Goal: Task Accomplishment & Management: Use online tool/utility

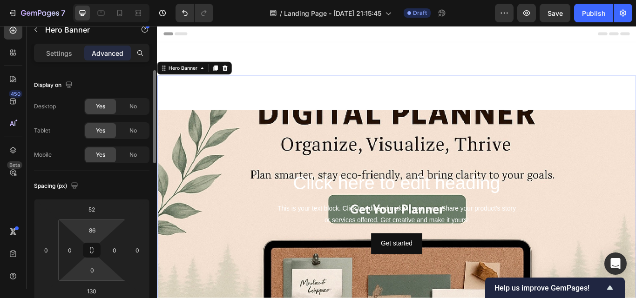
click at [106, 228] on div "86 0 0 0" at bounding box center [91, 250] width 67 height 61
click at [248, 230] on div "Click here to edit heading Heading This is your text block. Click to edit and m…" at bounding box center [436, 244] width 544 height 98
click at [148, 0] on html "7 / Landing Page - Sep 27, 21:15:45 Draft Preview Save Publish 450 Beta Section…" at bounding box center [318, 0] width 636 height 0
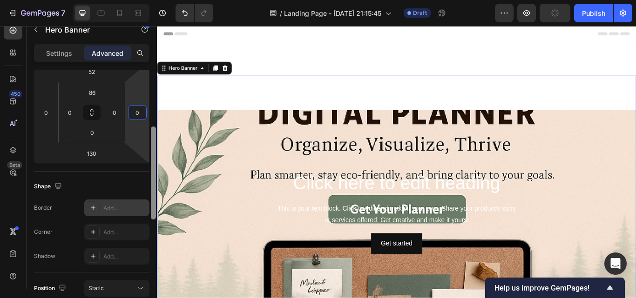
scroll to position [141, 0]
drag, startPoint x: 153, startPoint y: 158, endPoint x: 50, endPoint y: 80, distance: 129.2
click at [148, 212] on div "Display on Desktop Yes No Tablet Yes No Mobile Yes No Spacing (px) 52 0 130 0 8…" at bounding box center [92, 193] width 130 height 246
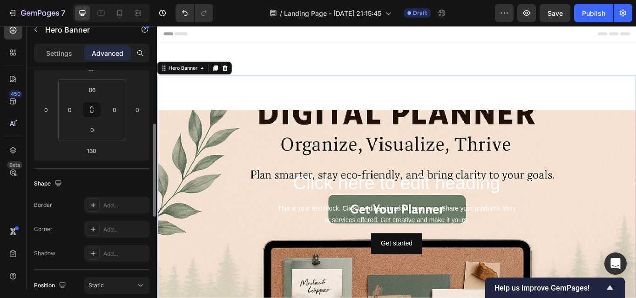
click at [208, 108] on div "Click here to edit heading Heading This is your text block. Click to edit and m…" at bounding box center [436, 223] width 559 height 279
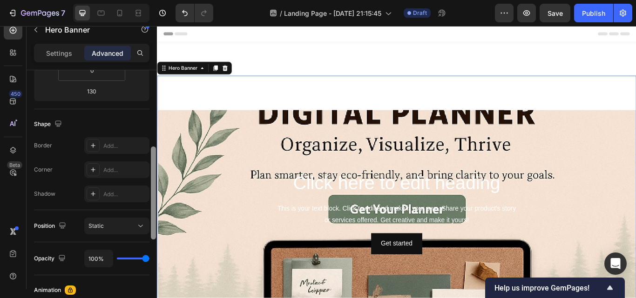
scroll to position [204, 0]
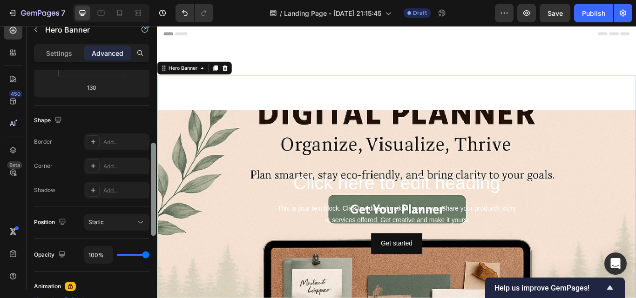
drag, startPoint x: 155, startPoint y: 189, endPoint x: 154, endPoint y: 213, distance: 24.2
click at [154, 213] on div at bounding box center [153, 189] width 5 height 93
click at [136, 223] on icon at bounding box center [140, 222] width 9 height 9
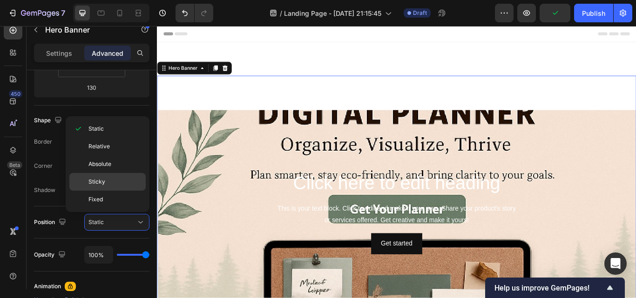
click at [107, 183] on p "Sticky" at bounding box center [114, 182] width 53 height 8
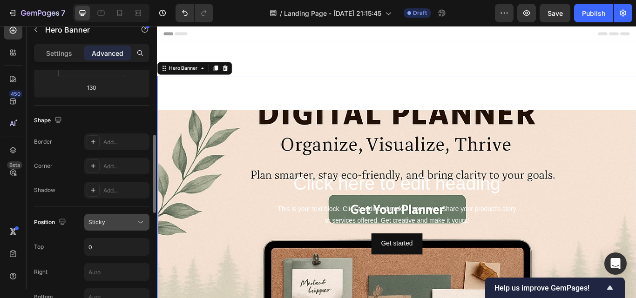
click at [127, 226] on div "Sticky" at bounding box center [111, 222] width 47 height 8
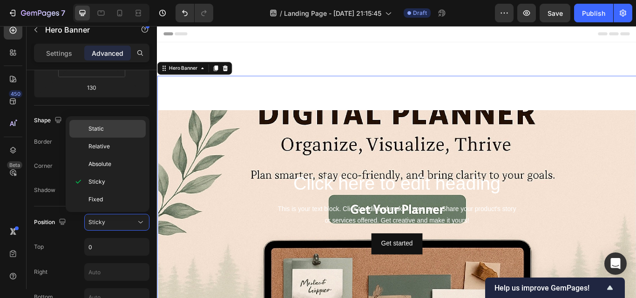
click at [109, 124] on div "Static" at bounding box center [107, 129] width 76 height 18
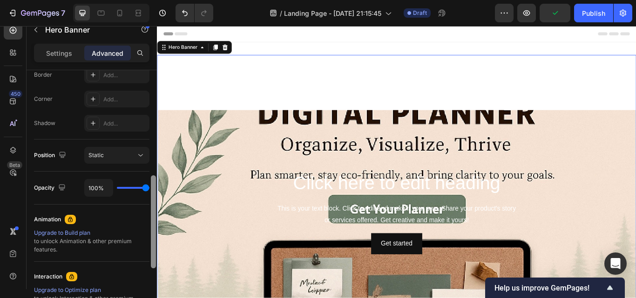
scroll to position [272, 0]
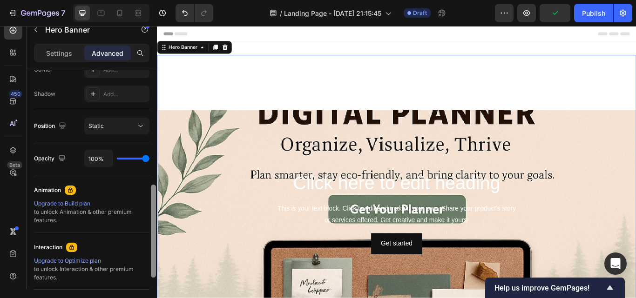
drag, startPoint x: 154, startPoint y: 212, endPoint x: 148, endPoint y: 249, distance: 37.7
click at [148, 249] on div "Display on Desktop Yes No Tablet Yes No Mobile Yes No Spacing (px) 52 0 130 0 8…" at bounding box center [92, 193] width 130 height 246
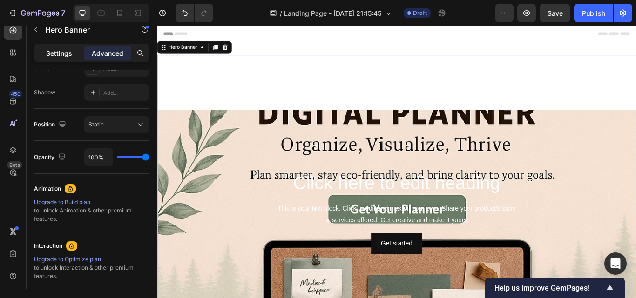
click at [70, 49] on p "Settings" at bounding box center [59, 53] width 26 height 10
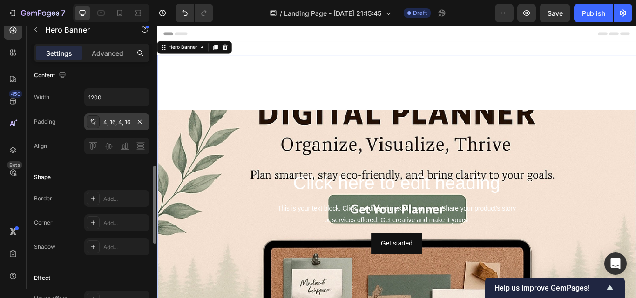
click at [117, 126] on div "4, 16, 4, 16" at bounding box center [116, 122] width 27 height 8
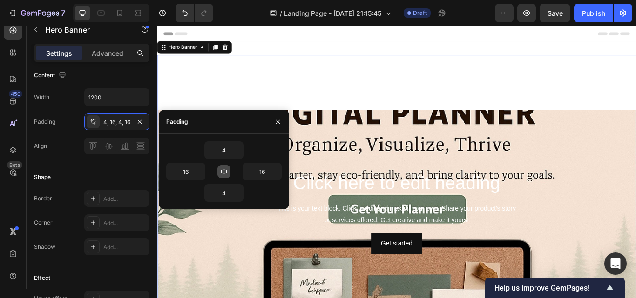
click at [226, 173] on icon "button" at bounding box center [223, 171] width 7 height 7
type input "4"
click at [226, 173] on icon "button" at bounding box center [223, 171] width 7 height 7
click at [227, 150] on input "4" at bounding box center [224, 150] width 38 height 17
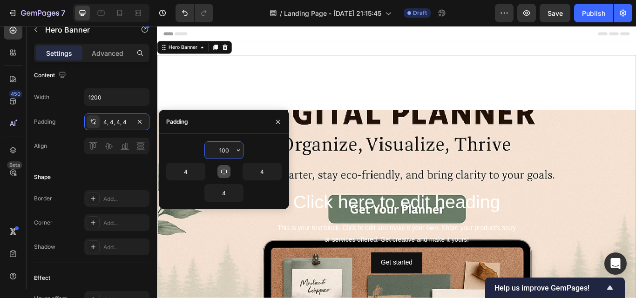
type input "10"
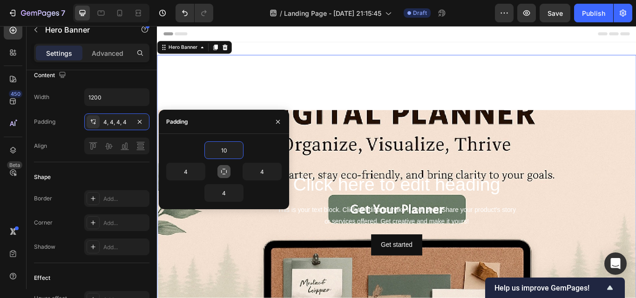
click at [412, 139] on div "Background Image" at bounding box center [436, 243] width 559 height 239
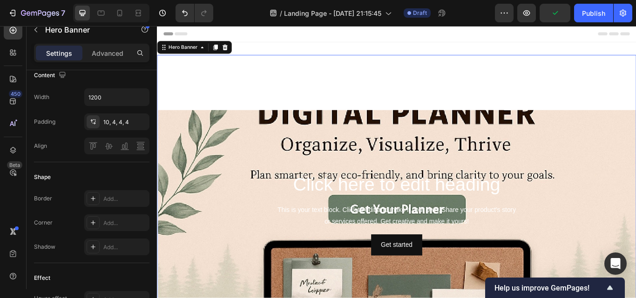
click at [392, 122] on div "Click here to edit heading Heading This is your text block. Click to edit and m…" at bounding box center [436, 223] width 559 height 279
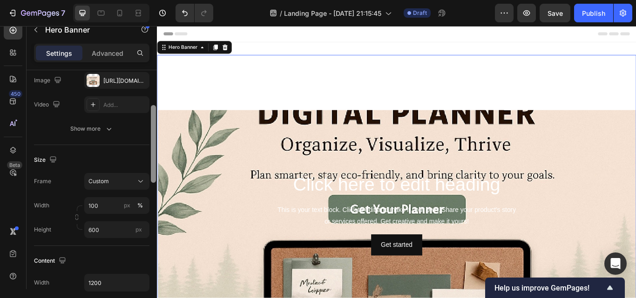
scroll to position [115, 0]
drag, startPoint x: 153, startPoint y: 170, endPoint x: 152, endPoint y: 111, distance: 59.6
click at [152, 111] on div at bounding box center [153, 146] width 5 height 78
click at [98, 181] on span "Custom" at bounding box center [98, 183] width 20 height 8
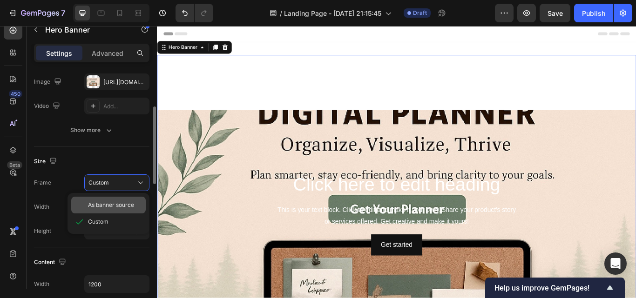
click at [102, 202] on span "As banner source" at bounding box center [111, 205] width 46 height 8
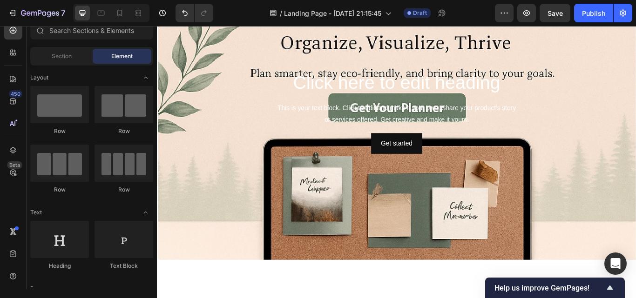
scroll to position [174, 0]
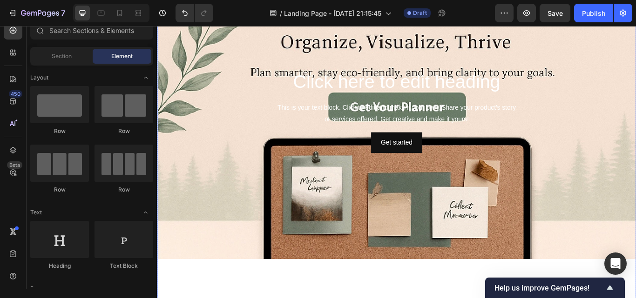
click at [280, 208] on div "Background Image" at bounding box center [436, 125] width 559 height 348
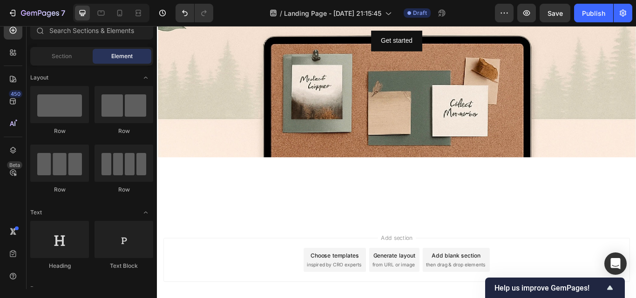
scroll to position [295, 0]
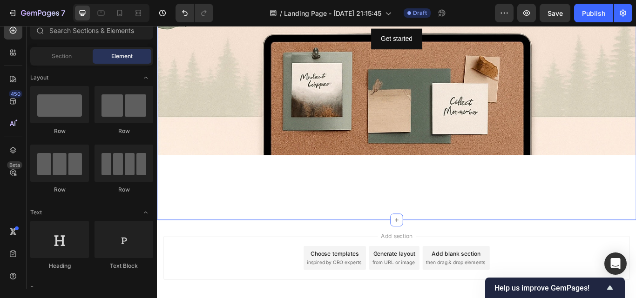
click at [595, 230] on div "Click here to edit heading Heading This is your text block. Click to edit and m…" at bounding box center [436, 1] width 559 height 472
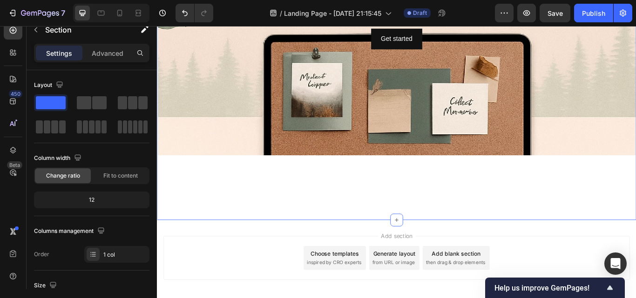
drag, startPoint x: 432, startPoint y: 248, endPoint x: 437, endPoint y: 213, distance: 34.7
click at [437, 213] on div "Click here to edit heading Heading This is your text block. Click to edit and m…" at bounding box center [436, 1] width 559 height 502
drag, startPoint x: 432, startPoint y: 249, endPoint x: 434, endPoint y: 199, distance: 49.8
click at [434, 199] on div "Click here to edit heading Heading This is your text block. Click to edit and m…" at bounding box center [436, 1] width 559 height 502
drag, startPoint x: 432, startPoint y: 249, endPoint x: 442, endPoint y: 254, distance: 11.5
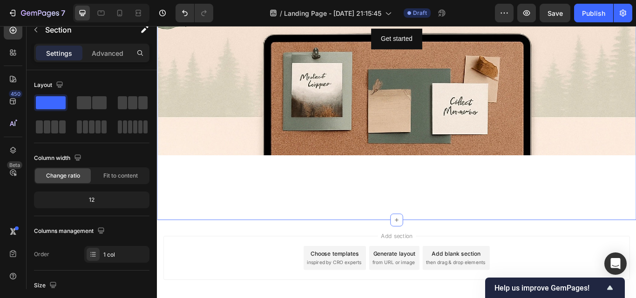
click at [442, 254] on div "Header Click here to edit heading Heading This is your text block. Click to edi…" at bounding box center [436, 58] width 559 height 655
click at [142, 184] on div "Column width Change ratio Fit to content 12" at bounding box center [91, 184] width 115 height 66
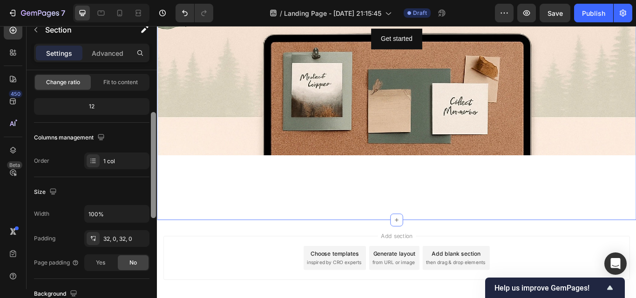
scroll to position [94, 0]
drag, startPoint x: 154, startPoint y: 166, endPoint x: 153, endPoint y: 207, distance: 41.0
click at [153, 207] on div at bounding box center [153, 164] width 5 height 106
click at [96, 235] on icon at bounding box center [92, 237] width 7 height 7
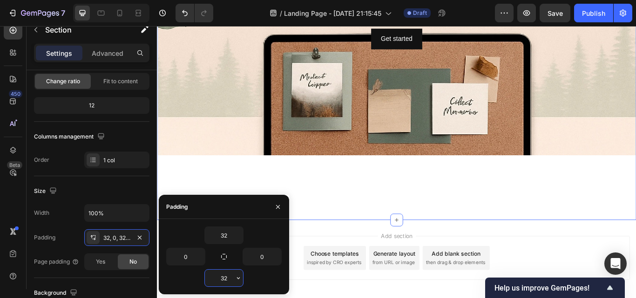
click at [229, 277] on input "32" at bounding box center [224, 278] width 38 height 17
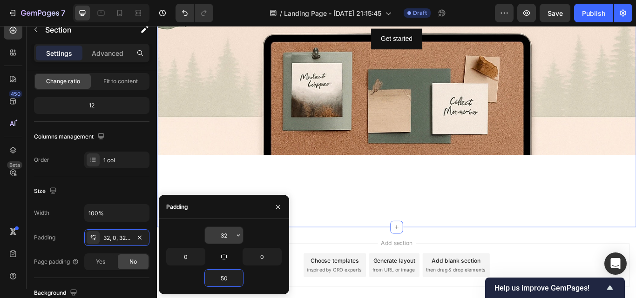
type input "50"
click at [227, 237] on input "32" at bounding box center [224, 235] width 38 height 17
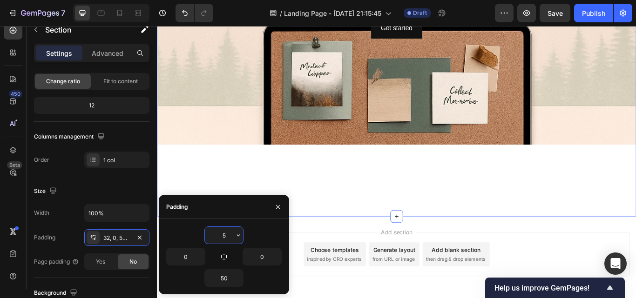
type input "50"
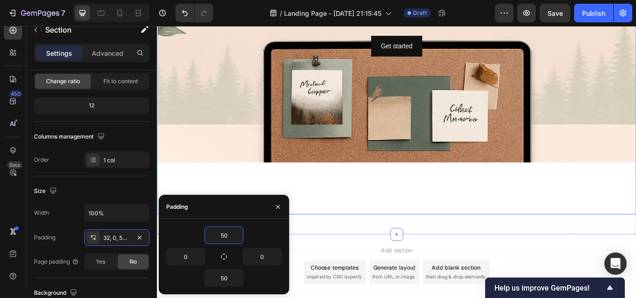
click at [318, 161] on div "Background Image" at bounding box center [436, 12] width 559 height 348
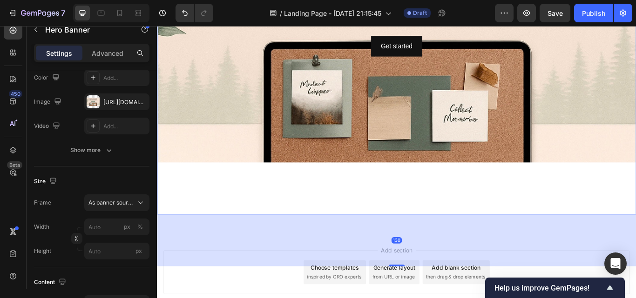
scroll to position [0, 0]
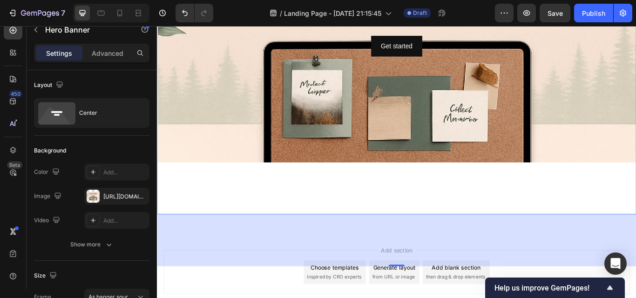
click at [222, 156] on div "Background Image" at bounding box center [436, 12] width 559 height 348
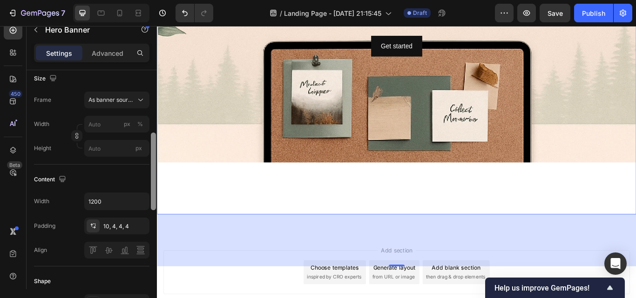
scroll to position [180, 0]
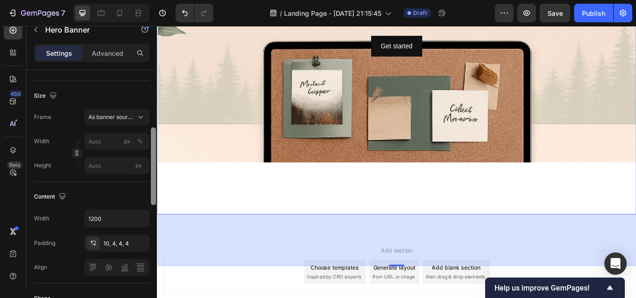
drag, startPoint x: 153, startPoint y: 135, endPoint x: 153, endPoint y: 193, distance: 57.3
click at [153, 193] on div at bounding box center [153, 167] width 5 height 78
click at [123, 121] on span "As banner source" at bounding box center [111, 117] width 46 height 8
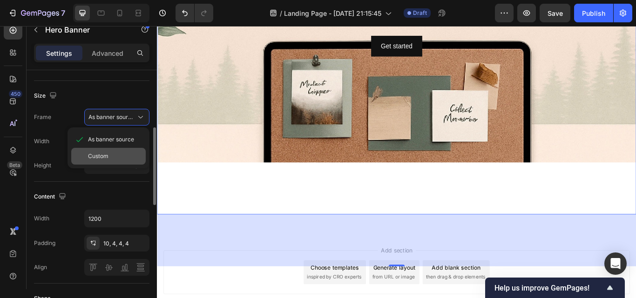
click at [112, 156] on div "Custom" at bounding box center [115, 156] width 54 height 8
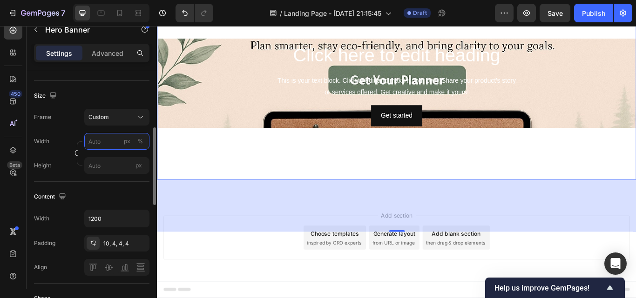
scroll to position [92, 0]
click at [408, 182] on div "Click here to edit heading Heading This is your text block. Click to edit and m…" at bounding box center [436, 91] width 559 height 229
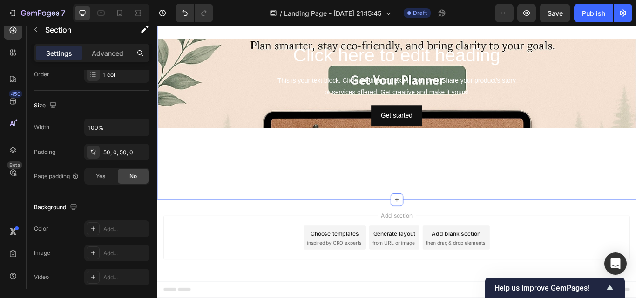
scroll to position [0, 0]
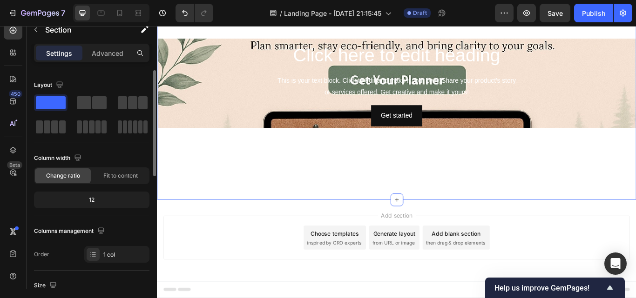
click at [408, 182] on div "Click here to edit heading Heading This is your text block. Click to edit and m…" at bounding box center [436, 91] width 559 height 229
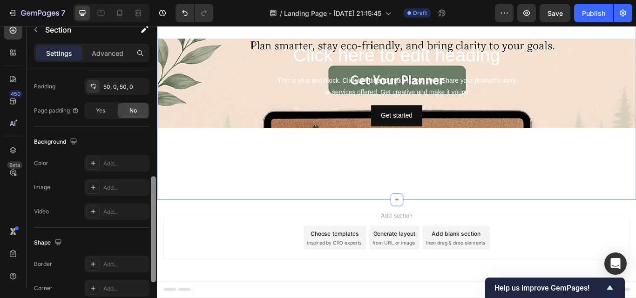
click at [154, 231] on div at bounding box center [153, 193] width 7 height 246
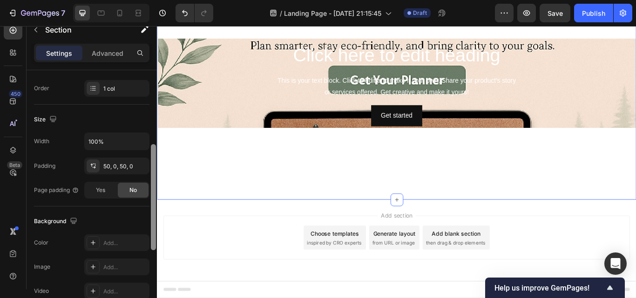
scroll to position [169, 0]
drag, startPoint x: 154, startPoint y: 231, endPoint x: 152, endPoint y: 198, distance: 33.6
click at [152, 198] on div at bounding box center [153, 196] width 5 height 106
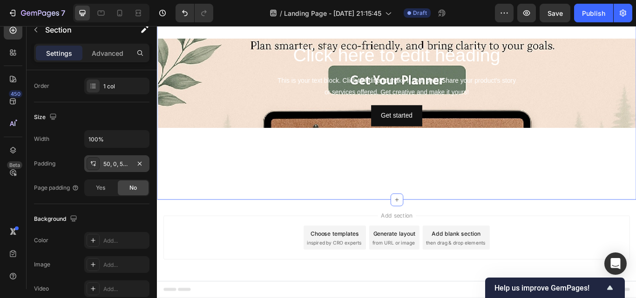
click at [94, 162] on icon at bounding box center [92, 163] width 7 height 7
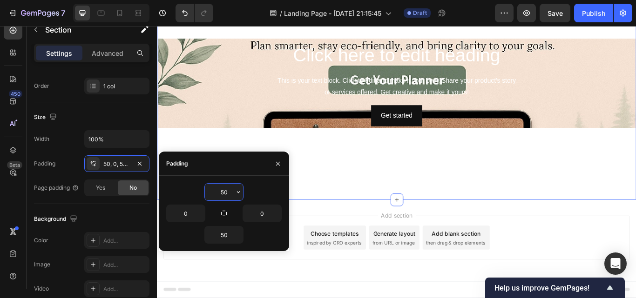
click at [229, 193] on input "50" at bounding box center [224, 192] width 38 height 17
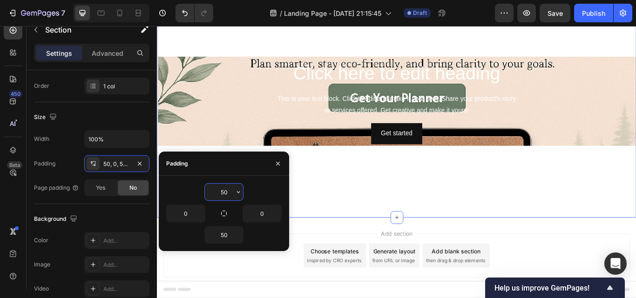
type input "5"
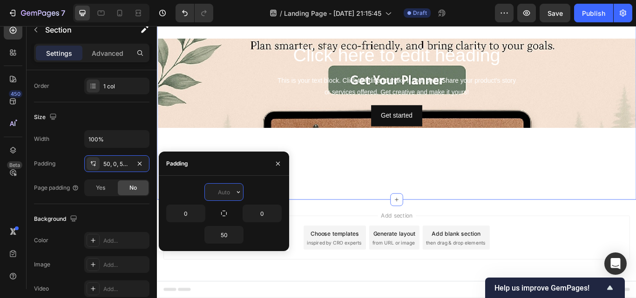
scroll to position [68, 0]
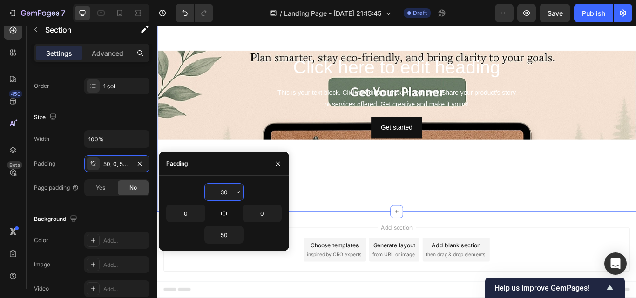
type input "3"
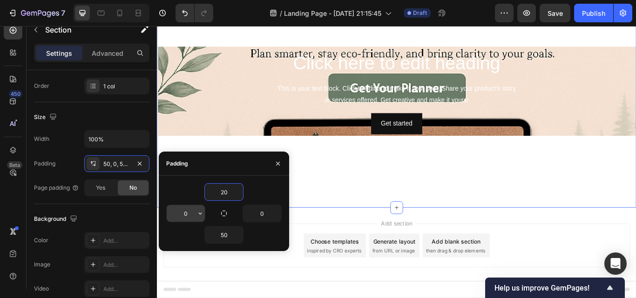
type input "20"
click at [189, 215] on input "0" at bounding box center [186, 213] width 38 height 17
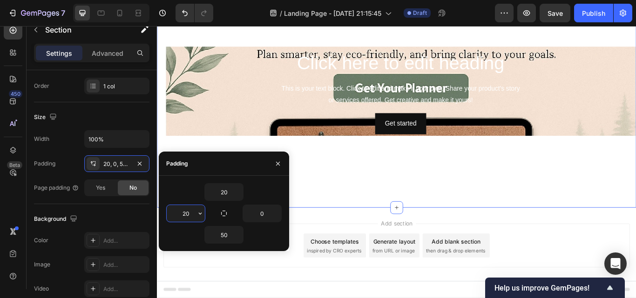
type input "2"
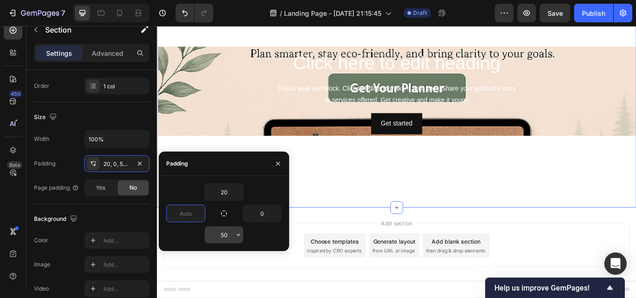
type input "0"
click at [230, 240] on input "50" at bounding box center [224, 235] width 38 height 17
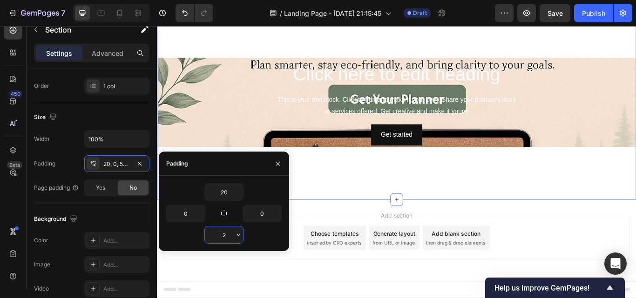
scroll to position [55, 0]
type input "20"
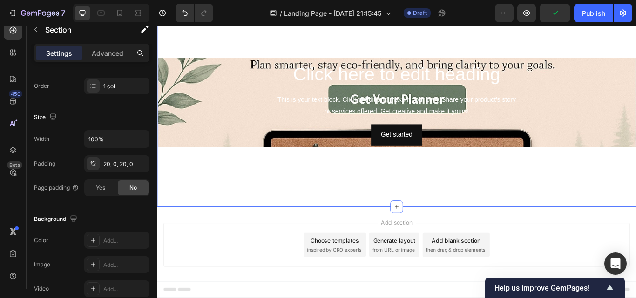
click at [381, 231] on div "Click here to edit heading Heading This is your text block. Click to edit and m…" at bounding box center [436, 114] width 559 height 248
click at [120, 55] on p "Advanced" at bounding box center [108, 53] width 32 height 10
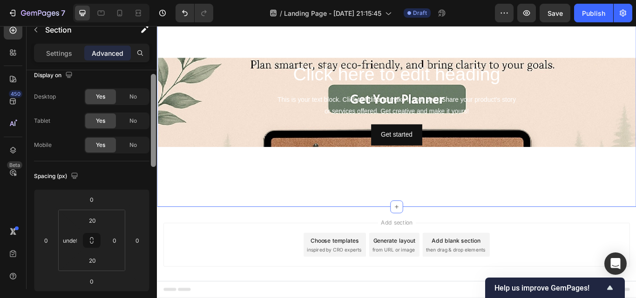
scroll to position [0, 0]
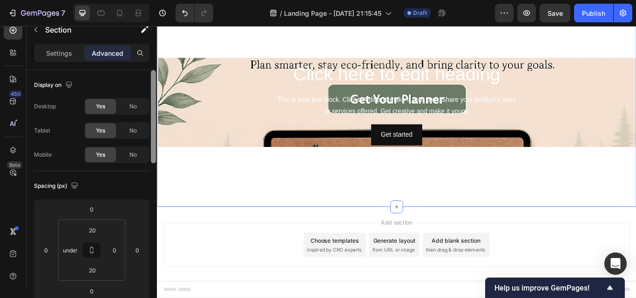
drag, startPoint x: 155, startPoint y: 184, endPoint x: 155, endPoint y: 94, distance: 90.3
click at [155, 94] on div at bounding box center [153, 116] width 5 height 93
click at [56, 49] on p "Settings" at bounding box center [59, 53] width 26 height 10
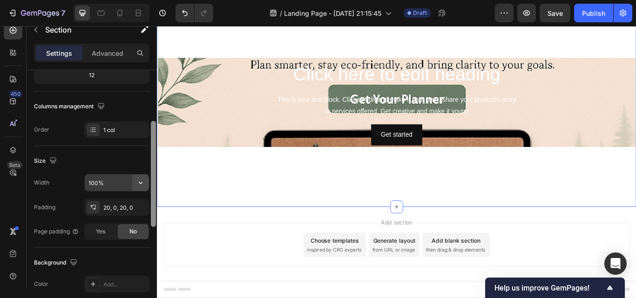
scroll to position [127, 0]
drag, startPoint x: 153, startPoint y: 129, endPoint x: 148, endPoint y: 184, distance: 55.2
click at [148, 184] on div "Layout Column width Change ratio Fit to content 12 Columns management Order 1 c…" at bounding box center [92, 193] width 130 height 246
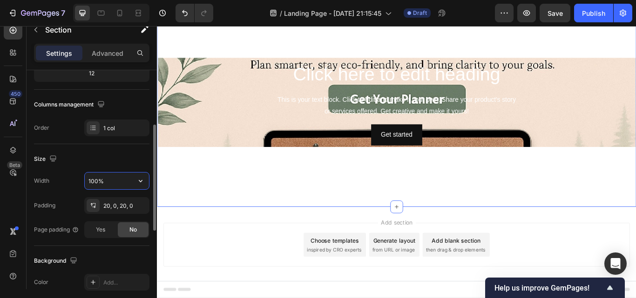
click at [106, 183] on input "100%" at bounding box center [117, 181] width 64 height 17
drag, startPoint x: 131, startPoint y: 185, endPoint x: 139, endPoint y: 185, distance: 7.9
click at [137, 186] on div "100%" at bounding box center [117, 181] width 64 height 17
click at [139, 185] on icon "button" at bounding box center [140, 180] width 9 height 9
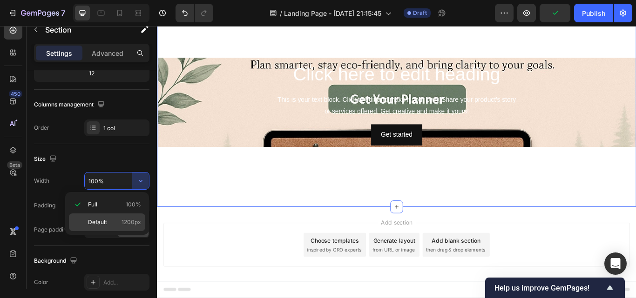
click at [111, 224] on p "Default 1200px" at bounding box center [114, 222] width 53 height 8
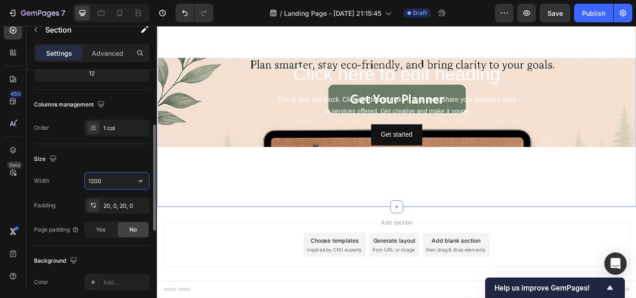
click at [116, 182] on input "1200" at bounding box center [117, 181] width 64 height 17
click at [145, 177] on button "button" at bounding box center [140, 181] width 17 height 17
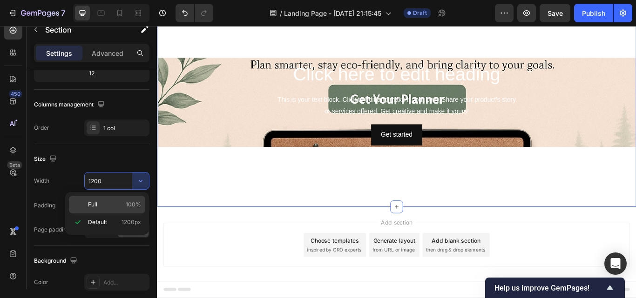
click at [122, 202] on p "Full 100%" at bounding box center [114, 205] width 53 height 8
type input "100%"
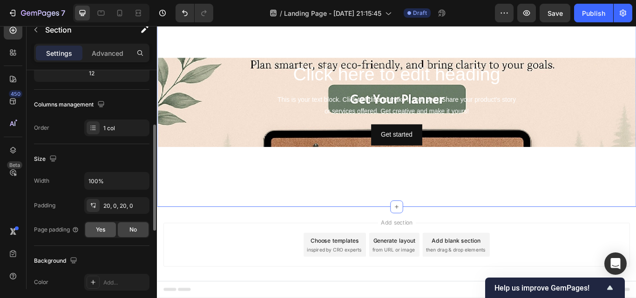
click at [108, 229] on div "Yes" at bounding box center [100, 230] width 31 height 15
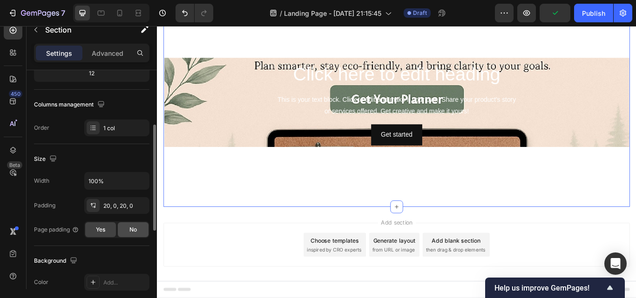
click at [135, 232] on span "No" at bounding box center [132, 230] width 7 height 8
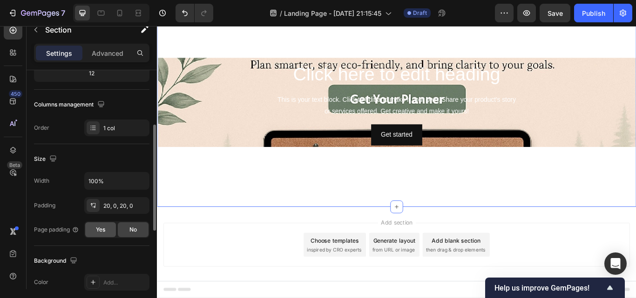
click at [99, 229] on span "Yes" at bounding box center [100, 230] width 9 height 8
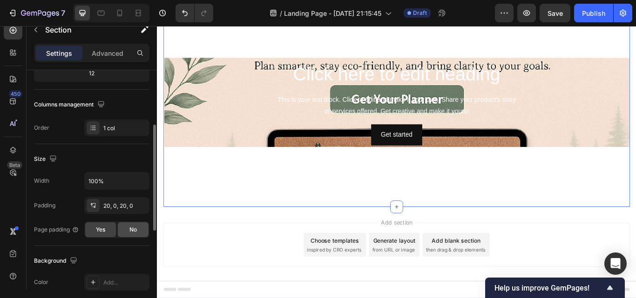
click at [131, 231] on span "No" at bounding box center [132, 230] width 7 height 8
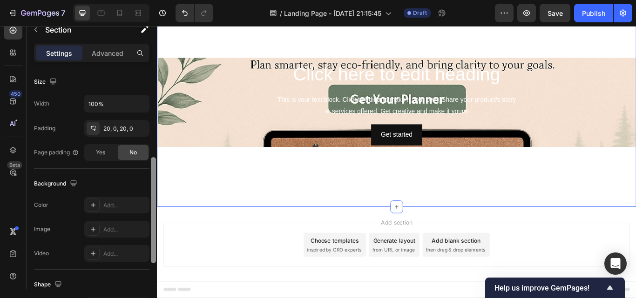
scroll to position [205, 0]
drag, startPoint x: 155, startPoint y: 224, endPoint x: 152, endPoint y: 258, distance: 34.1
click at [152, 258] on div at bounding box center [153, 212] width 5 height 106
click at [119, 225] on div "Add..." at bounding box center [125, 229] width 44 height 8
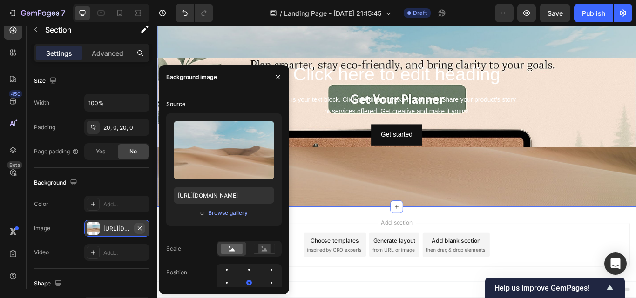
click at [140, 228] on icon "button" at bounding box center [140, 228] width 4 height 4
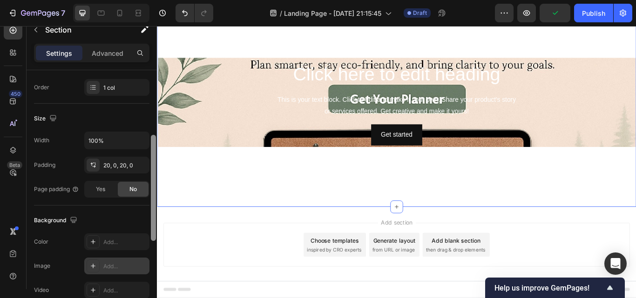
scroll to position [161, 0]
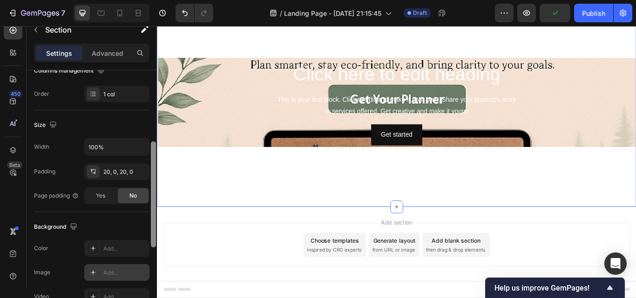
drag, startPoint x: 152, startPoint y: 243, endPoint x: 151, endPoint y: 223, distance: 19.1
click at [151, 223] on div at bounding box center [153, 195] width 5 height 106
click at [100, 168] on div "20, 0, 20, 0" at bounding box center [116, 171] width 65 height 17
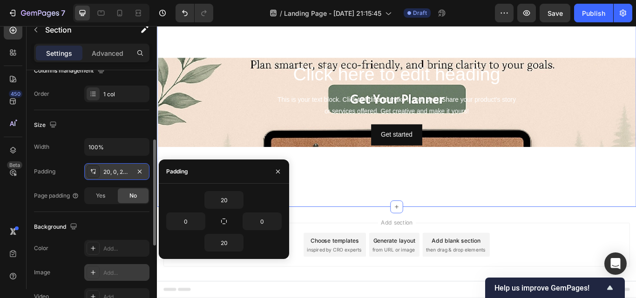
click at [96, 169] on icon at bounding box center [92, 171] width 7 height 7
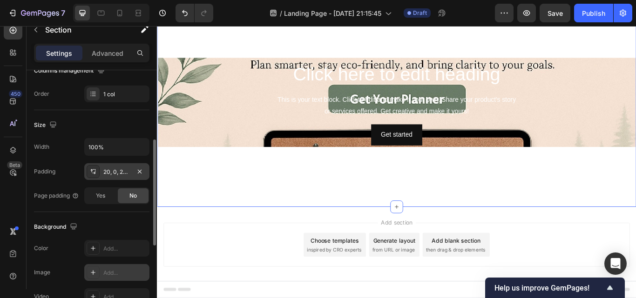
click at [96, 169] on icon at bounding box center [92, 171] width 7 height 7
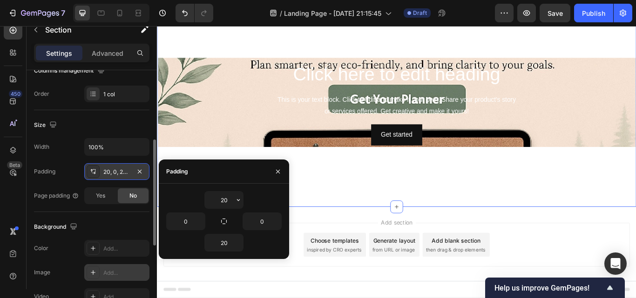
click at [96, 169] on icon at bounding box center [92, 171] width 7 height 7
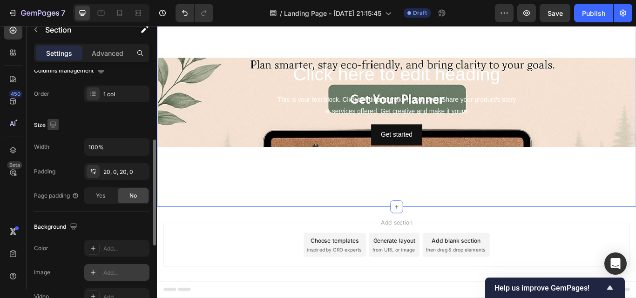
click at [52, 124] on icon "button" at bounding box center [52, 124] width 9 height 9
click at [92, 93] on icon at bounding box center [92, 93] width 7 height 7
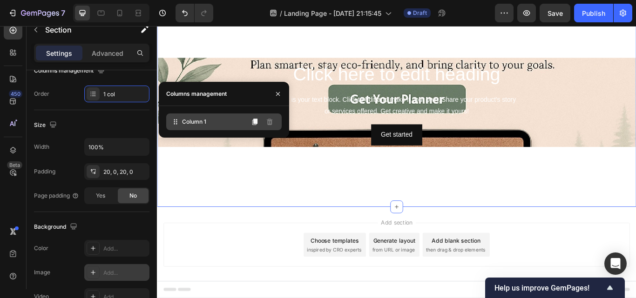
click at [174, 119] on icon at bounding box center [175, 121] width 9 height 9
drag, startPoint x: 184, startPoint y: 120, endPoint x: 186, endPoint y: 124, distance: 5.0
click at [186, 124] on span "Column 1" at bounding box center [194, 122] width 24 height 8
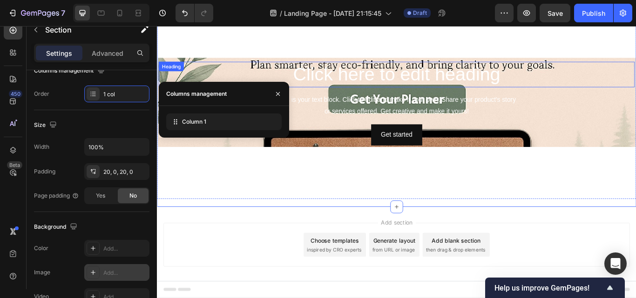
click at [174, 78] on div "Heading" at bounding box center [173, 73] width 29 height 11
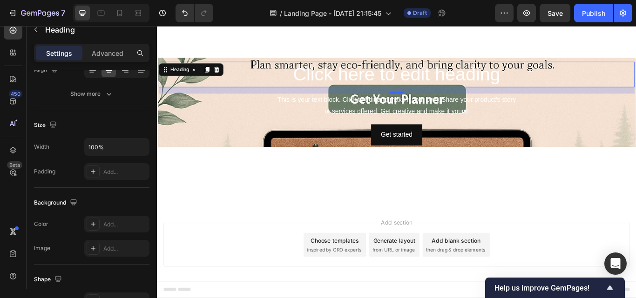
scroll to position [0, 0]
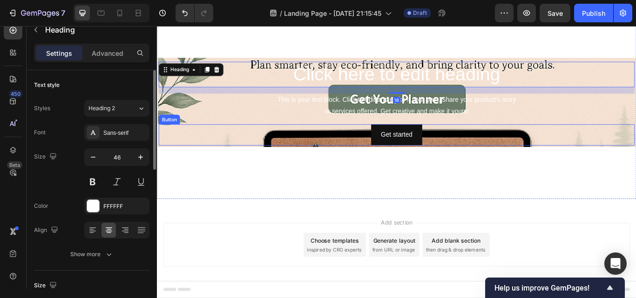
click at [186, 148] on div "Get started Button" at bounding box center [436, 153] width 555 height 25
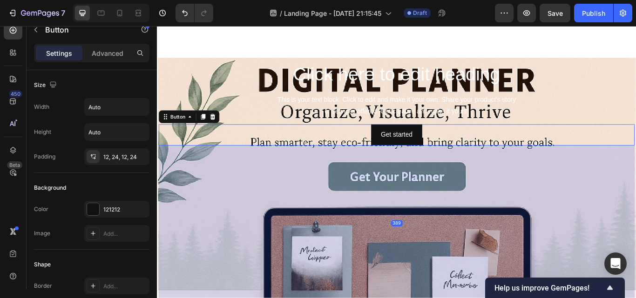
drag, startPoint x: 434, startPoint y: 164, endPoint x: 419, endPoint y: 345, distance: 181.7
click at [419, 298] on html "Header Click here to edit heading Heading This is your text block. Click to edi…" at bounding box center [436, 262] width 559 height 582
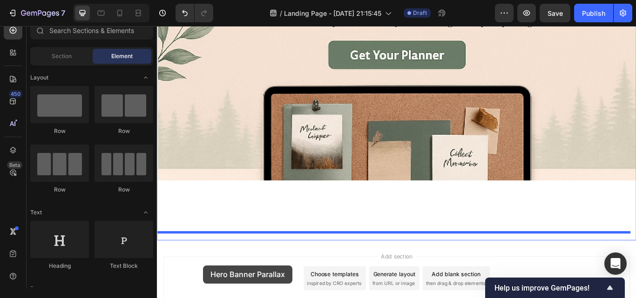
scroll to position [264, 0]
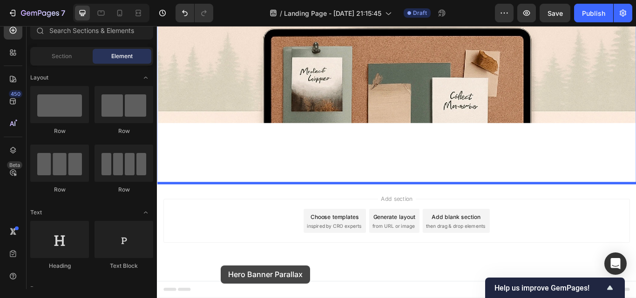
drag, startPoint x: 290, startPoint y: 312, endPoint x: 231, endPoint y: 305, distance: 59.1
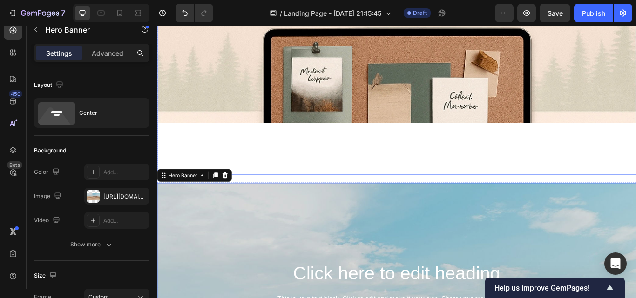
drag, startPoint x: 433, startPoint y: 207, endPoint x: 422, endPoint y: 94, distance: 113.2
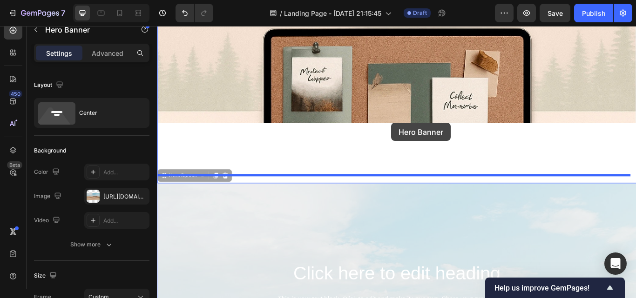
drag, startPoint x: 440, startPoint y: 230, endPoint x: 430, endPoint y: 139, distance: 91.4
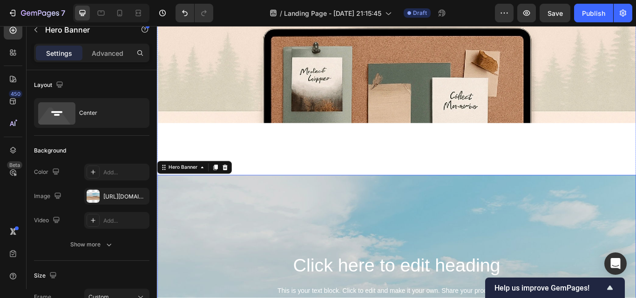
click at [427, 115] on div "Get started Button" at bounding box center [436, 35] width 555 height 206
click at [435, 129] on div "Get started Button" at bounding box center [436, 35] width 555 height 206
click at [432, 165] on div "Click here to edit heading Heading This is your text block. Click to edit and m…" at bounding box center [436, 134] width 559 height 689
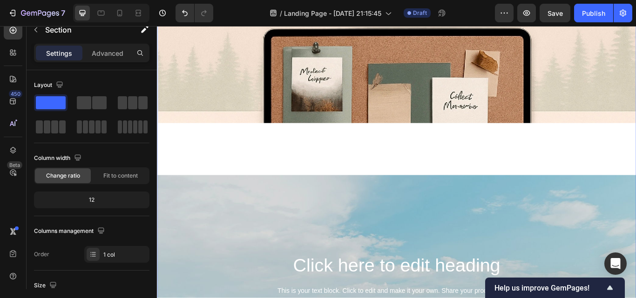
click at [420, 198] on div "Click here to edit heading Heading This is your text block. Click to edit and m…" at bounding box center [436, 134] width 559 height 689
click at [422, 198] on div "Click here to edit heading Heading This is your text block. Click to edit and m…" at bounding box center [436, 134] width 559 height 689
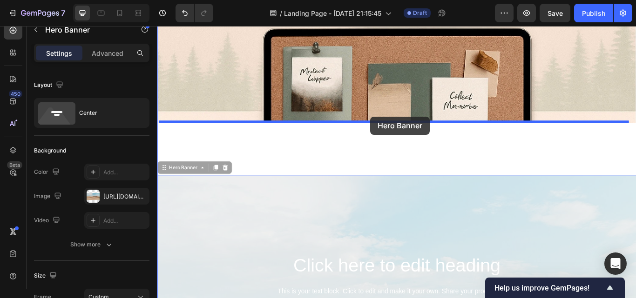
drag, startPoint x: 414, startPoint y: 203, endPoint x: 405, endPoint y: 132, distance: 72.2
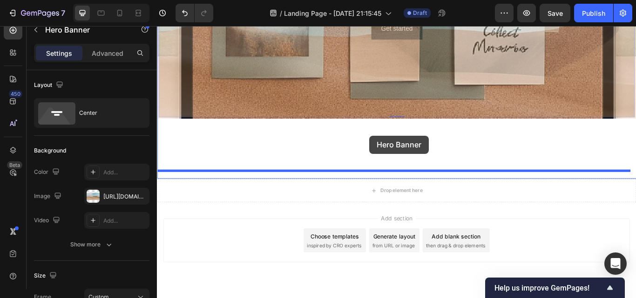
scroll to position [572, 0]
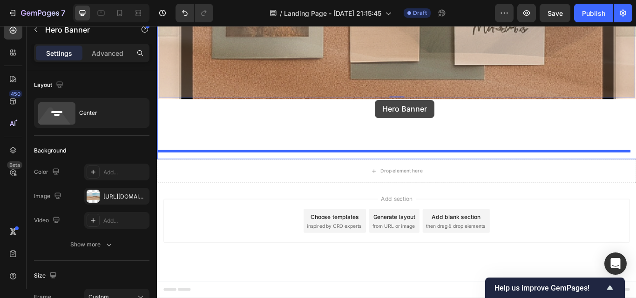
drag, startPoint x: 425, startPoint y: 138, endPoint x: 411, endPoint y: 112, distance: 29.6
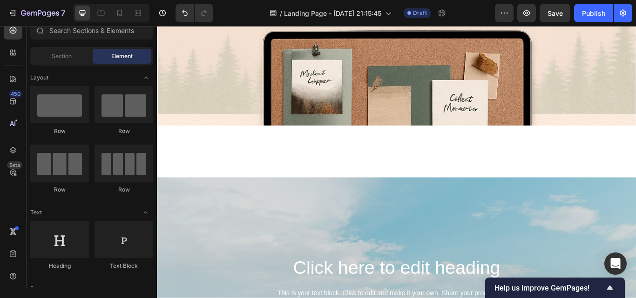
scroll to position [257, 0]
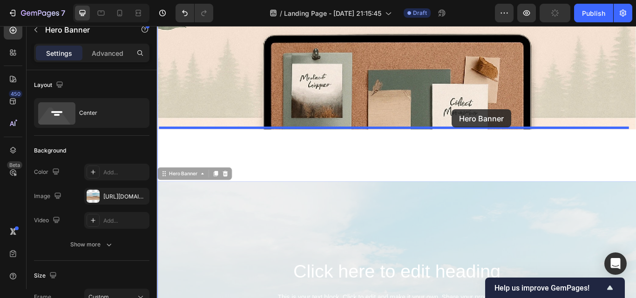
drag, startPoint x: 511, startPoint y: 228, endPoint x: 500, endPoint y: 123, distance: 105.2
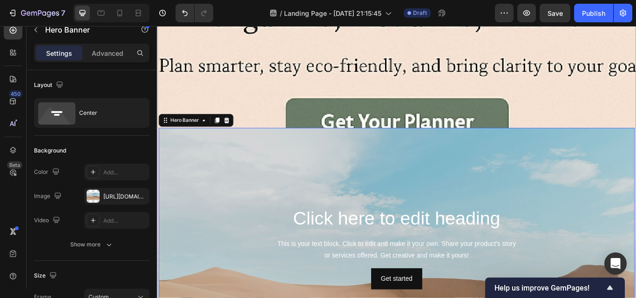
click at [540, 127] on div "Get started Button" at bounding box center [436, 42] width 555 height 206
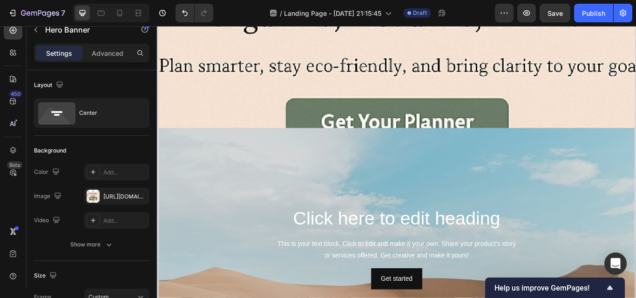
click at [595, 135] on div "Get started Button" at bounding box center [436, 42] width 555 height 206
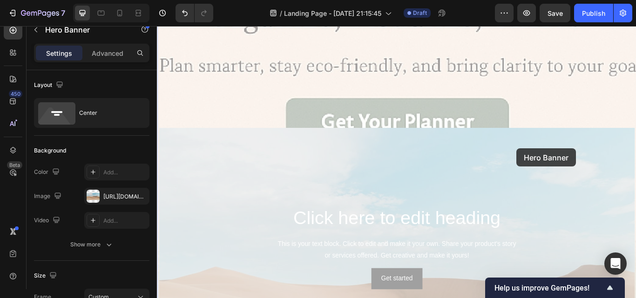
drag, startPoint x: 594, startPoint y: 136, endPoint x: 592, endPoint y: 142, distance: 6.3
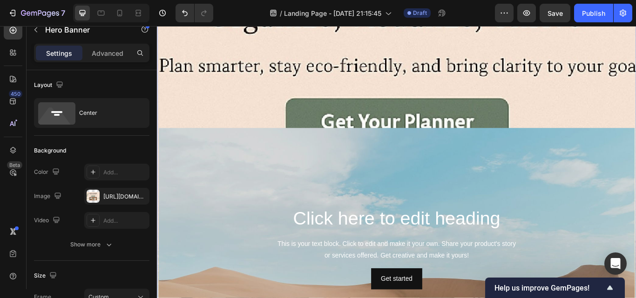
click at [574, 129] on div "Get started Button" at bounding box center [436, 42] width 555 height 206
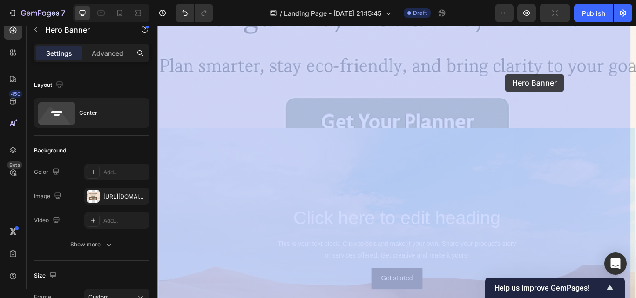
drag, startPoint x: 574, startPoint y: 129, endPoint x: 562, endPoint y: 82, distance: 48.1
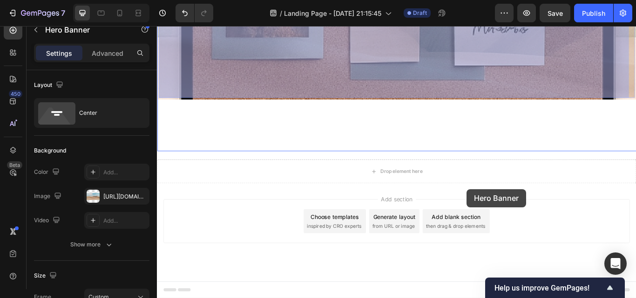
scroll to position [572, 0]
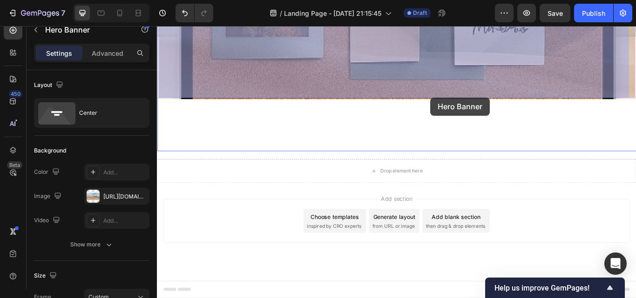
drag, startPoint x: 536, startPoint y: 185, endPoint x: 476, endPoint y: 109, distance: 97.1
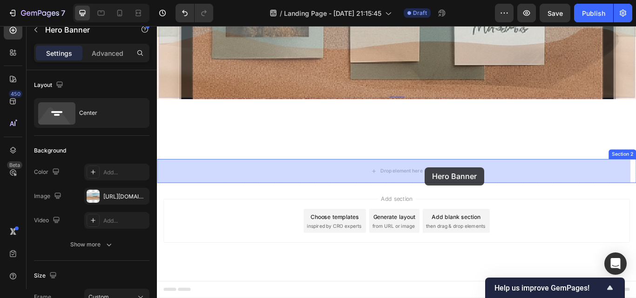
drag, startPoint x: 482, startPoint y: 100, endPoint x: 469, endPoint y: 194, distance: 94.9
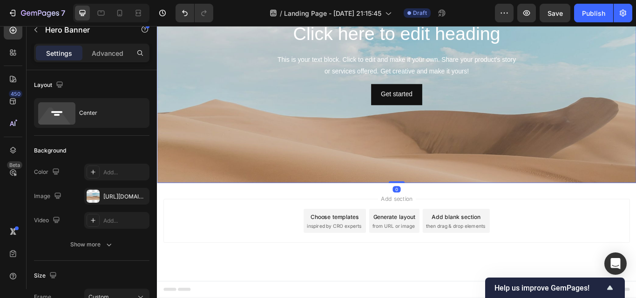
scroll to position [544, 0]
click at [468, 194] on div "Background Image" at bounding box center [436, 139] width 559 height 419
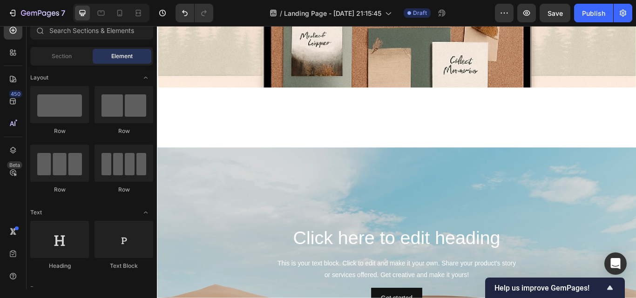
scroll to position [283, 0]
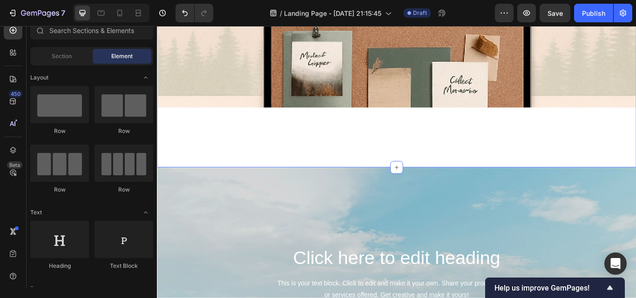
drag, startPoint x: 430, startPoint y: 193, endPoint x: 429, endPoint y: 124, distance: 68.9
click at [432, 116] on div "Get started Button" at bounding box center [436, 17] width 555 height 206
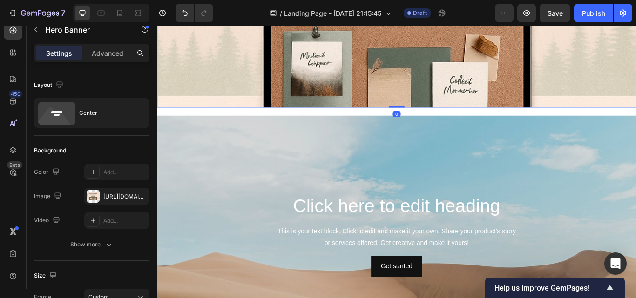
drag, startPoint x: 432, startPoint y: 241, endPoint x: 430, endPoint y: 162, distance: 79.6
click at [430, 162] on div "Click here to edit heading Heading This is your text block. Click to edit and m…" at bounding box center [436, 87] width 559 height 648
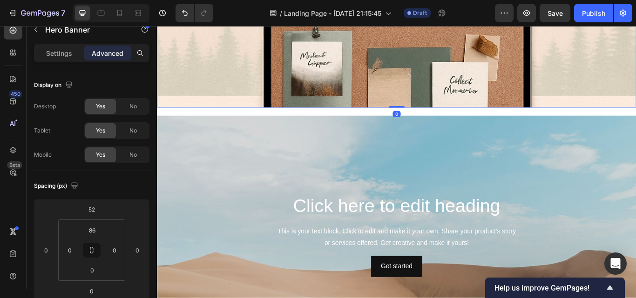
drag, startPoint x: 432, startPoint y: 119, endPoint x: 429, endPoint y: 79, distance: 40.2
click at [426, 110] on div "Get started Button" at bounding box center [436, 17] width 555 height 206
click at [427, 109] on div "Get started Button" at bounding box center [436, 17] width 555 height 206
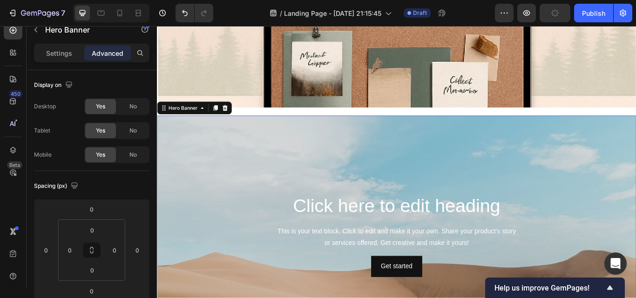
click at [432, 131] on div "Click here to edit heading Heading This is your text block. Click to edit and m…" at bounding box center [436, 270] width 559 height 279
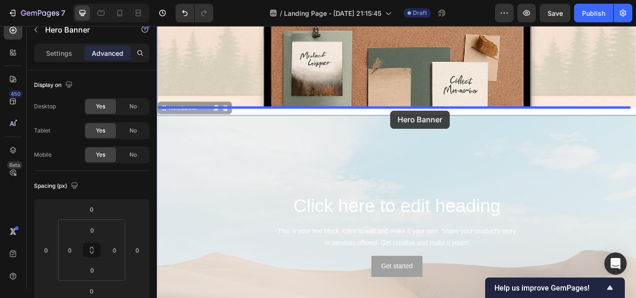
drag, startPoint x: 429, startPoint y: 131, endPoint x: 429, endPoint y: 125, distance: 6.5
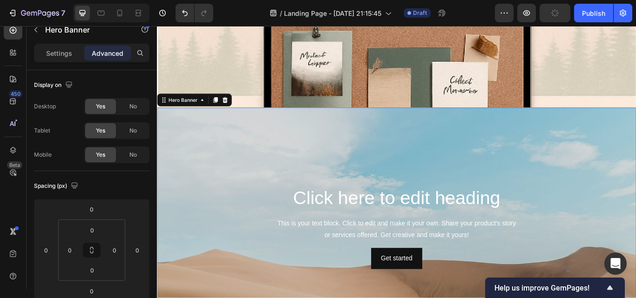
click at [63, 58] on p "Settings" at bounding box center [59, 53] width 26 height 10
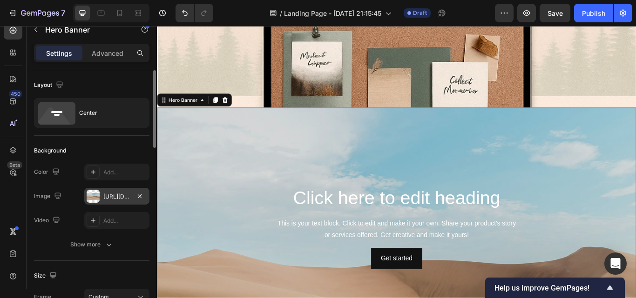
click at [119, 195] on div "[URL][DOMAIN_NAME]" at bounding box center [116, 197] width 27 height 8
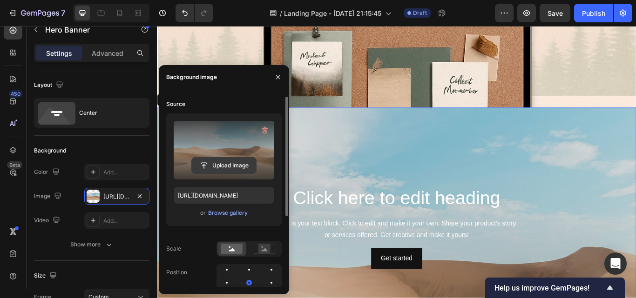
click at [222, 164] on input "file" at bounding box center [224, 166] width 64 height 16
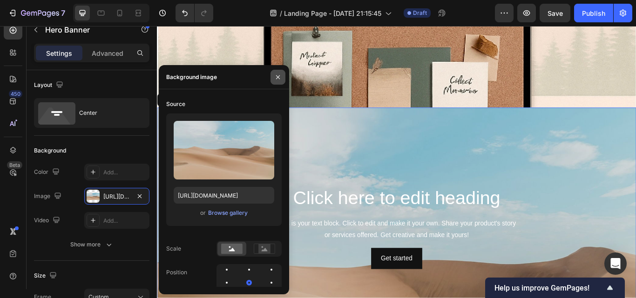
click at [276, 76] on icon "button" at bounding box center [277, 77] width 7 height 7
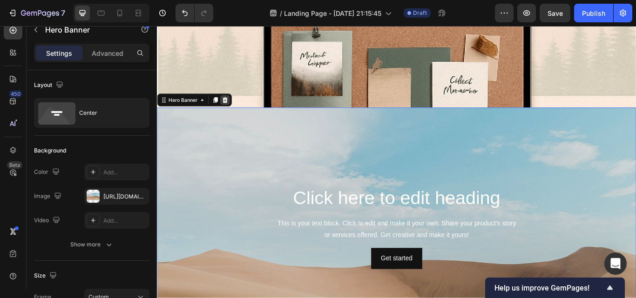
click at [237, 115] on icon at bounding box center [236, 112] width 6 height 7
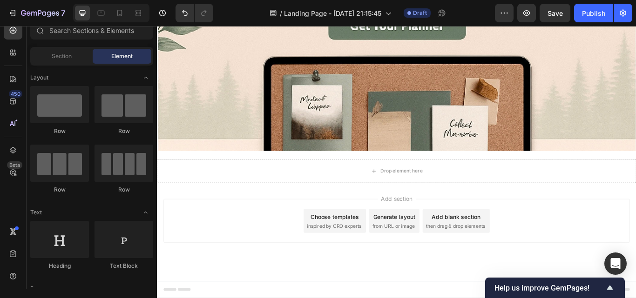
scroll to position [232, 0]
click at [152, 42] on div at bounding box center [92, 32] width 130 height 22
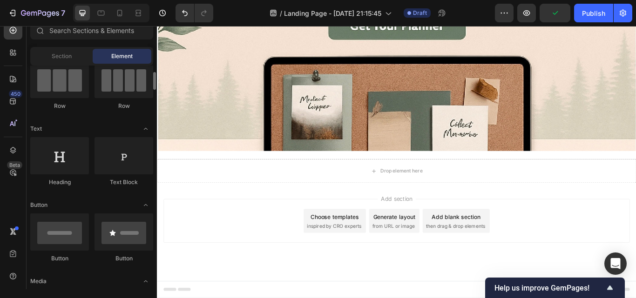
scroll to position [0, 0]
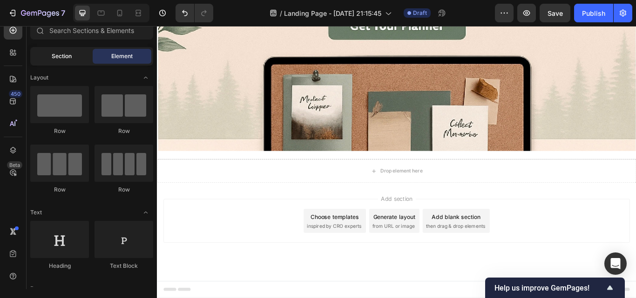
click at [61, 53] on span "Section" at bounding box center [62, 56] width 20 height 8
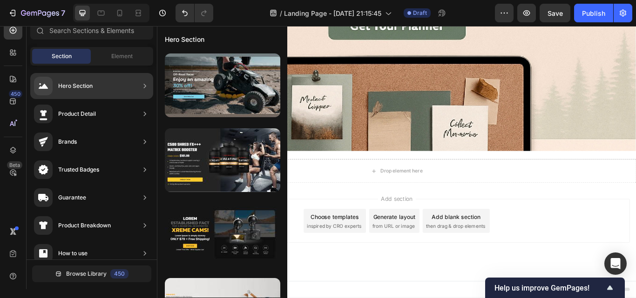
click at [72, 78] on div "Hero Section" at bounding box center [63, 86] width 59 height 19
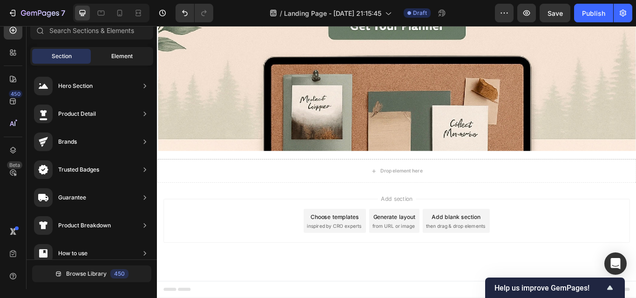
click at [128, 51] on div "Element" at bounding box center [122, 56] width 59 height 15
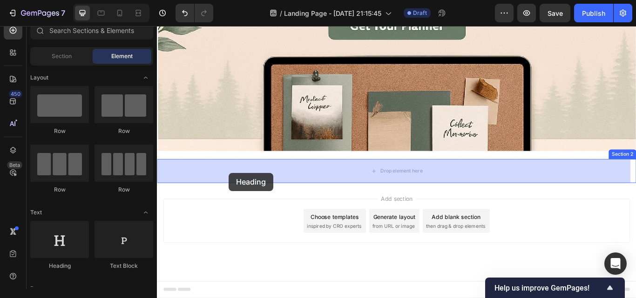
drag, startPoint x: 227, startPoint y: 264, endPoint x: 241, endPoint y: 197, distance: 68.1
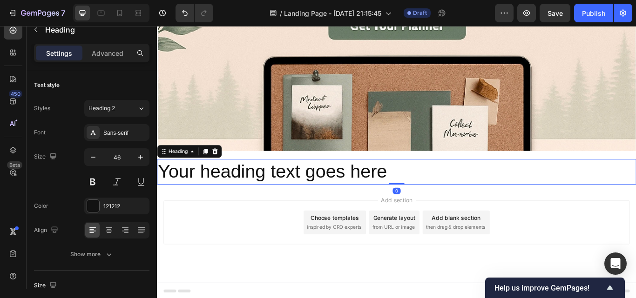
scroll to position [234, 0]
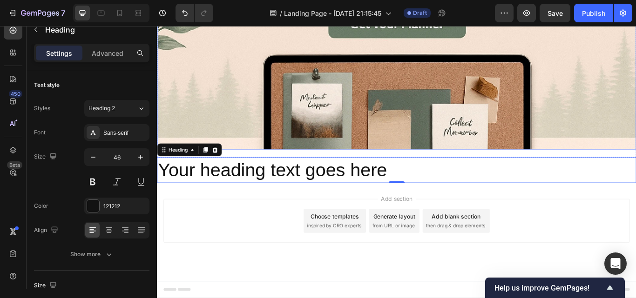
drag, startPoint x: 429, startPoint y: 177, endPoint x: 427, endPoint y: 168, distance: 9.5
click at [427, 168] on div "Get started Button" at bounding box center [436, 66] width 555 height 206
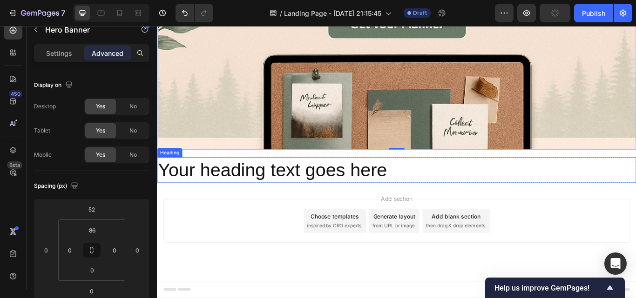
click at [429, 194] on h2 "Your heading text goes here" at bounding box center [436, 195] width 559 height 30
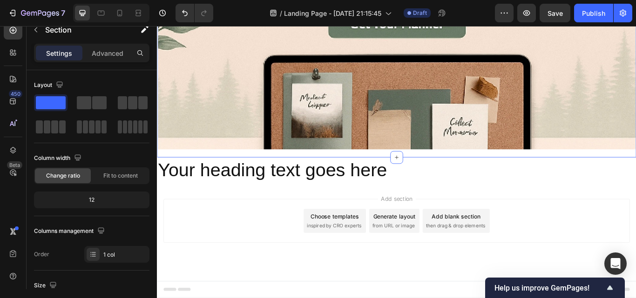
drag, startPoint x: 434, startPoint y: 178, endPoint x: 434, endPoint y: 168, distance: 10.7
drag, startPoint x: 435, startPoint y: 182, endPoint x: 429, endPoint y: 131, distance: 51.2
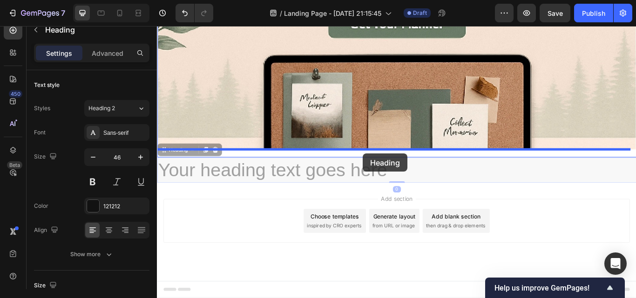
drag, startPoint x: 393, startPoint y: 197, endPoint x: 397, endPoint y: 175, distance: 22.3
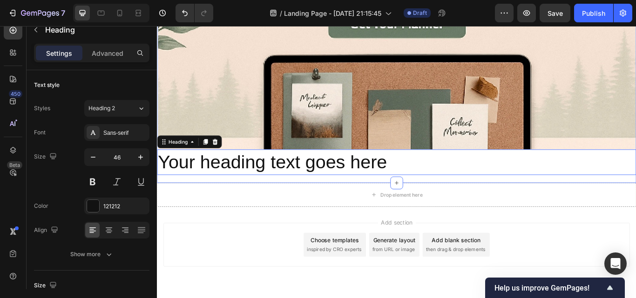
scroll to position [262, 0]
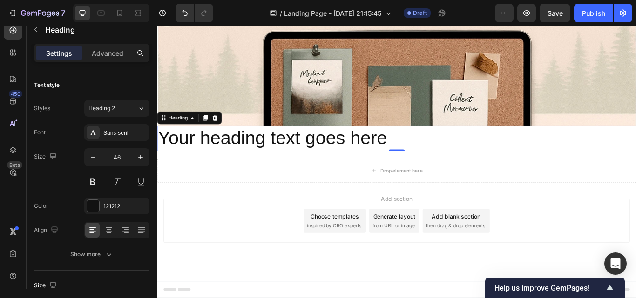
click at [450, 153] on h2 "Your heading text goes here" at bounding box center [436, 157] width 559 height 30
click at [479, 158] on p "Your heading text goes here" at bounding box center [436, 157] width 557 height 28
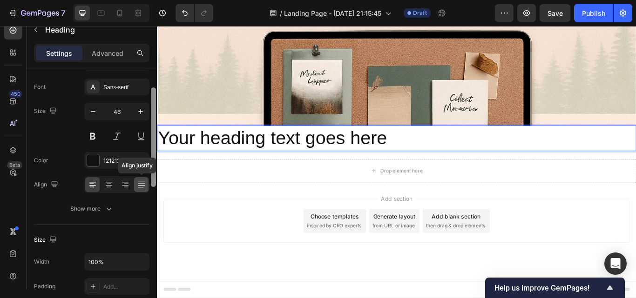
scroll to position [45, 0]
drag, startPoint x: 155, startPoint y: 160, endPoint x: 148, endPoint y: 178, distance: 19.3
click at [148, 178] on div "Text style Styles Heading 2 Font Sans-serif Size 46 Color 121212 Align Align ju…" at bounding box center [92, 193] width 130 height 246
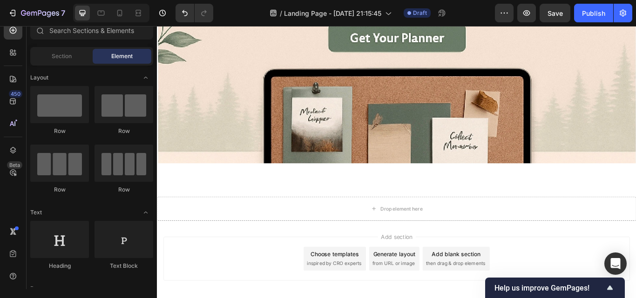
scroll to position [220, 0]
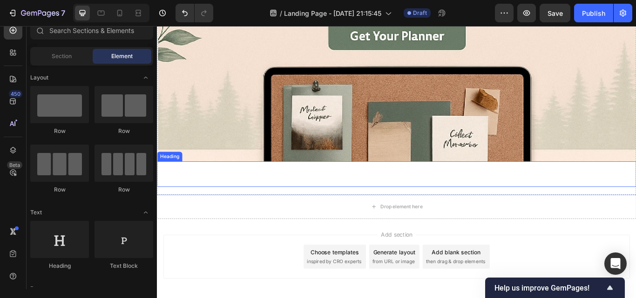
click at [348, 204] on p "Rich Text Editor. Editing area: main" at bounding box center [436, 199] width 557 height 28
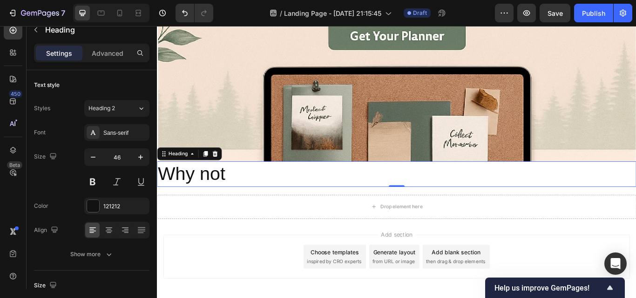
click at [244, 190] on p "Why not" at bounding box center [436, 199] width 557 height 28
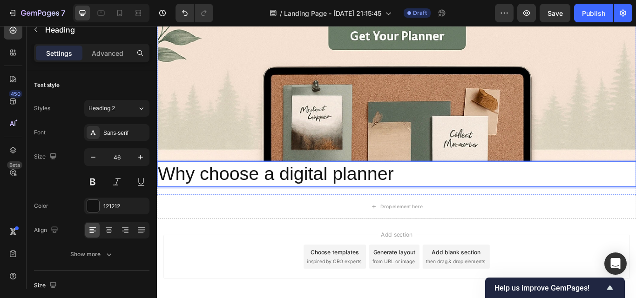
click at [262, 56] on div "Get started Button" at bounding box center [436, 80] width 555 height 206
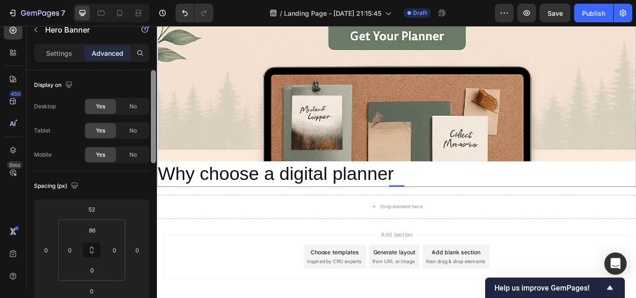
drag, startPoint x: 154, startPoint y: 99, endPoint x: 156, endPoint y: 77, distance: 22.0
click at [156, 77] on div at bounding box center [153, 193] width 7 height 246
click at [62, 52] on p "Settings" at bounding box center [59, 53] width 26 height 10
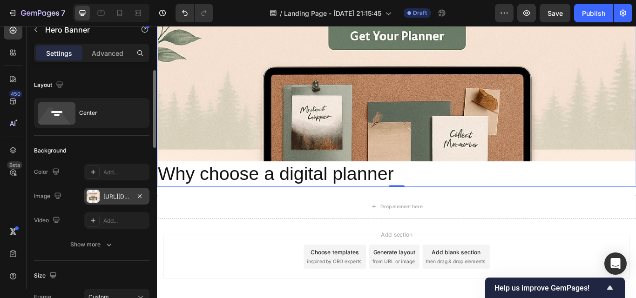
click at [114, 201] on div "https://cdn.shopify.com/s/files/1/0901/1799/6832/files/gempages_571366959292089…" at bounding box center [116, 197] width 27 height 8
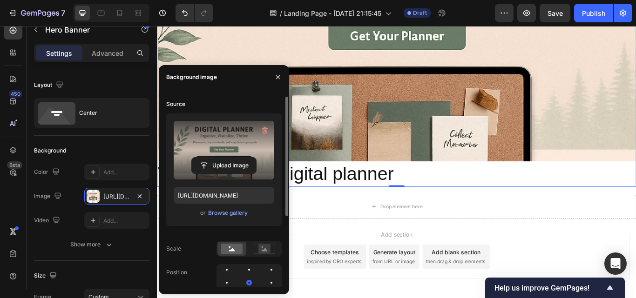
click at [222, 174] on label at bounding box center [224, 150] width 101 height 59
click at [222, 174] on input "file" at bounding box center [224, 166] width 64 height 16
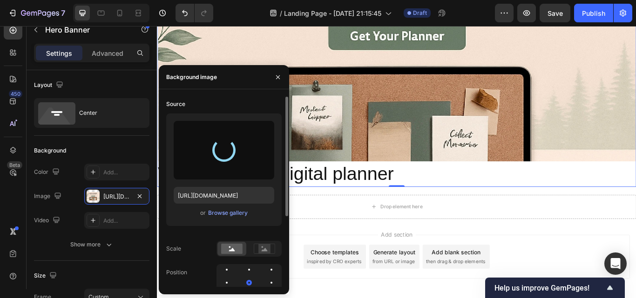
type input "[URL][DOMAIN_NAME]"
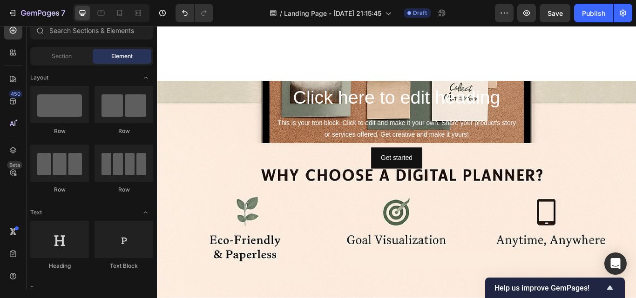
scroll to position [25, 0]
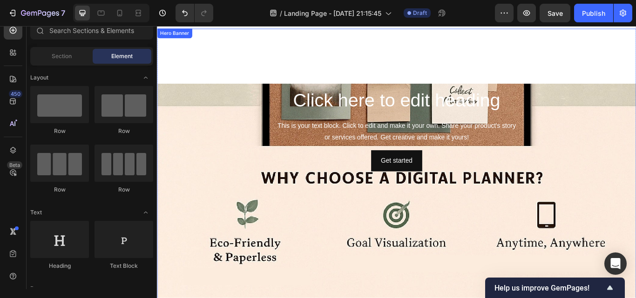
drag, startPoint x: 430, startPoint y: 27, endPoint x: 427, endPoint y: 92, distance: 64.8
click at [427, 92] on div "Click here to edit heading Heading This is your text block. Click to edit and m…" at bounding box center [436, 219] width 559 height 398
click at [429, 28] on div "Click here to edit heading Heading This is your text block. Click to edit and m…" at bounding box center [436, 219] width 559 height 398
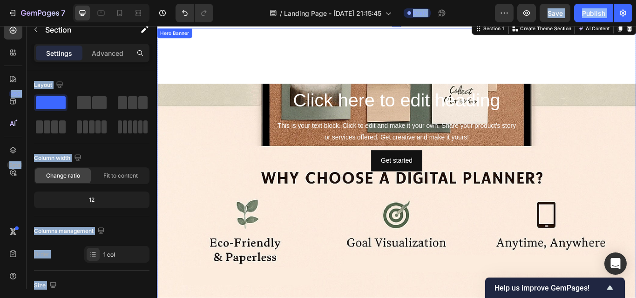
drag, startPoint x: 551, startPoint y: 52, endPoint x: 432, endPoint y: 82, distance: 122.5
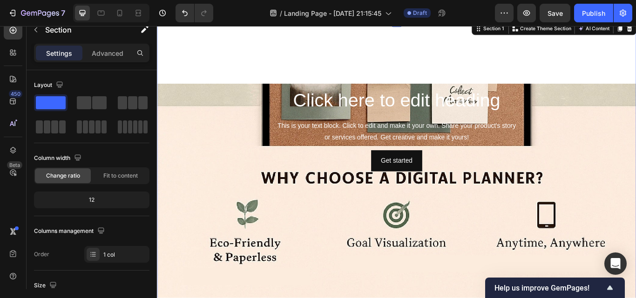
click at [427, 30] on div "Click here to edit heading Heading This is your text block. Click to edit and m…" at bounding box center [436, 218] width 559 height 379
drag, startPoint x: 431, startPoint y: 27, endPoint x: 430, endPoint y: 40, distance: 13.0
click at [427, 60] on div "Click here to edit heading Heading This is your text block. Click to edit and m…" at bounding box center [436, 219] width 559 height 398
drag, startPoint x: 550, startPoint y: 52, endPoint x: 431, endPoint y: 42, distance: 120.0
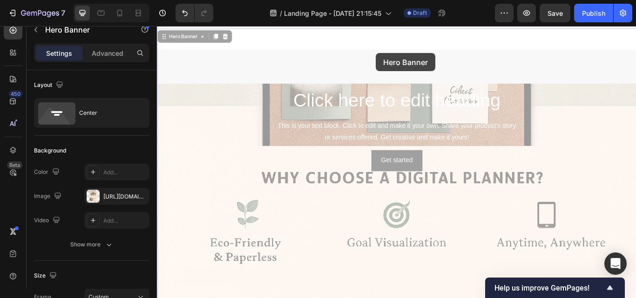
scroll to position [0, 0]
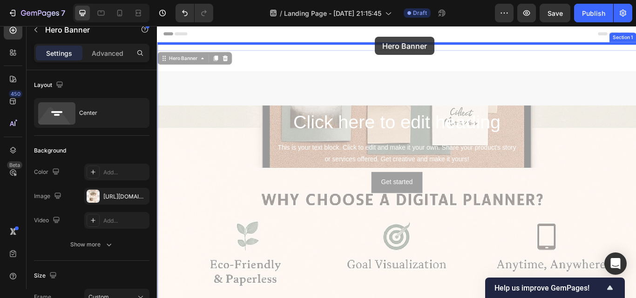
drag, startPoint x: 417, startPoint y: 133, endPoint x: 411, endPoint y: 39, distance: 94.7
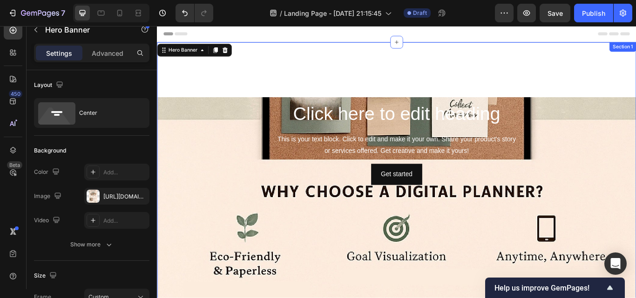
drag, startPoint x: 432, startPoint y: 44, endPoint x: 428, endPoint y: 57, distance: 13.7
click at [428, 57] on div "Click here to edit heading Heading This is your text block. Click to edit and m…" at bounding box center [436, 220] width 559 height 350
drag, startPoint x: 436, startPoint y: 43, endPoint x: 428, endPoint y: 60, distance: 18.3
click at [430, 101] on div "Click here to edit heading Heading This is your text block. Click to edit and m…" at bounding box center [436, 220] width 559 height 350
drag, startPoint x: 432, startPoint y: 94, endPoint x: 429, endPoint y: 106, distance: 12.4
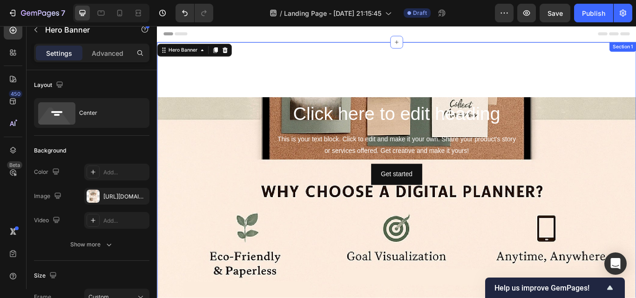
click at [429, 106] on div "Click here to edit heading Heading This is your text block. Click to edit and m…" at bounding box center [436, 231] width 559 height 325
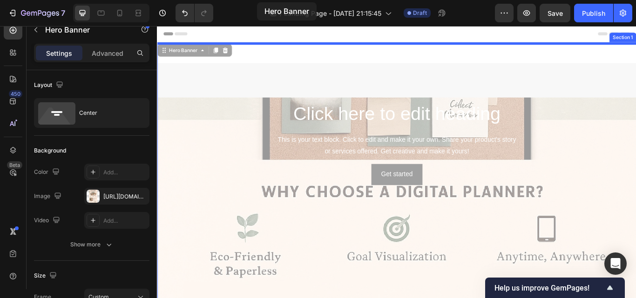
drag, startPoint x: 216, startPoint y: 231, endPoint x: 414, endPoint y: 28, distance: 283.8
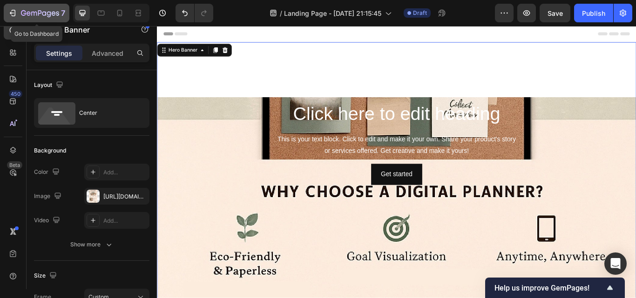
click at [22, 14] on div "7" at bounding box center [36, 12] width 57 height 11
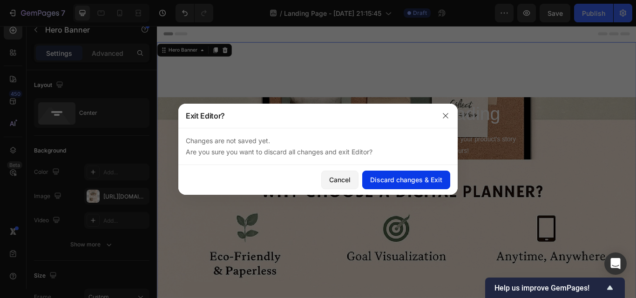
click at [390, 177] on div "Discard changes & Exit" at bounding box center [406, 180] width 72 height 10
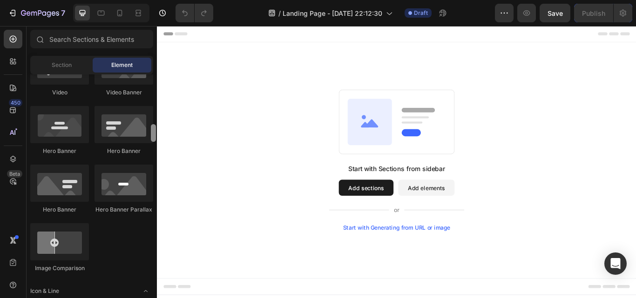
scroll to position [417, 0]
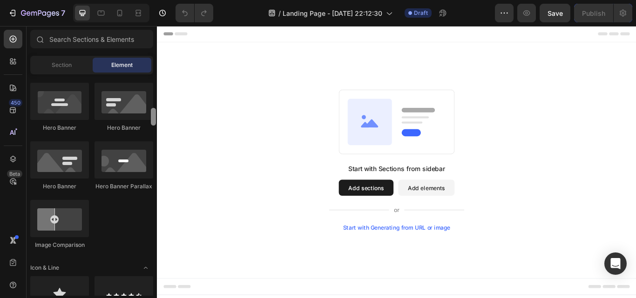
drag, startPoint x: 155, startPoint y: 86, endPoint x: 155, endPoint y: 120, distance: 33.5
click at [155, 120] on div at bounding box center [153, 117] width 5 height 18
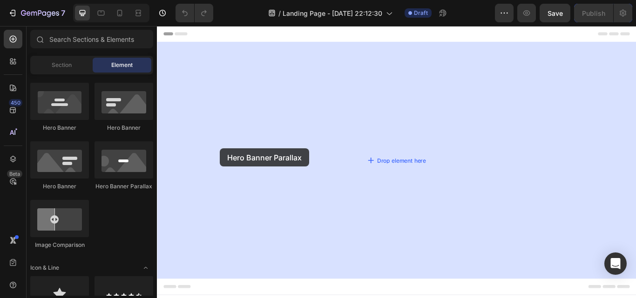
drag, startPoint x: 288, startPoint y: 194, endPoint x: 230, endPoint y: 169, distance: 63.1
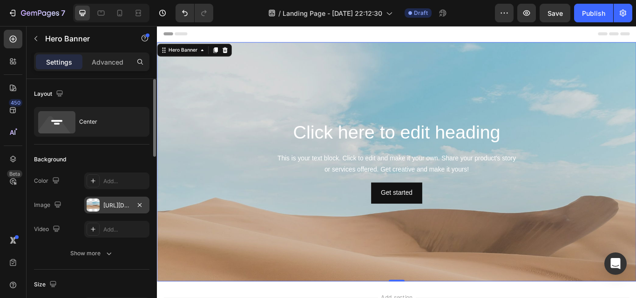
click at [128, 205] on div "[URL][DOMAIN_NAME]" at bounding box center [116, 206] width 27 height 8
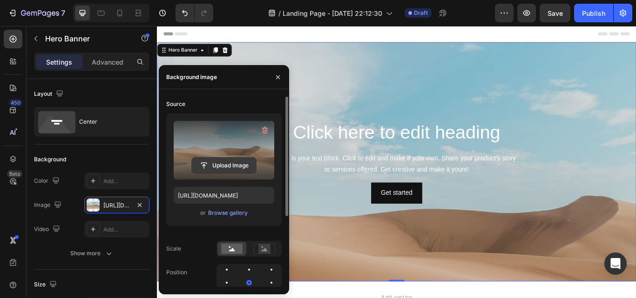
click at [213, 167] on input "file" at bounding box center [224, 166] width 64 height 16
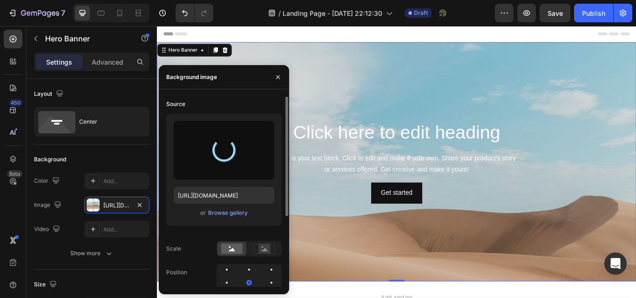
type input "[URL][DOMAIN_NAME]"
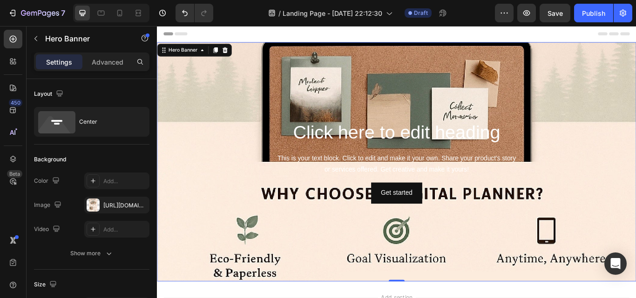
click at [635, 128] on div "Background Image" at bounding box center [436, 254] width 559 height 419
click at [635, 68] on div "Background Image" at bounding box center [436, 254] width 559 height 419
click at [114, 205] on div "[URL][DOMAIN_NAME]" at bounding box center [116, 206] width 27 height 8
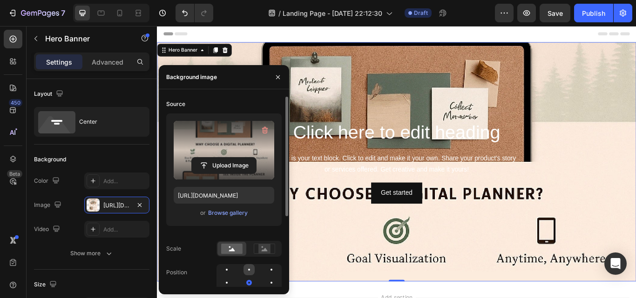
click at [248, 267] on div at bounding box center [248, 269] width 11 height 11
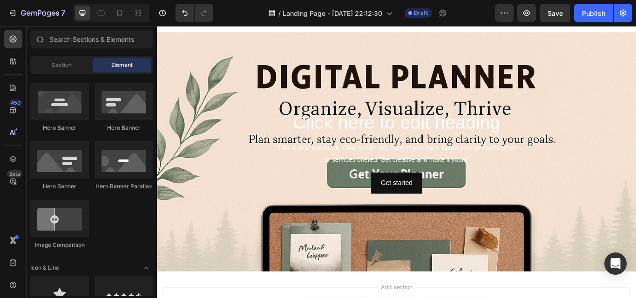
scroll to position [0, 0]
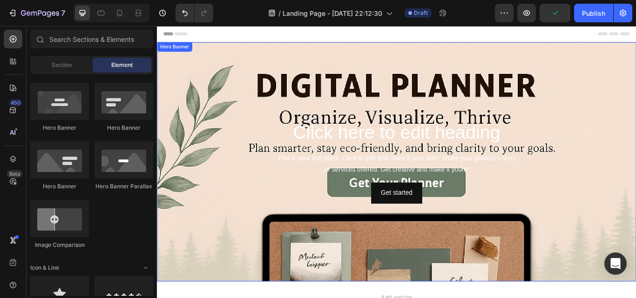
click at [226, 273] on div "Background Image" at bounding box center [436, 247] width 559 height 419
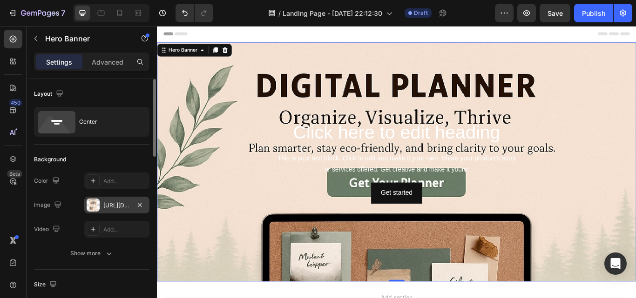
click at [118, 208] on div "[URL][DOMAIN_NAME]" at bounding box center [116, 206] width 27 height 8
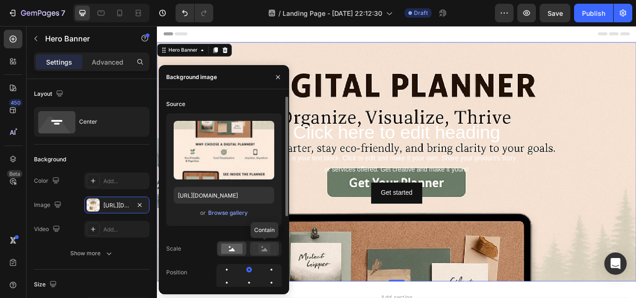
click at [252, 248] on div at bounding box center [264, 249] width 29 height 14
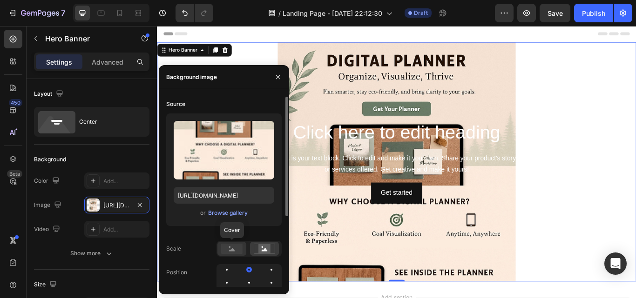
click at [239, 247] on rect at bounding box center [231, 249] width 21 height 10
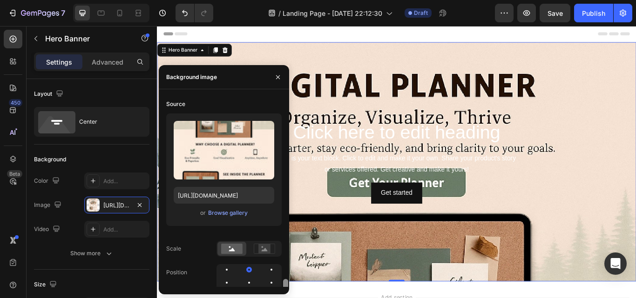
scroll to position [112, 0]
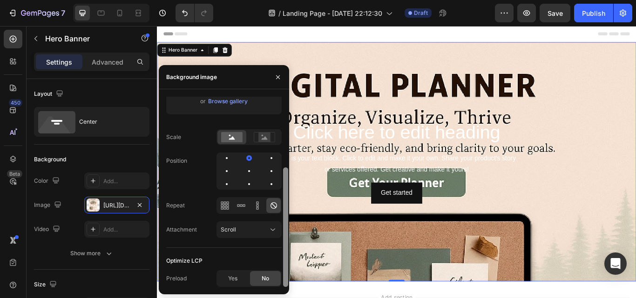
click at [288, 254] on div at bounding box center [285, 192] width 7 height 190
click at [232, 282] on span "Yes" at bounding box center [232, 279] width 9 height 8
click at [258, 278] on div "No" at bounding box center [265, 278] width 31 height 15
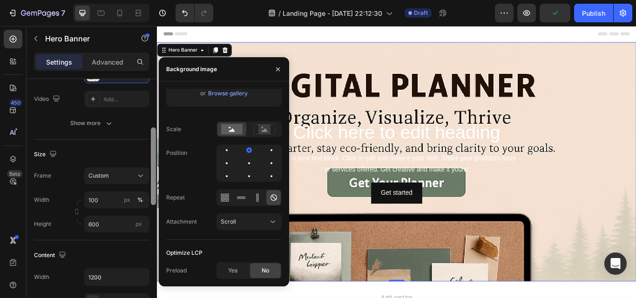
scroll to position [138, 0]
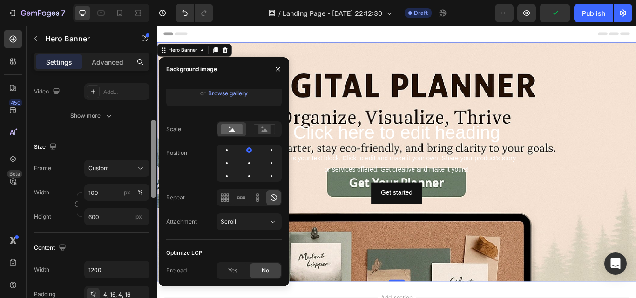
drag, startPoint x: 154, startPoint y: 155, endPoint x: 156, endPoint y: 199, distance: 43.8
click at [156, 199] on div at bounding box center [153, 200] width 7 height 246
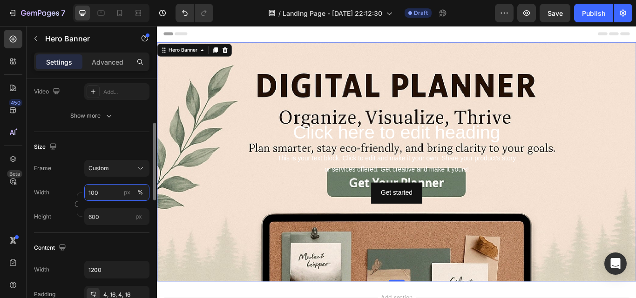
click at [107, 195] on input "100" at bounding box center [116, 192] width 65 height 17
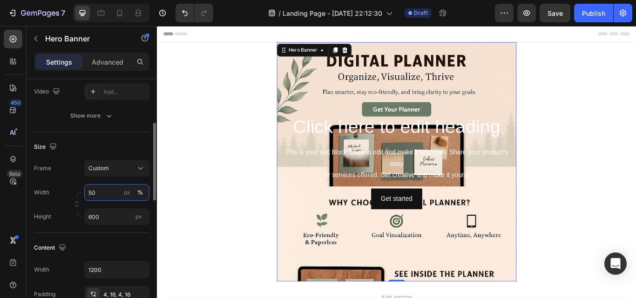
type input "5"
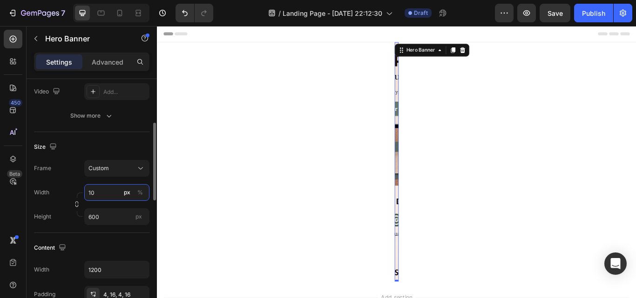
type input "1"
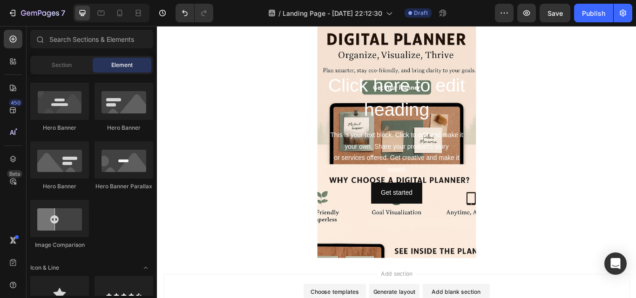
scroll to position [0, 0]
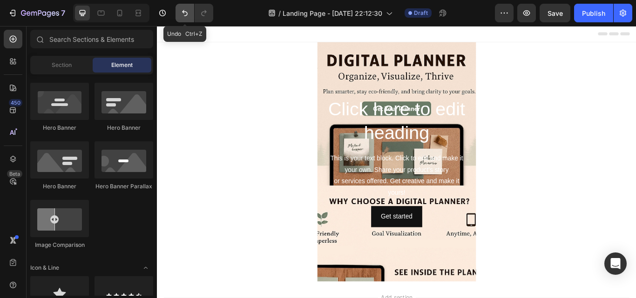
click at [182, 8] on icon "Undo/Redo" at bounding box center [184, 12] width 9 height 9
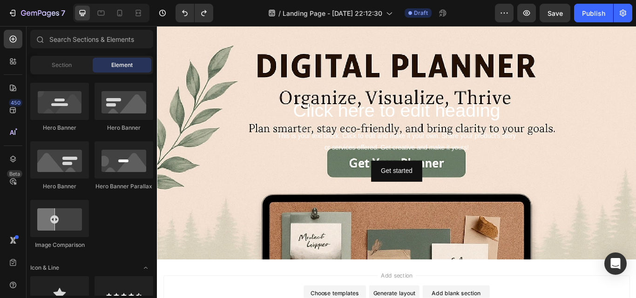
scroll to position [30, 0]
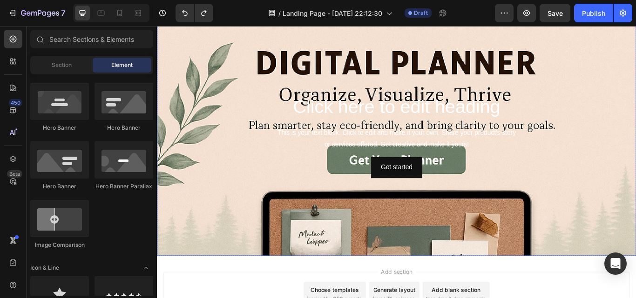
click at [424, 294] on div "Background Image" at bounding box center [436, 220] width 559 height 419
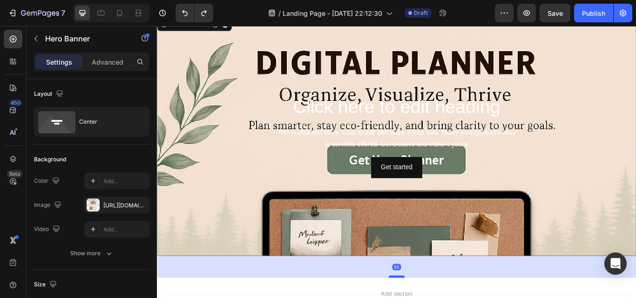
drag, startPoint x: 429, startPoint y: 292, endPoint x: 429, endPoint y: 318, distance: 25.6
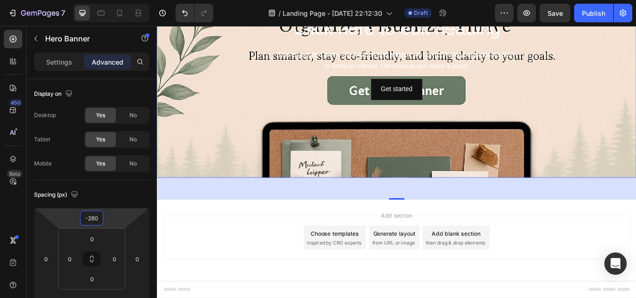
scroll to position [0, 0]
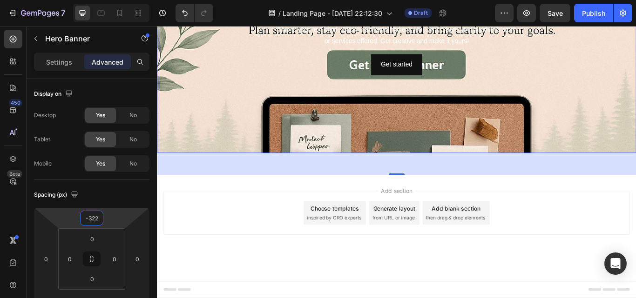
drag, startPoint x: 109, startPoint y: 220, endPoint x: 92, endPoint y: 295, distance: 77.0
click at [92, 0] on html "7 / Landing Page - [DATE] 22:12:30 Draft Preview Save Publish 450 Beta Sections…" at bounding box center [318, 0] width 636 height 0
click at [182, 13] on icon "Undo/Redo" at bounding box center [184, 12] width 9 height 9
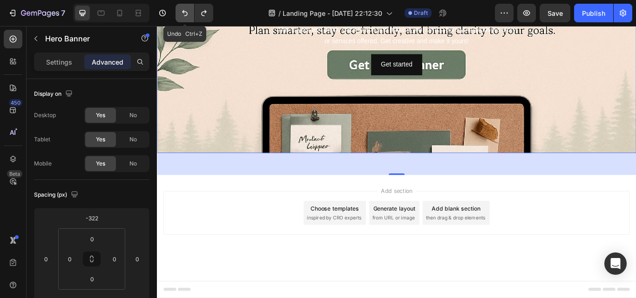
click at [182, 13] on icon "Undo/Redo" at bounding box center [184, 12] width 9 height 9
type input "0"
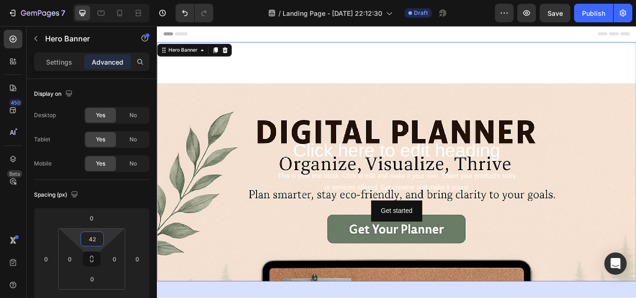
type input "0"
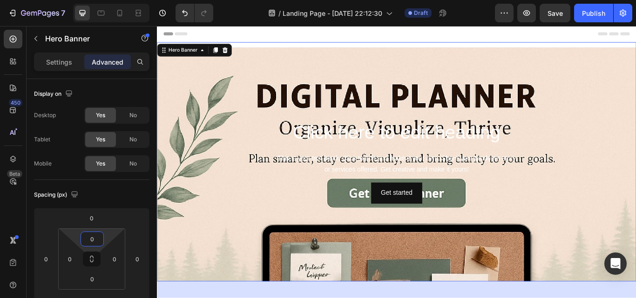
drag, startPoint x: 108, startPoint y: 237, endPoint x: 105, endPoint y: 270, distance: 33.3
click at [105, 0] on html "7 / Landing Page - [DATE] 22:12:30 Draft Preview Save Publish 450 Beta Sections…" at bounding box center [318, 0] width 636 height 0
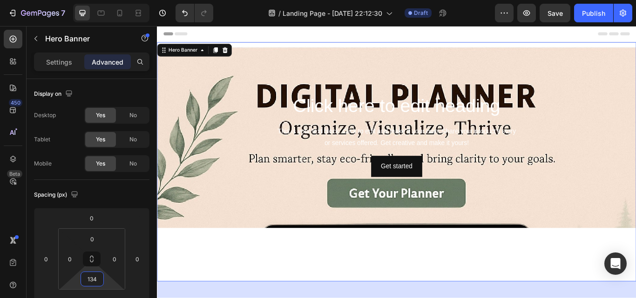
type input "0"
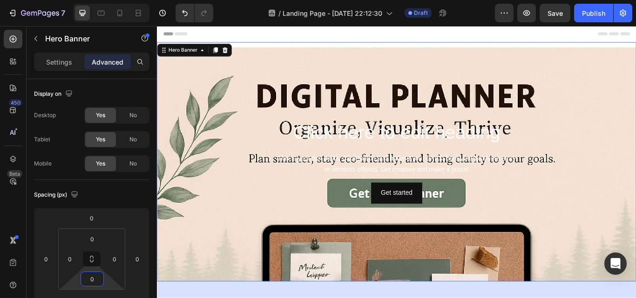
drag, startPoint x: 105, startPoint y: 283, endPoint x: 96, endPoint y: 317, distance: 34.5
click at [96, 0] on html "7 / Landing Page - [DATE] 22:12:30 Draft Preview Save Publish 450 Beta Sections…" at bounding box center [318, 0] width 636 height 0
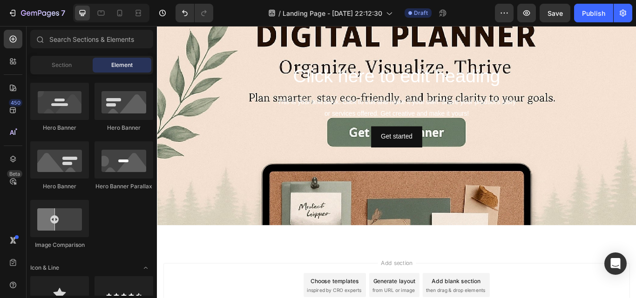
scroll to position [67, 0]
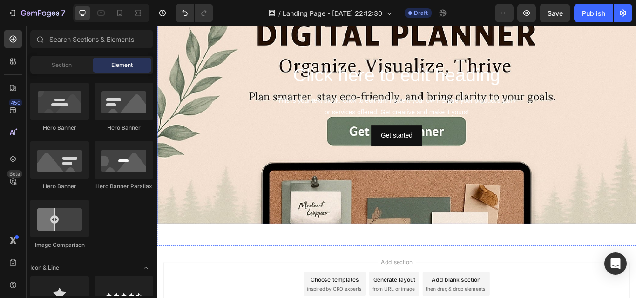
click at [430, 253] on div "Background Image" at bounding box center [436, 187] width 559 height 419
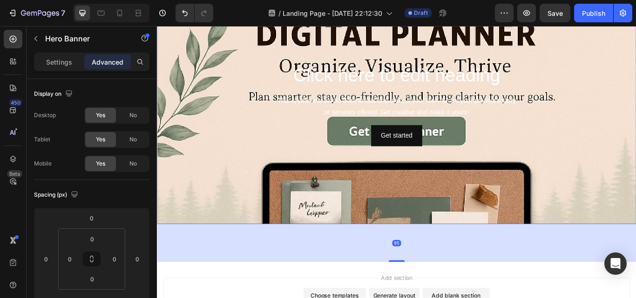
drag, startPoint x: 435, startPoint y: 283, endPoint x: 439, endPoint y: 301, distance: 19.1
click at [439, 298] on div at bounding box center [436, 301] width 19 height 2
type input "95"
click at [432, 257] on div "95" at bounding box center [436, 279] width 559 height 44
click at [426, 249] on div "Background Image" at bounding box center [436, 187] width 559 height 419
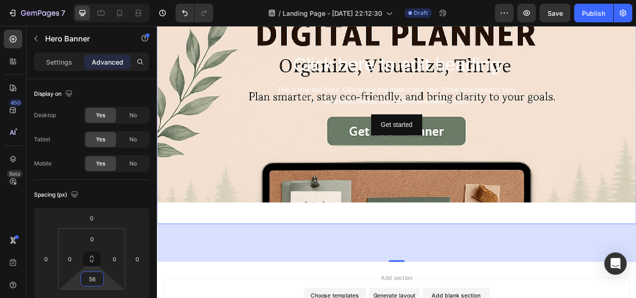
type input "0"
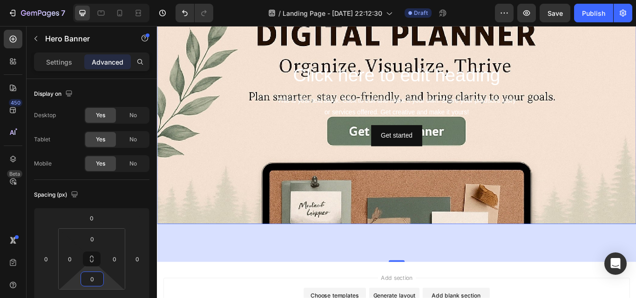
drag, startPoint x: 105, startPoint y: 283, endPoint x: 100, endPoint y: 317, distance: 34.4
click at [100, 0] on html "7 / Landing Page - [DATE] 22:12:30 Draft Preview Save Publish 450 Beta Sections…" at bounding box center [318, 0] width 636 height 0
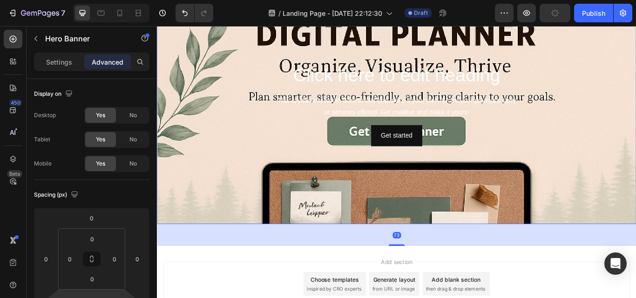
scroll to position [9, 0]
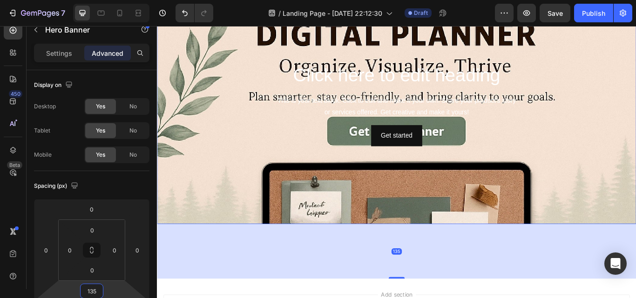
type input "137"
drag, startPoint x: 112, startPoint y: 294, endPoint x: 104, endPoint y: 284, distance: 12.3
click at [104, 0] on html "7 / Landing Page - [DATE] 22:12:30 Draft Preview Save Publish 450 Beta Sections…" at bounding box center [318, 0] width 636 height 0
drag, startPoint x: 108, startPoint y: 273, endPoint x: 108, endPoint y: 282, distance: 8.9
click at [108, 0] on html "7 / Landing Page - [DATE] 22:12:30 Draft Preview Save Publish 450 Beta Sections…" at bounding box center [318, 0] width 636 height 0
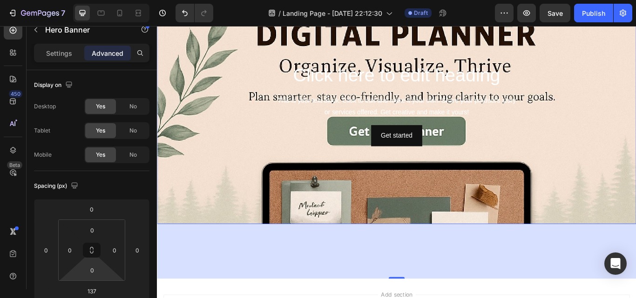
drag, startPoint x: 108, startPoint y: 274, endPoint x: 104, endPoint y: 272, distance: 4.8
click at [104, 0] on html "7 / Landing Page - [DATE] 22:12:30 Draft Preview Save Publish 450 Beta Sections…" at bounding box center [318, 0] width 636 height 0
drag, startPoint x: 107, startPoint y: 272, endPoint x: 101, endPoint y: 270, distance: 6.9
click at [101, 0] on html "7 / Landing Page - [DATE] 22:12:30 Draft Preview Save Publish 450 Beta Sections…" at bounding box center [318, 0] width 636 height 0
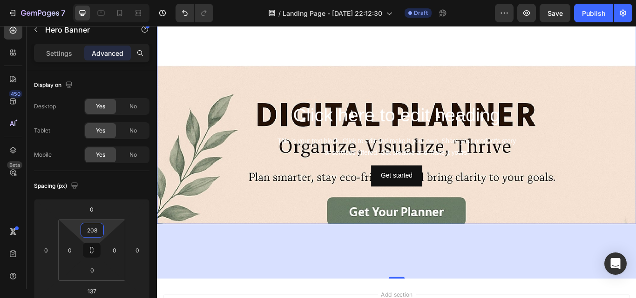
type input "212"
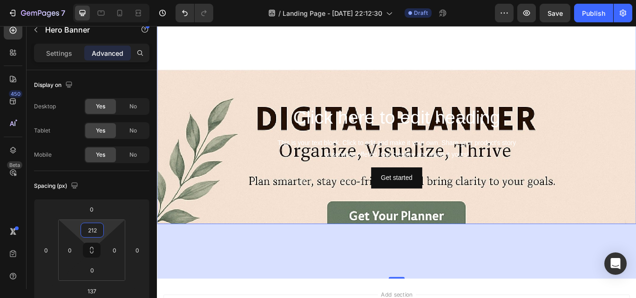
drag, startPoint x: 76, startPoint y: 225, endPoint x: 47, endPoint y: 175, distance: 57.6
click at [47, 0] on html "7 / Landing Page - [DATE] 22:12:30 Draft Preview Save Publish 450 Beta Sections…" at bounding box center [318, 0] width 636 height 0
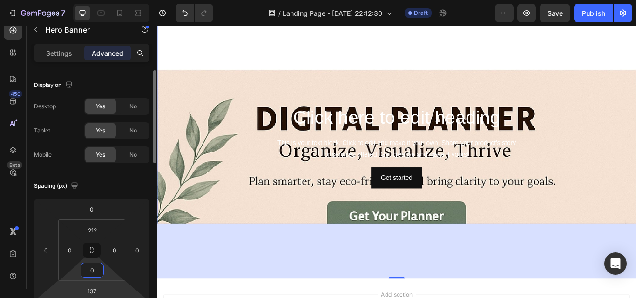
drag, startPoint x: 107, startPoint y: 276, endPoint x: 109, endPoint y: 283, distance: 8.0
click at [109, 0] on html "7 / Landing Page - [DATE] 22:12:30 Draft Preview Save Publish 450 Beta Sections…" at bounding box center [318, 0] width 636 height 0
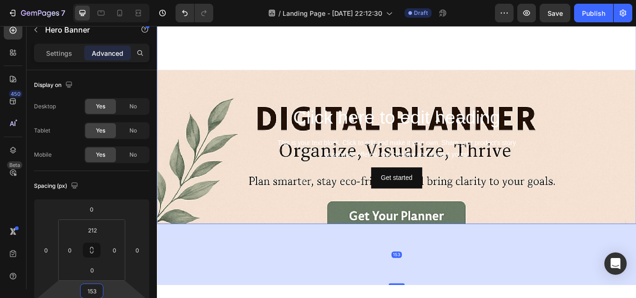
type input "151"
click at [108, 0] on html "7 / Landing Page - [DATE] 22:12:30 Draft Preview Publish 450 Beta Sections(18) …" at bounding box center [318, 0] width 636 height 0
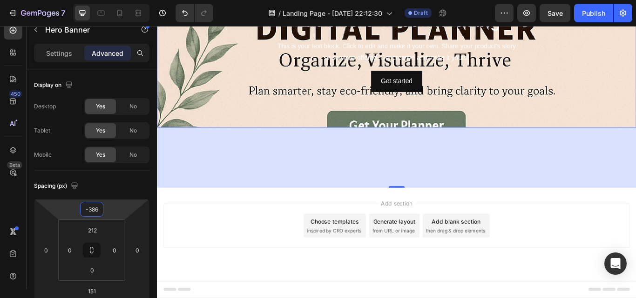
scroll to position [0, 0]
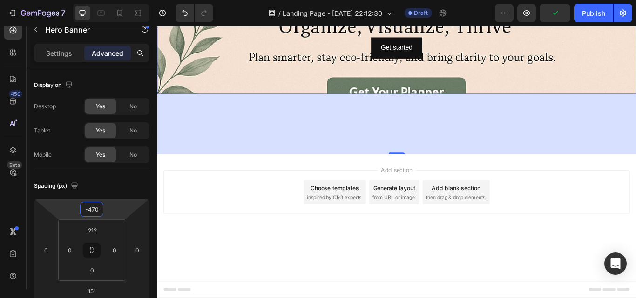
drag, startPoint x: 106, startPoint y: 207, endPoint x: 289, endPoint y: 317, distance: 213.2
click at [289, 0] on html "7 / Landing Page - [DATE] 22:12:30 Draft Preview Publish 450 Beta Sections(18) …" at bounding box center [318, 0] width 636 height 0
click at [188, 14] on icon "Undo/Redo" at bounding box center [184, 12] width 9 height 9
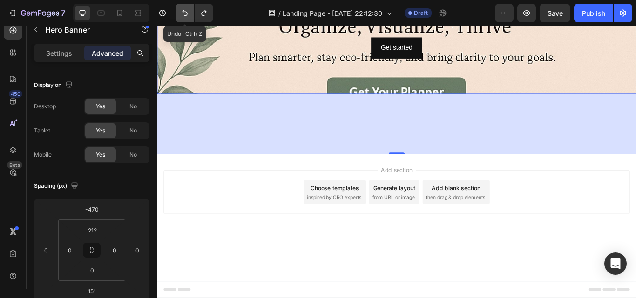
click at [188, 14] on icon "Undo/Redo" at bounding box center [184, 12] width 9 height 9
type input "0"
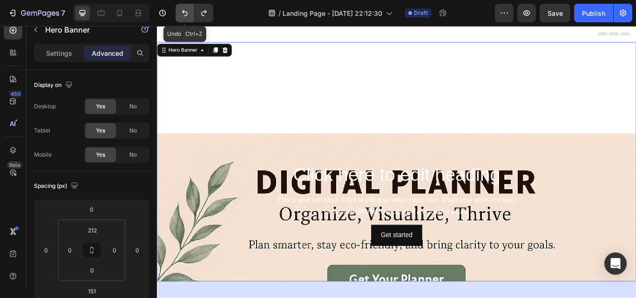
click at [188, 14] on icon "Undo/Redo" at bounding box center [184, 12] width 9 height 9
click at [185, 18] on button "Undo/Redo" at bounding box center [184, 13] width 19 height 19
type input "137"
click at [187, 10] on icon "Undo/Redo" at bounding box center [184, 12] width 9 height 9
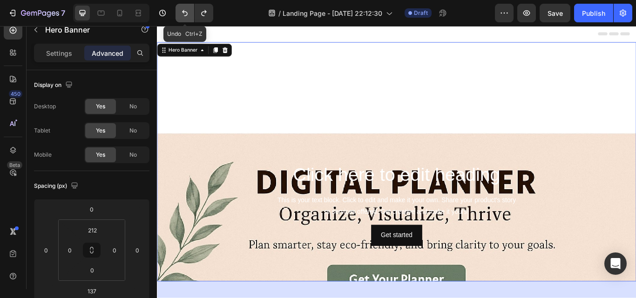
click at [187, 10] on icon "Undo/Redo" at bounding box center [184, 12] width 9 height 9
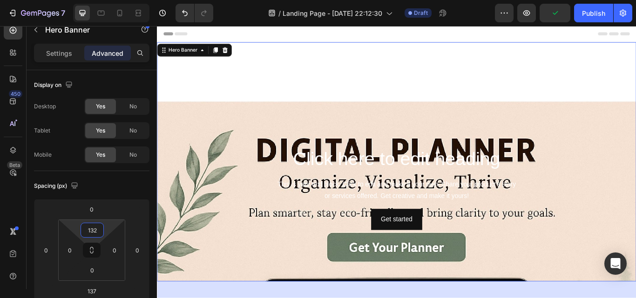
type input "0"
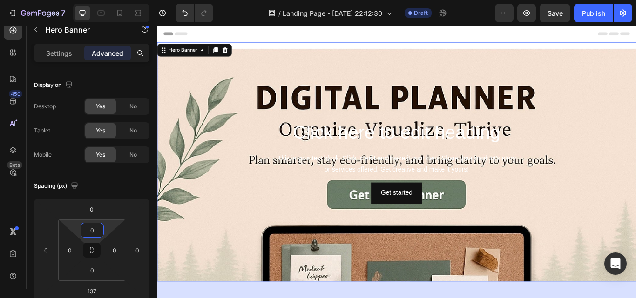
drag, startPoint x: 108, startPoint y: 229, endPoint x: 98, endPoint y: 317, distance: 87.6
click at [98, 0] on html "7 / Landing Page - [DATE] 22:12:30 Draft Preview Save Publish 450 Beta Sections…" at bounding box center [318, 0] width 636 height 0
type input "717"
drag, startPoint x: 106, startPoint y: 295, endPoint x: 85, endPoint y: 160, distance: 136.5
click at [85, 0] on html "7 / Landing Page - [DATE] 22:12:30 Draft Preview Save Publish 450 Beta Sections…" at bounding box center [318, 0] width 636 height 0
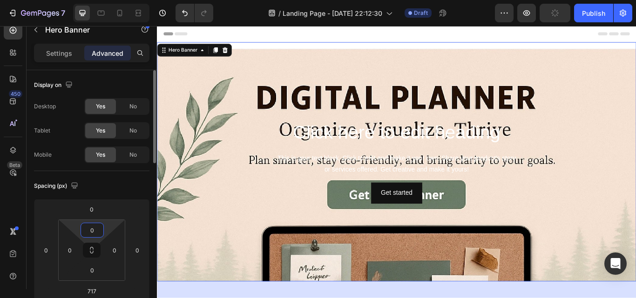
drag, startPoint x: 96, startPoint y: 230, endPoint x: 102, endPoint y: 231, distance: 5.6
click at [101, 230] on input "0" at bounding box center [92, 230] width 19 height 14
click at [106, 0] on html "7 / Landing Page - [DATE] 22:12:30 Draft Preview Publish 450 Beta Sections(18) …" at bounding box center [318, 0] width 636 height 0
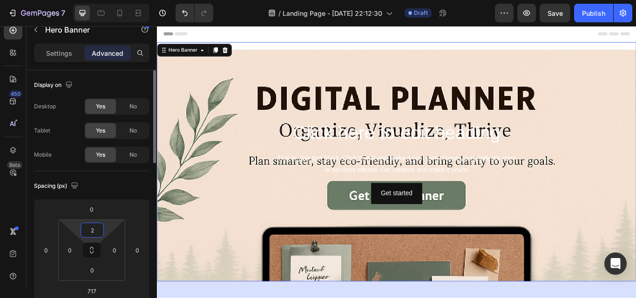
click at [92, 230] on input "2" at bounding box center [92, 230] width 19 height 14
click at [103, 274] on div "XS 4px" at bounding box center [112, 278] width 58 height 14
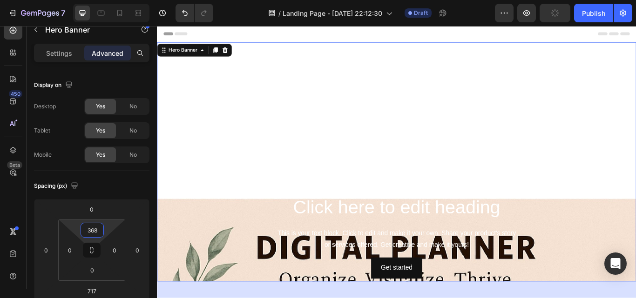
type input "376"
drag, startPoint x: 101, startPoint y: 222, endPoint x: 66, endPoint y: 136, distance: 92.3
click at [66, 0] on html "7 / Landing Page - [DATE] 22:12:30 Draft Preview Publish 450 Beta Sections(18) …" at bounding box center [318, 0] width 636 height 0
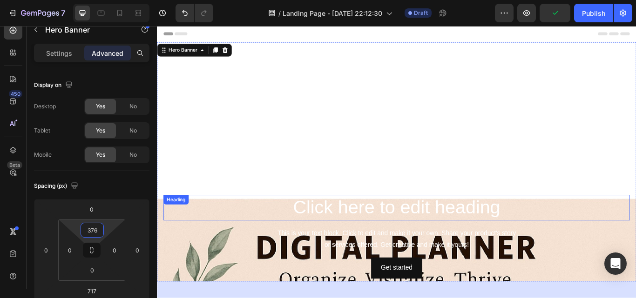
click at [433, 236] on h2 "Click here to edit heading" at bounding box center [436, 238] width 544 height 30
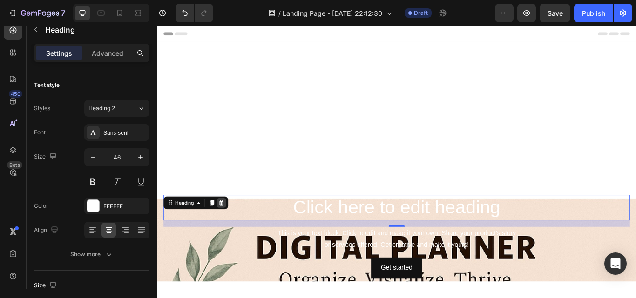
click at [231, 235] on icon at bounding box center [232, 232] width 6 height 7
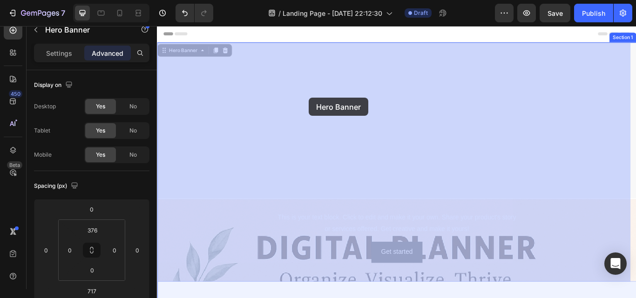
drag, startPoint x: 354, startPoint y: 229, endPoint x: 332, endPoint y: 105, distance: 126.6
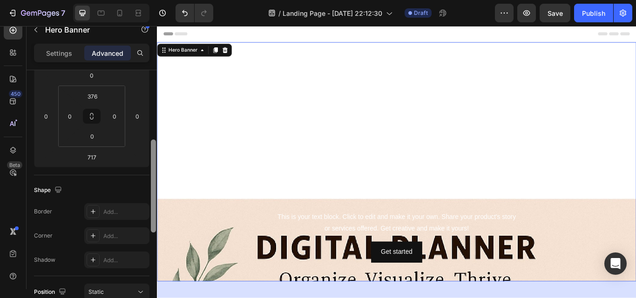
scroll to position [159, 0]
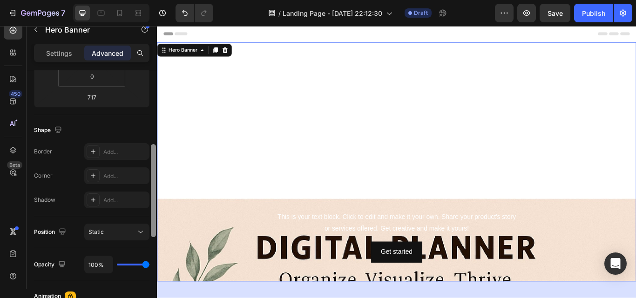
drag, startPoint x: 154, startPoint y: 162, endPoint x: 155, endPoint y: 236, distance: 74.5
click at [155, 236] on div at bounding box center [153, 190] width 5 height 93
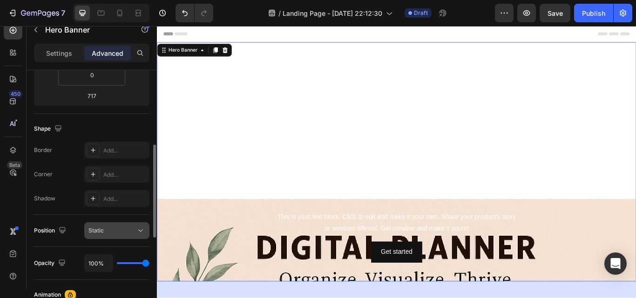
click at [121, 232] on div "Static" at bounding box center [111, 231] width 47 height 8
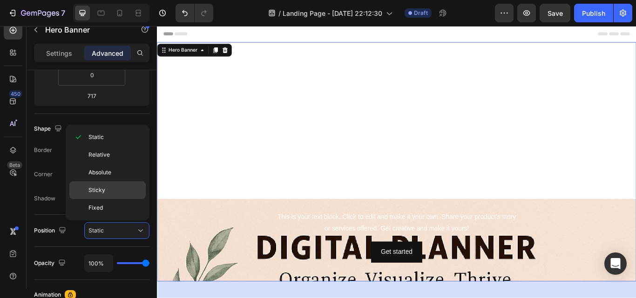
click at [111, 186] on div "Sticky" at bounding box center [107, 191] width 76 height 18
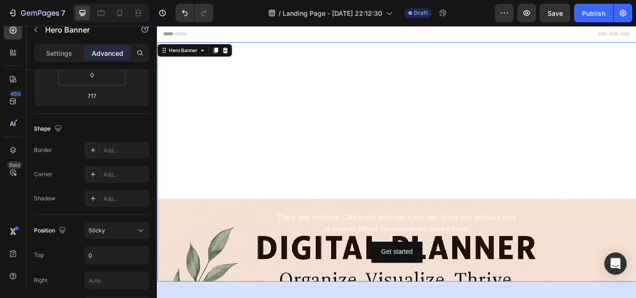
click at [136, 259] on input "0" at bounding box center [117, 255] width 64 height 17
type input "7"
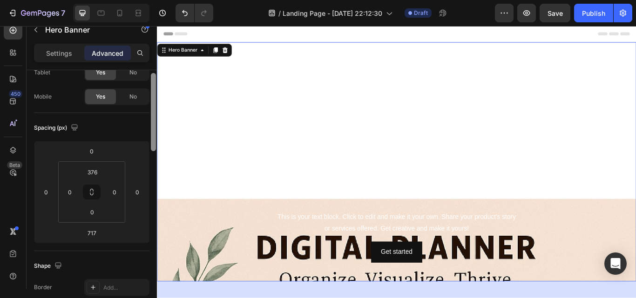
scroll to position [45, 0]
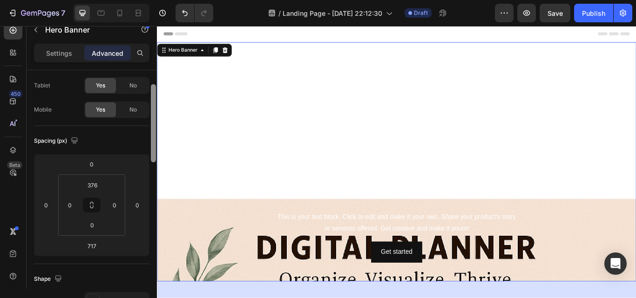
drag, startPoint x: 154, startPoint y: 203, endPoint x: 155, endPoint y: 155, distance: 48.0
click at [155, 155] on div at bounding box center [153, 123] width 5 height 78
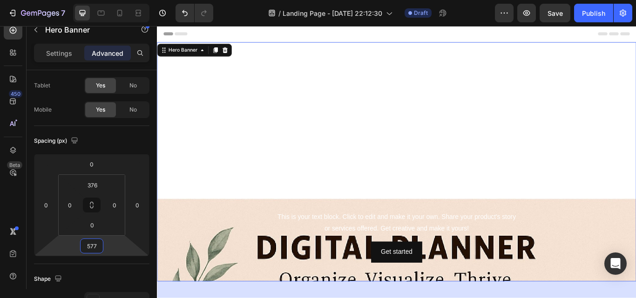
type input "447"
drag, startPoint x: 108, startPoint y: 254, endPoint x: 124, endPoint y: 317, distance: 64.8
click at [124, 0] on html "7 / Landing Page - [DATE] 22:12:30 Draft Preview Save Publish 450 Beta Sections…" at bounding box center [318, 0] width 636 height 0
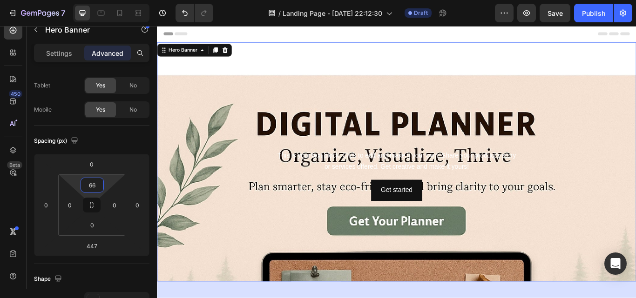
type input "0"
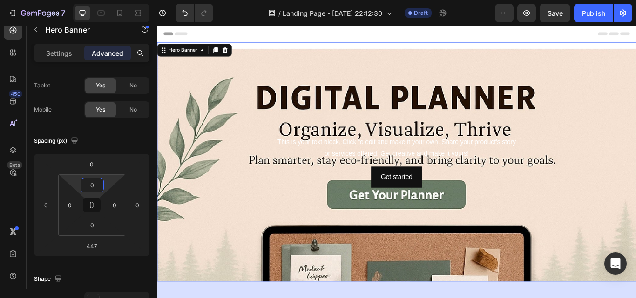
drag, startPoint x: 111, startPoint y: 180, endPoint x: 119, endPoint y: 294, distance: 114.8
click at [119, 0] on html "7 / Landing Page - [DATE] 22:12:30 Draft Preview Save Publish 450 Beta Sections…" at bounding box center [318, 0] width 636 height 0
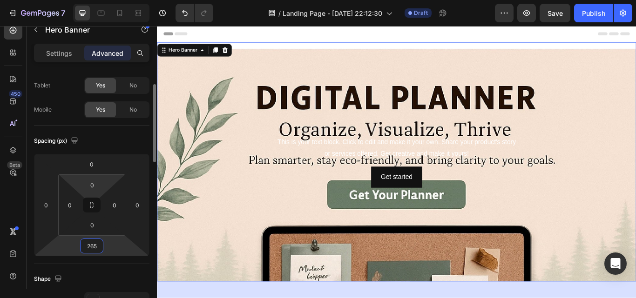
type input "257"
drag, startPoint x: 106, startPoint y: 261, endPoint x: 96, endPoint y: 194, distance: 68.2
click at [111, 0] on html "7 / Landing Page - [DATE] 22:12:30 Draft Preview Save Publish 450 Beta Sections…" at bounding box center [318, 0] width 636 height 0
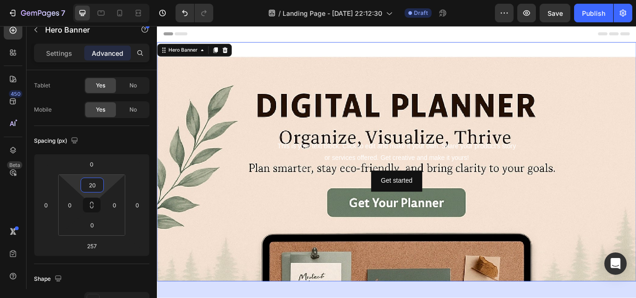
type input "0"
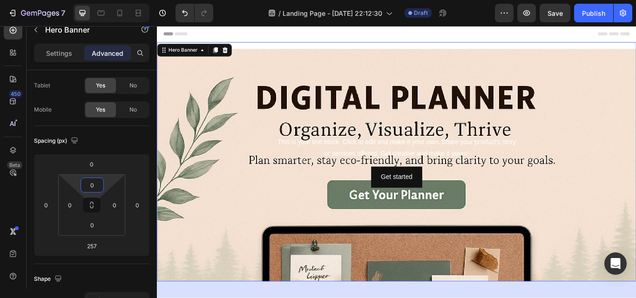
drag, startPoint x: 108, startPoint y: 178, endPoint x: 107, endPoint y: 200, distance: 21.9
click at [107, 0] on html "7 / Landing Page - [DATE] 22:12:30 Draft Preview Save Publish 450 Beta Sections…" at bounding box center [318, 0] width 636 height 0
click at [388, 51] on div "Background Image" at bounding box center [436, 184] width 559 height 279
click at [398, 60] on div "Background Image" at bounding box center [436, 261] width 559 height 419
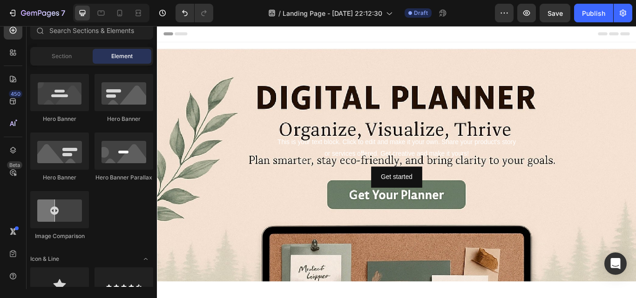
click at [398, 42] on div "Header" at bounding box center [436, 35] width 544 height 19
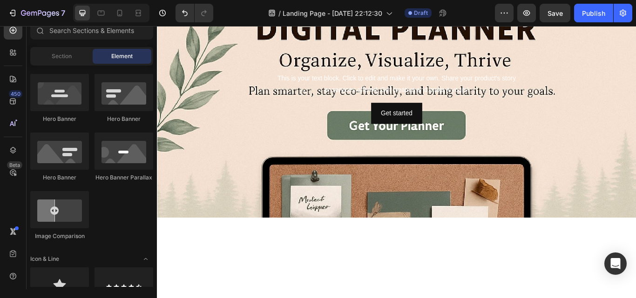
scroll to position [79, 0]
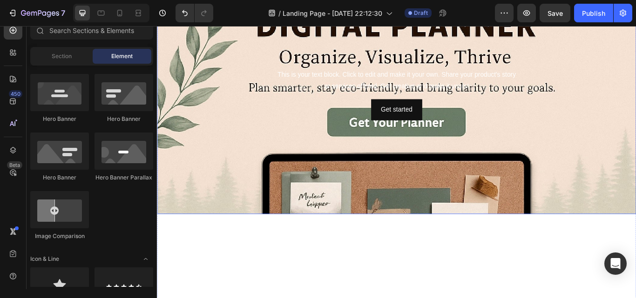
click at [635, 240] on div "Background Image" at bounding box center [436, 176] width 559 height 419
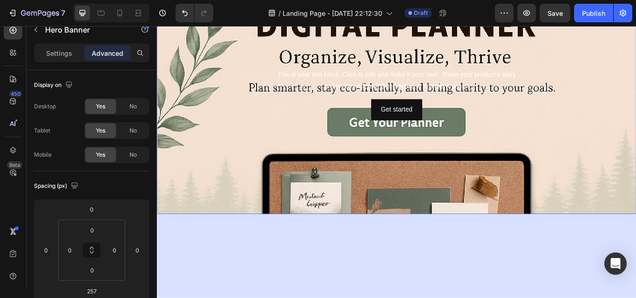
drag, startPoint x: 416, startPoint y: 245, endPoint x: 418, endPoint y: 253, distance: 7.7
click at [65, 50] on p "Settings" at bounding box center [59, 53] width 26 height 10
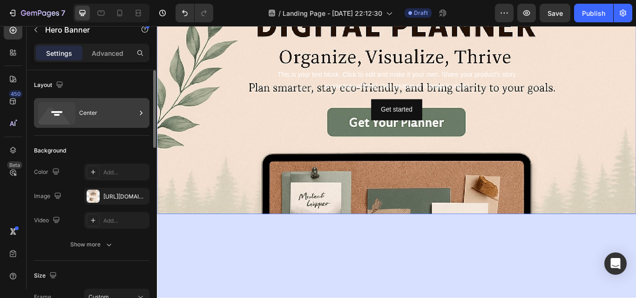
click at [114, 111] on div "Center" at bounding box center [107, 112] width 57 height 21
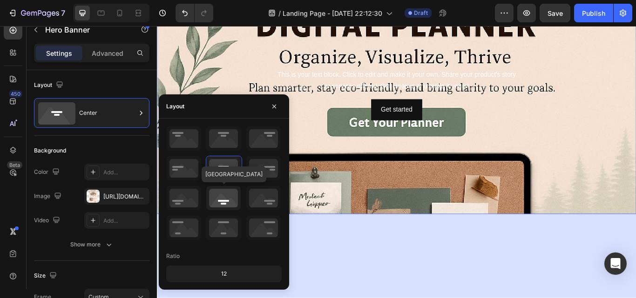
click at [229, 193] on icon at bounding box center [223, 198] width 34 height 24
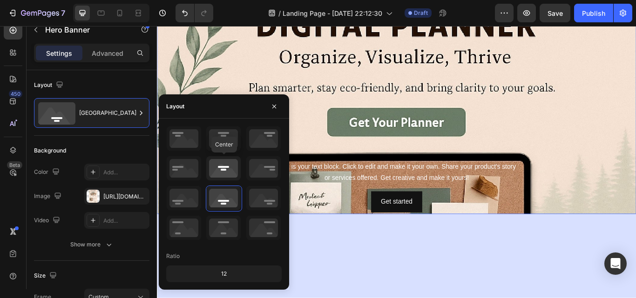
click at [223, 172] on icon at bounding box center [223, 168] width 34 height 24
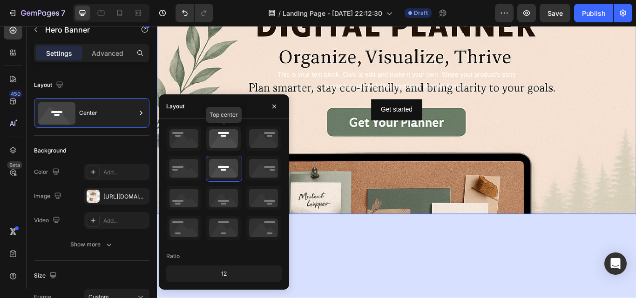
click at [225, 142] on icon at bounding box center [223, 139] width 34 height 24
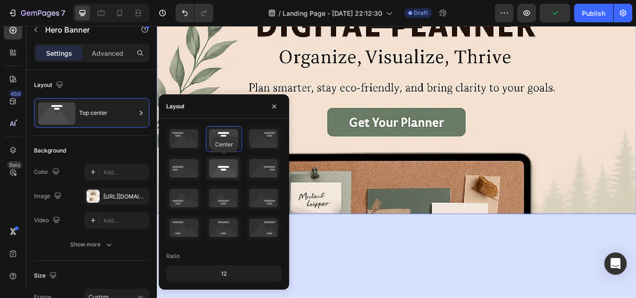
click at [229, 160] on icon at bounding box center [223, 168] width 34 height 24
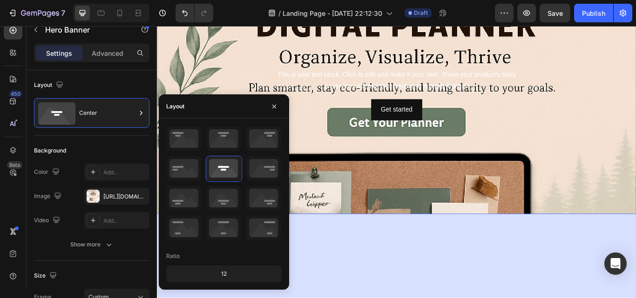
click at [247, 275] on div "12" at bounding box center [224, 274] width 112 height 13
click at [223, 272] on div "12" at bounding box center [224, 274] width 112 height 13
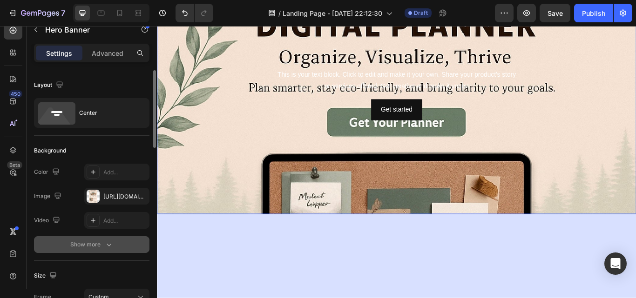
click at [101, 245] on div "Show more" at bounding box center [91, 244] width 43 height 9
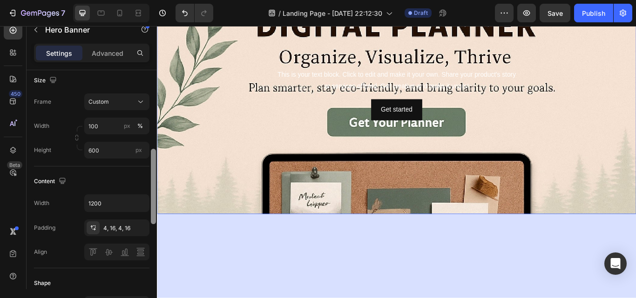
scroll to position [230, 0]
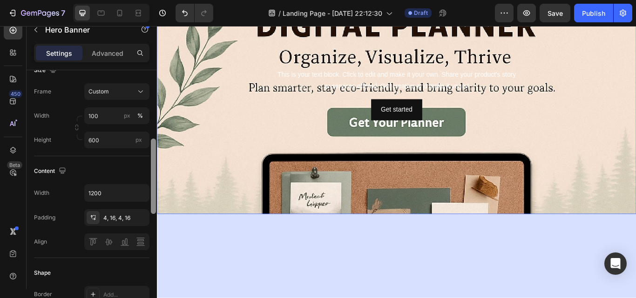
drag, startPoint x: 153, startPoint y: 144, endPoint x: 150, endPoint y: 217, distance: 73.1
click at [150, 217] on div at bounding box center [153, 191] width 7 height 246
click at [92, 219] on icon at bounding box center [92, 217] width 7 height 7
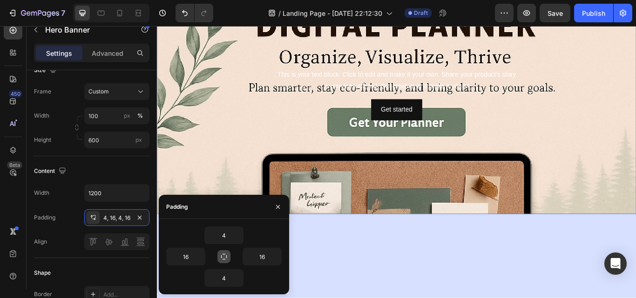
click at [222, 256] on icon "button" at bounding box center [223, 256] width 7 height 7
type input "4"
click at [222, 256] on icon "button" at bounding box center [223, 256] width 7 height 7
click at [224, 255] on icon "button" at bounding box center [224, 257] width 6 height 6
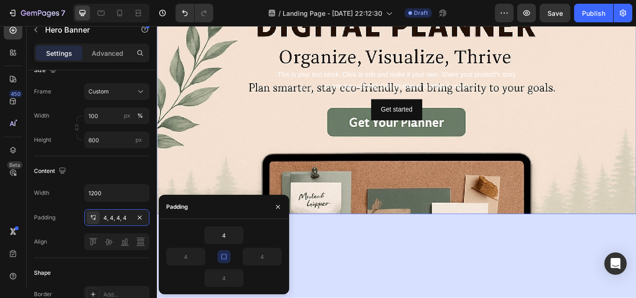
click at [224, 255] on icon "button" at bounding box center [223, 256] width 5 height 5
click at [190, 256] on input "4" at bounding box center [186, 257] width 38 height 17
type input "1"
click at [154, 270] on div at bounding box center [153, 193] width 7 height 246
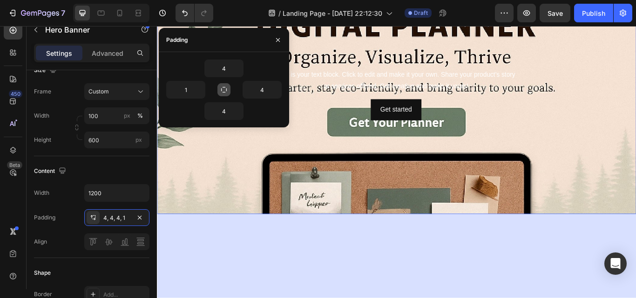
scroll to position [476, 0]
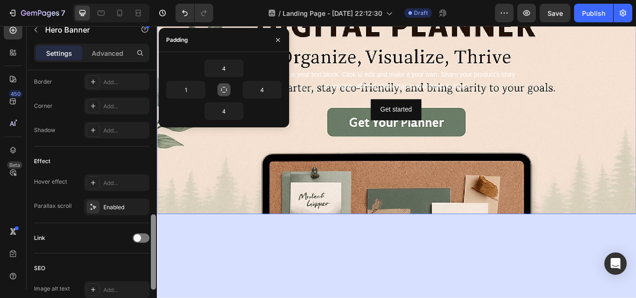
drag, startPoint x: 154, startPoint y: 270, endPoint x: 148, endPoint y: 257, distance: 13.1
click at [148, 257] on div "Layout Center Background The changes might be hidden by the video. Color Add...…" at bounding box center [92, 193] width 130 height 246
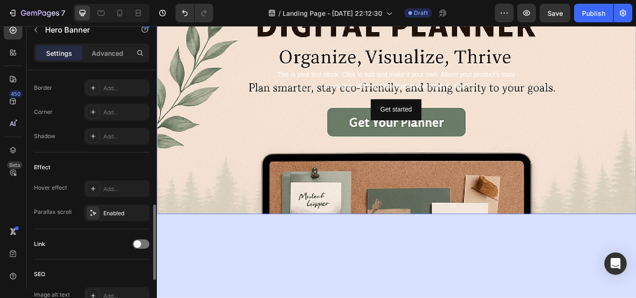
click at [148, 253] on div "Link" at bounding box center [91, 244] width 115 height 30
click at [118, 214] on div "Enabled" at bounding box center [116, 213] width 27 height 8
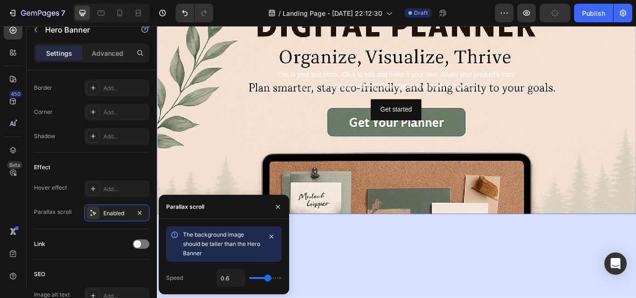
type input "0.5"
type input "0.3"
type input "0.2"
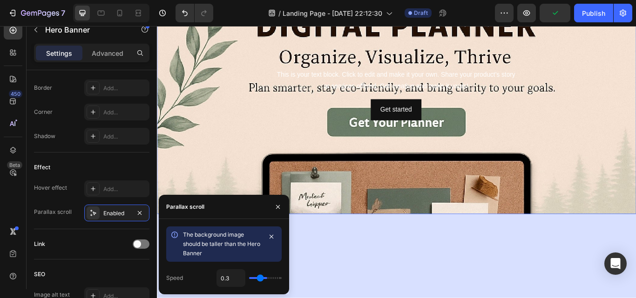
type input "0.2"
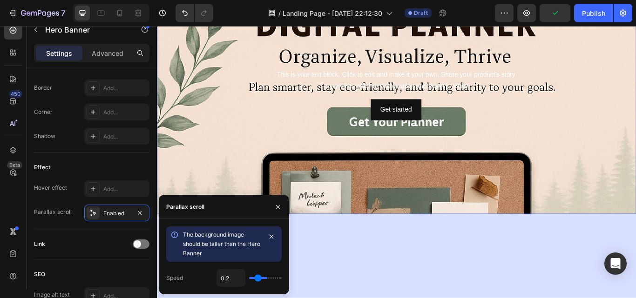
type input "0.1"
type input "0"
type input "0.1"
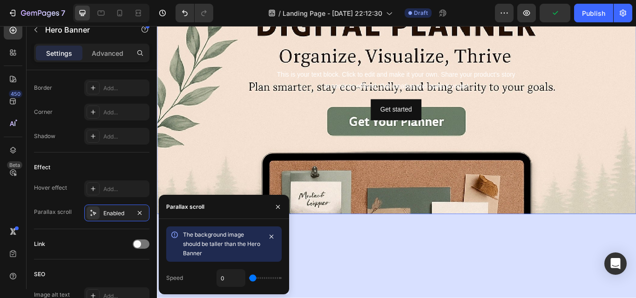
type input "0.1"
type input "0.3"
type input "0.4"
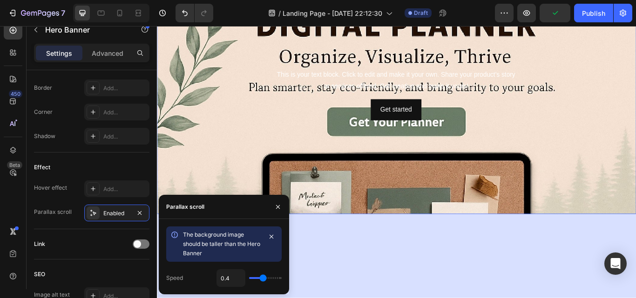
type input "0.5"
type input "0.6"
type input "0.7"
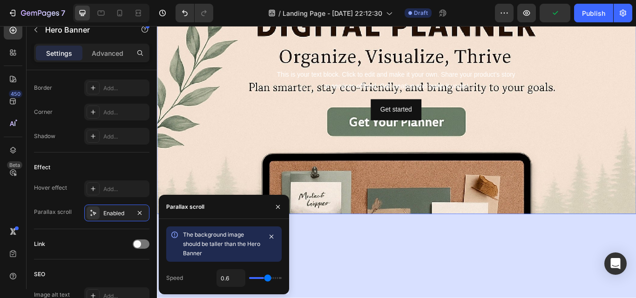
type input "0.7"
type input "0.8"
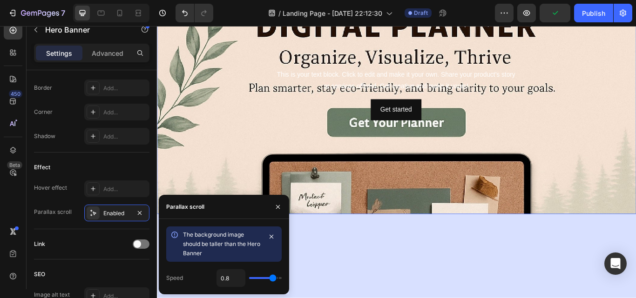
type input "0.9"
type input "1"
type input "0.6"
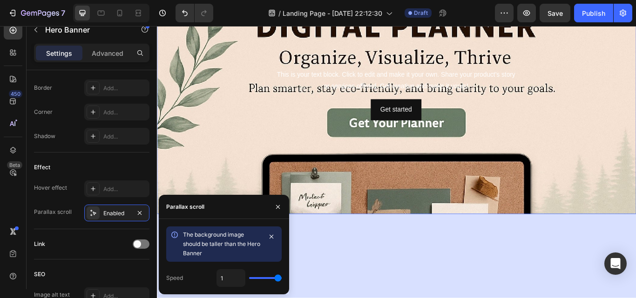
type input "0.6"
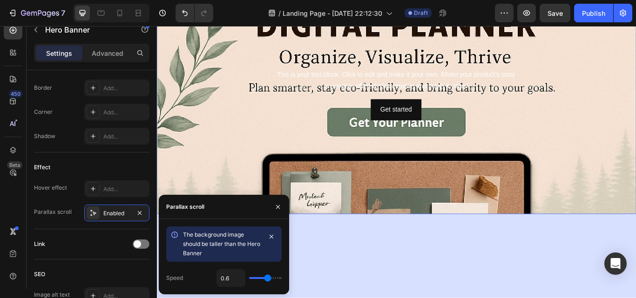
type input "0.2"
type input "0"
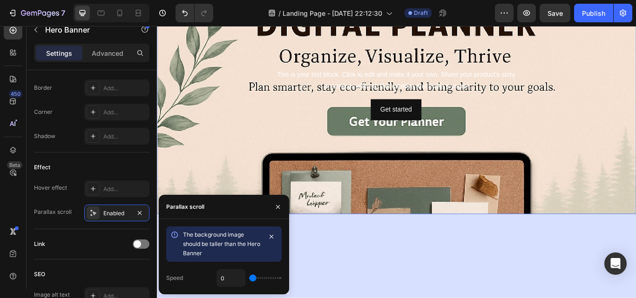
type input "1"
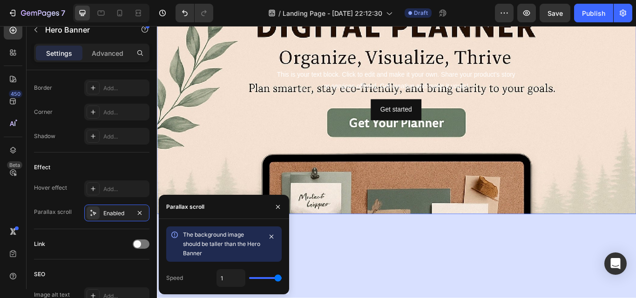
type input "0"
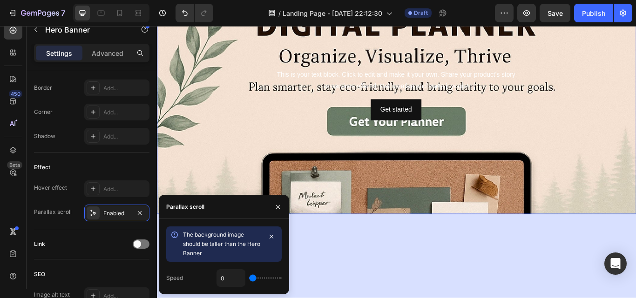
type input "0.5"
type input "0.6"
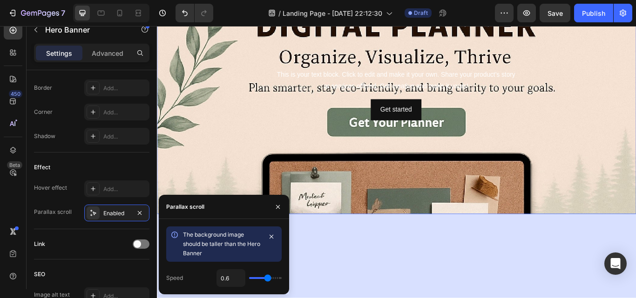
type input "0.7"
type input "0.6"
type input "0.5"
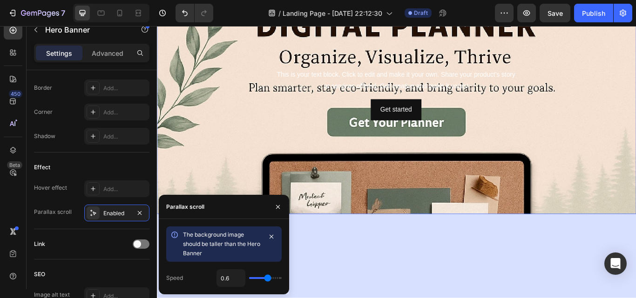
type input "0.5"
type input "0.4"
type input "0.5"
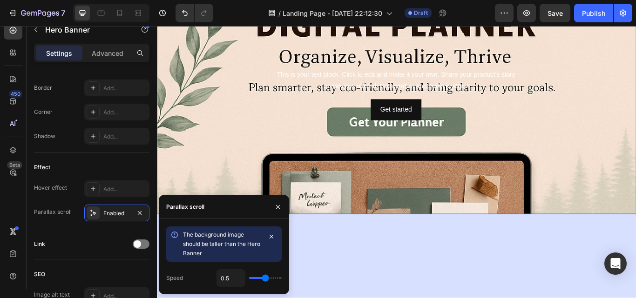
type input "0.6"
type input "0.7"
type input "0.6"
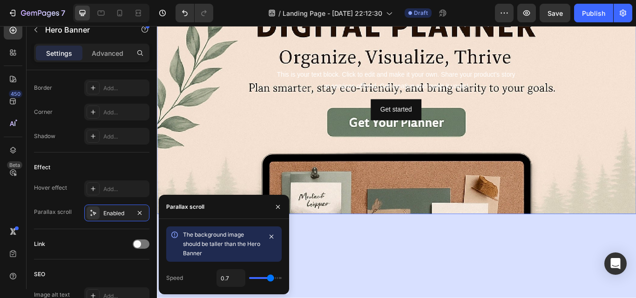
type input "0.6"
drag, startPoint x: 266, startPoint y: 278, endPoint x: 269, endPoint y: 283, distance: 5.2
click at [269, 279] on input "range" at bounding box center [265, 278] width 33 height 2
click at [277, 209] on icon "button" at bounding box center [277, 206] width 7 height 7
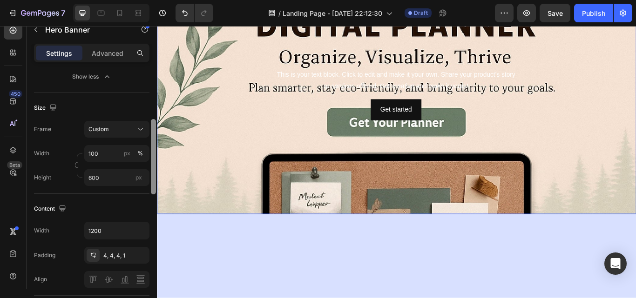
scroll to position [184, 0]
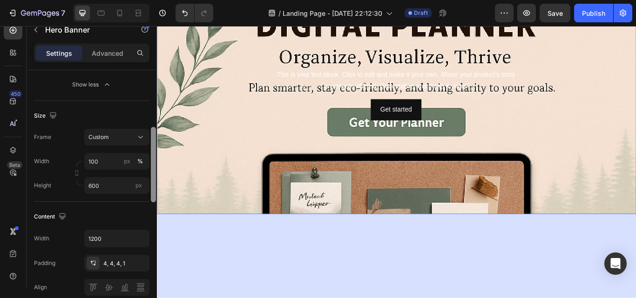
drag, startPoint x: 155, startPoint y: 235, endPoint x: 153, endPoint y: 157, distance: 77.8
click at [153, 157] on div at bounding box center [153, 164] width 5 height 75
click at [101, 135] on span "Custom" at bounding box center [98, 137] width 20 height 8
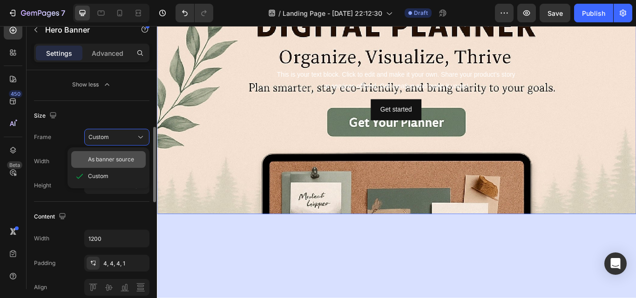
click at [103, 154] on div "As banner source" at bounding box center [108, 159] width 74 height 17
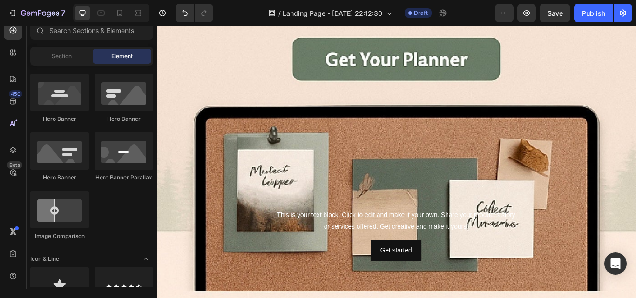
scroll to position [139, 0]
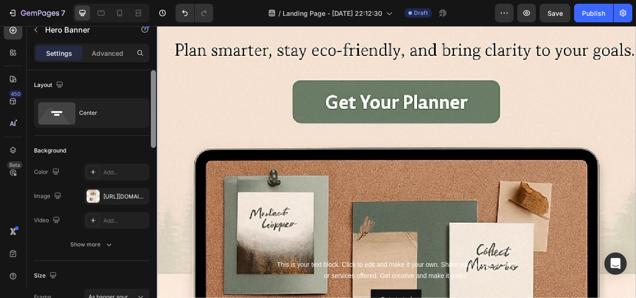
scroll to position [246, 0]
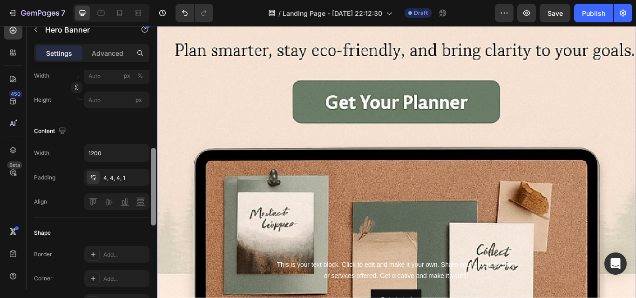
drag, startPoint x: 155, startPoint y: 226, endPoint x: 155, endPoint y: 236, distance: 10.2
click at [155, 236] on div at bounding box center [153, 193] width 7 height 246
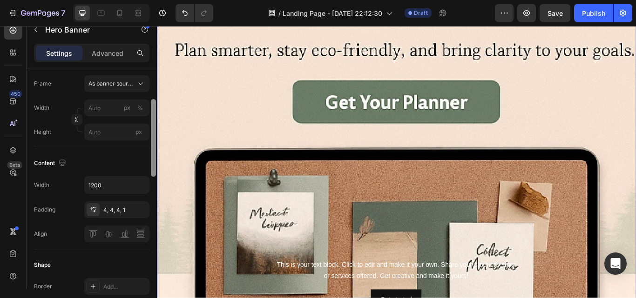
scroll to position [184, 0]
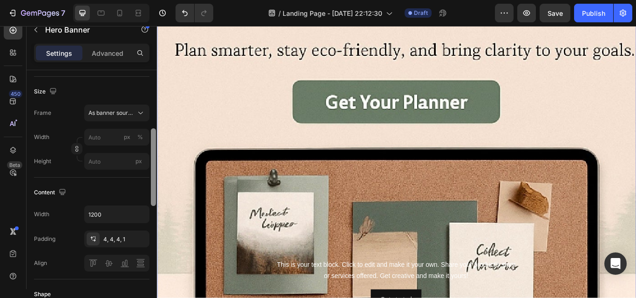
drag, startPoint x: 310, startPoint y: 239, endPoint x: 157, endPoint y: 193, distance: 159.9
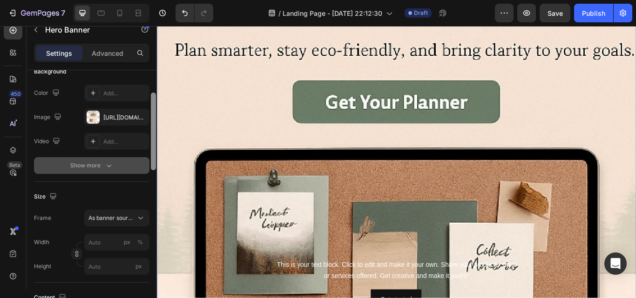
scroll to position [86, 0]
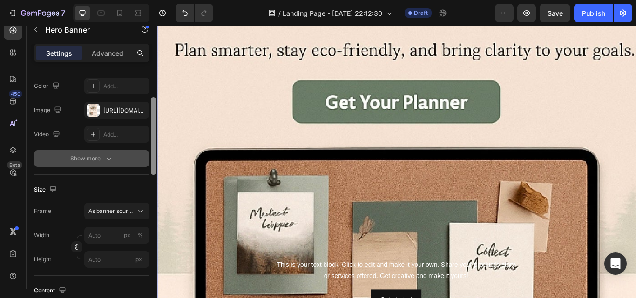
click at [116, 162] on button "Show more" at bounding box center [91, 158] width 115 height 17
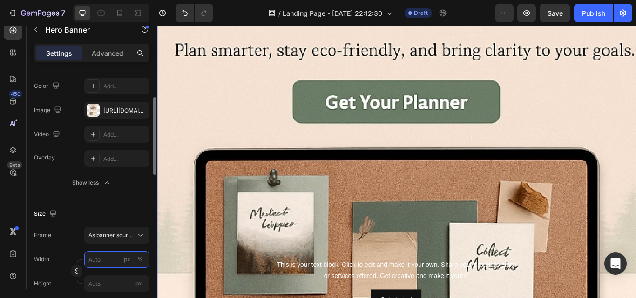
click at [103, 261] on input "px %" at bounding box center [116, 259] width 65 height 17
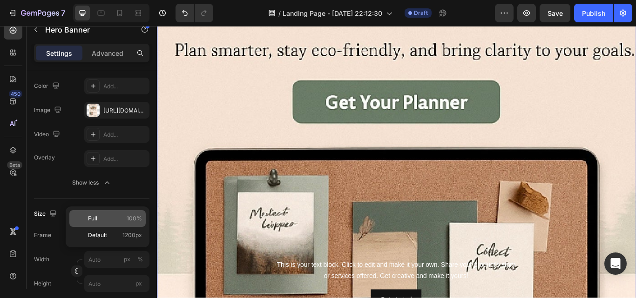
click at [126, 221] on p "Full 100%" at bounding box center [115, 219] width 54 height 8
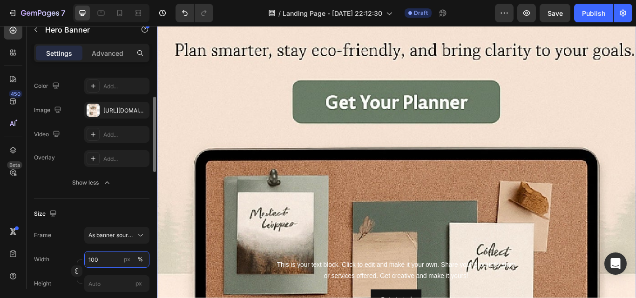
click at [121, 257] on input "100" at bounding box center [116, 259] width 65 height 17
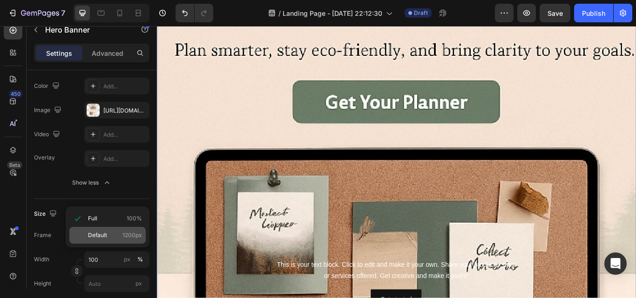
click at [127, 240] on div "Default 1200px" at bounding box center [107, 235] width 76 height 17
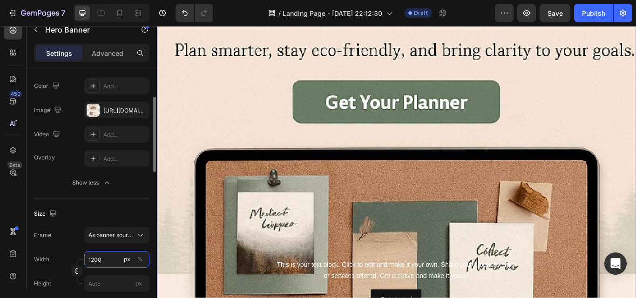
click at [110, 257] on input "1200" at bounding box center [116, 259] width 65 height 17
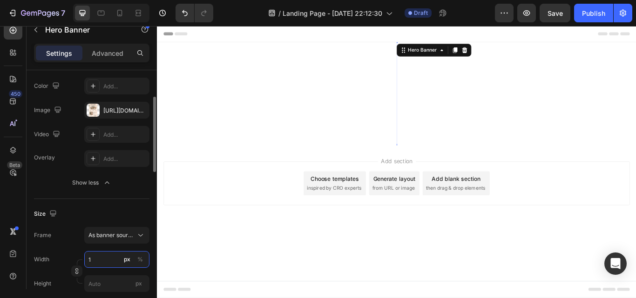
scroll to position [0, 0]
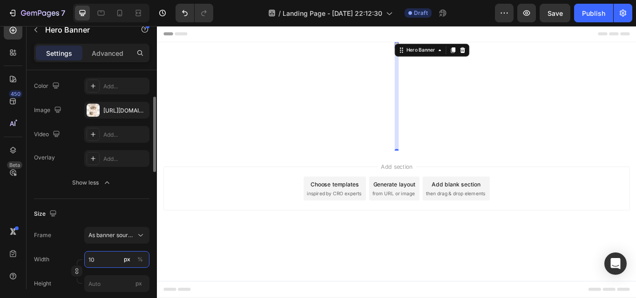
type input "1"
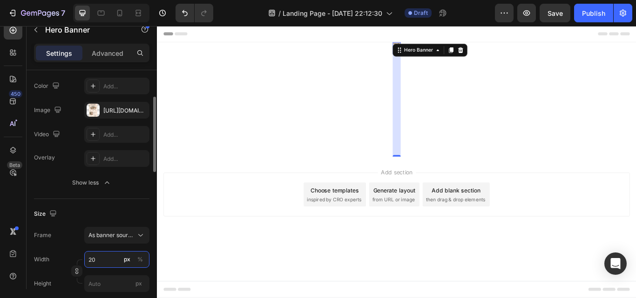
type input "2"
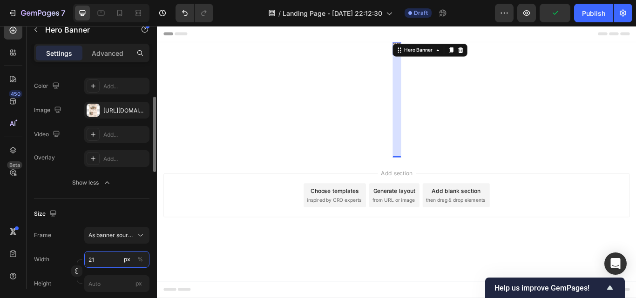
type input "2"
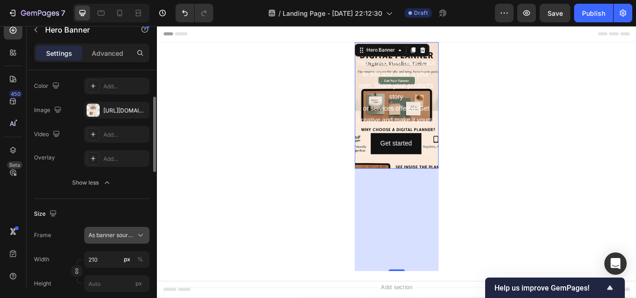
click at [130, 236] on span "As banner source" at bounding box center [111, 235] width 46 height 8
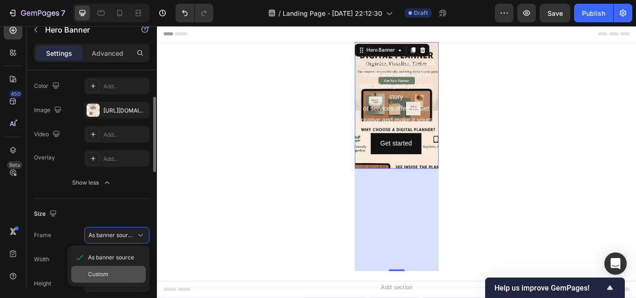
click at [117, 274] on div "Custom" at bounding box center [115, 274] width 54 height 8
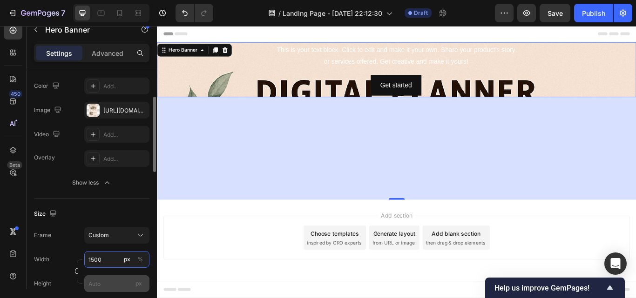
type input "1500"
click at [111, 284] on input "px" at bounding box center [116, 284] width 65 height 17
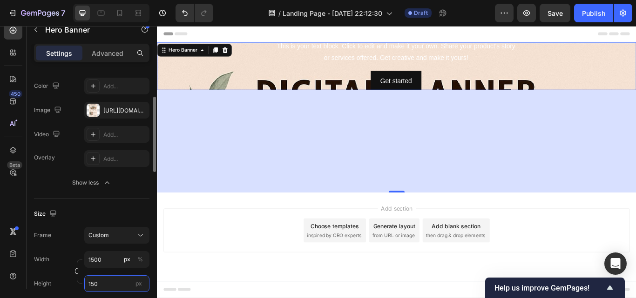
type input "1500"
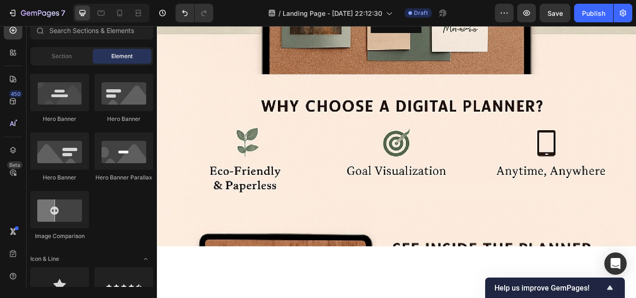
scroll to position [322, 0]
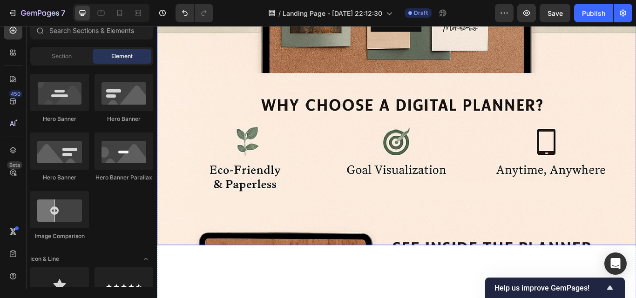
click at [450, 250] on div "Background Image" at bounding box center [436, 149] width 559 height 838
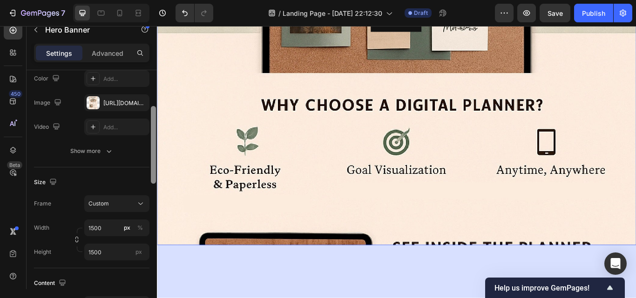
scroll to position [104, 0]
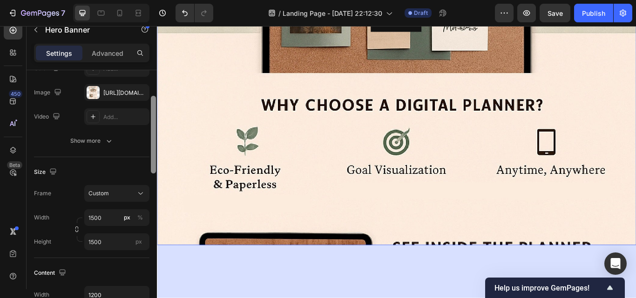
drag, startPoint x: 154, startPoint y: 138, endPoint x: 155, endPoint y: 171, distance: 33.1
click at [155, 171] on div at bounding box center [153, 135] width 5 height 78
click at [118, 242] on input "1500" at bounding box center [116, 242] width 65 height 17
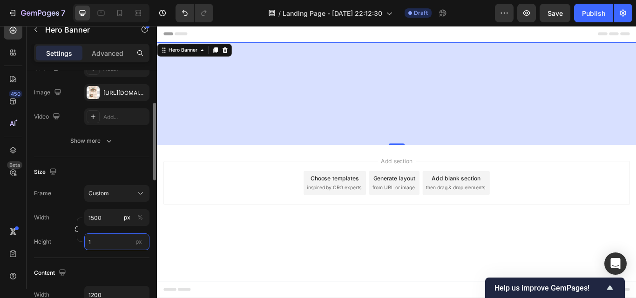
scroll to position [0, 0]
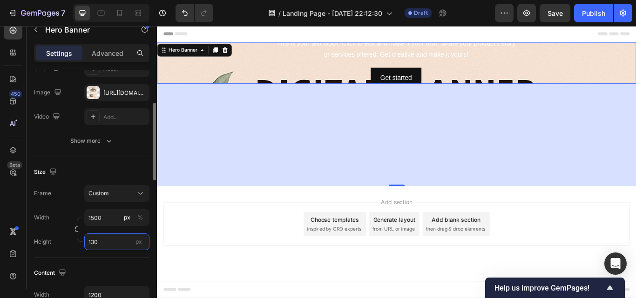
type input "1300"
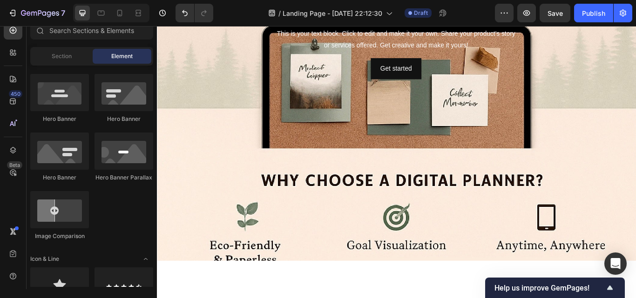
scroll to position [232, 0]
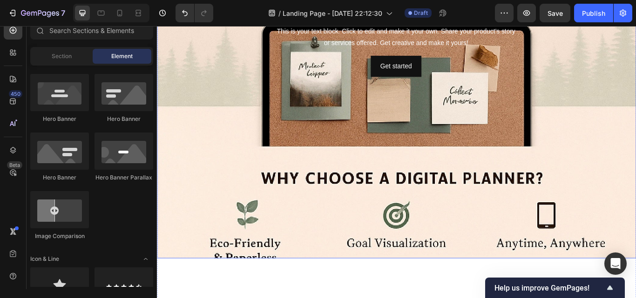
click at [635, 219] on div "Background Image" at bounding box center [436, 178] width 559 height 726
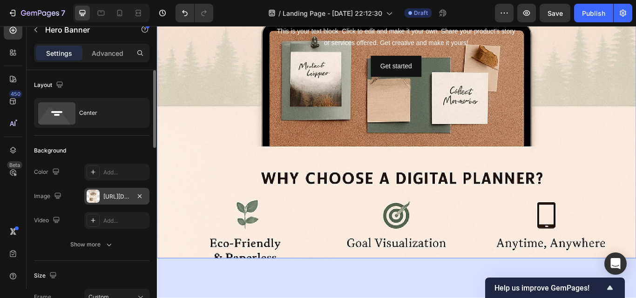
click at [121, 197] on div "[URL][DOMAIN_NAME]" at bounding box center [116, 197] width 27 height 8
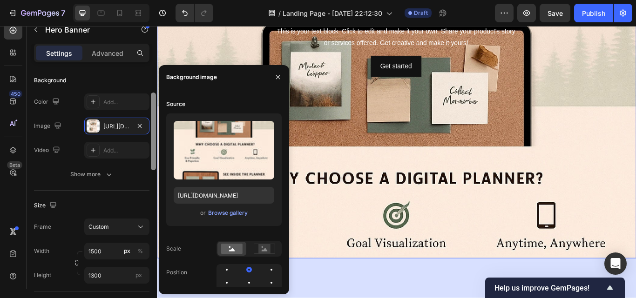
scroll to position [72, 0]
drag, startPoint x: 154, startPoint y: 145, endPoint x: 155, endPoint y: 168, distance: 22.8
click at [155, 168] on div at bounding box center [153, 130] width 5 height 78
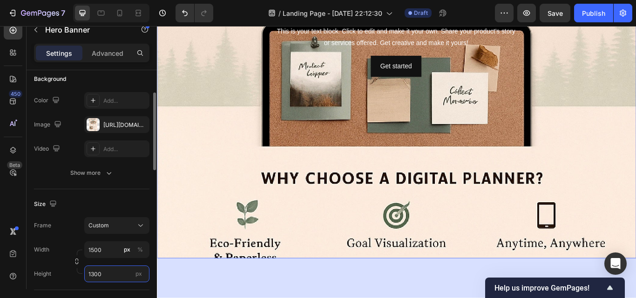
click at [92, 273] on input "1300" at bounding box center [116, 274] width 65 height 17
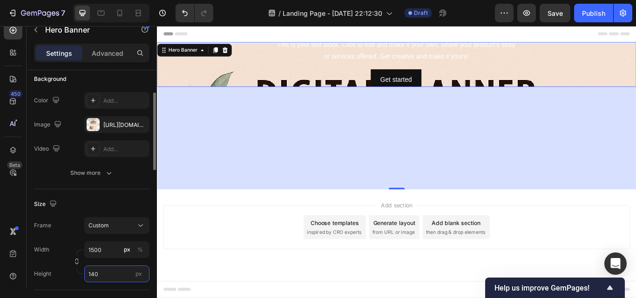
type input "1400"
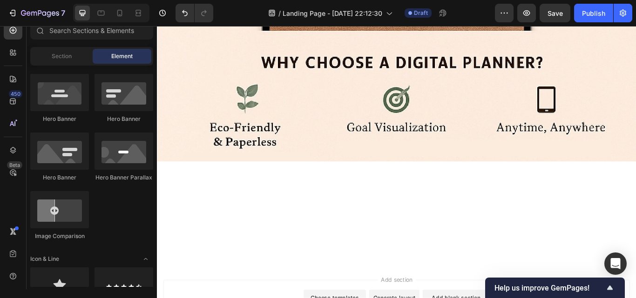
scroll to position [383, 0]
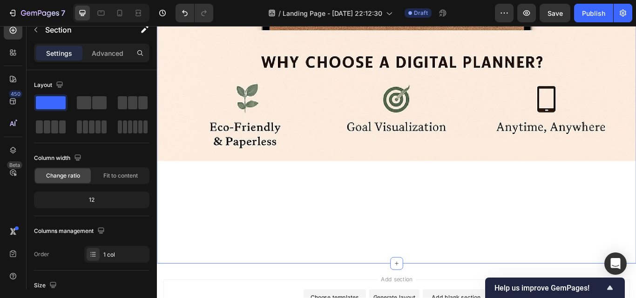
drag, startPoint x: 405, startPoint y: 295, endPoint x: 417, endPoint y: 291, distance: 11.6
drag, startPoint x: 434, startPoint y: 292, endPoint x: 432, endPoint y: 180, distance: 112.7
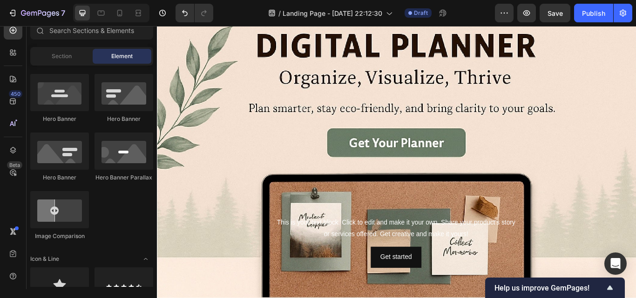
scroll to position [90, 0]
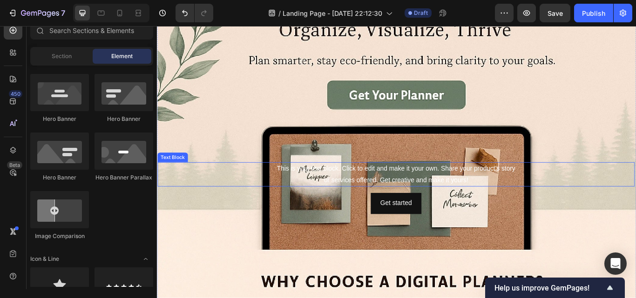
click at [448, 187] on div "This is your text block. Click to edit and make it your own. Share your product…" at bounding box center [435, 199] width 556 height 29
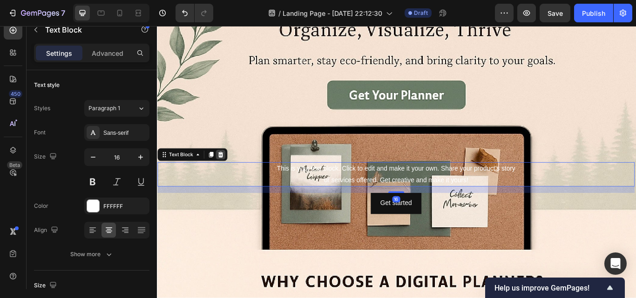
click at [234, 171] on div at bounding box center [230, 176] width 11 height 11
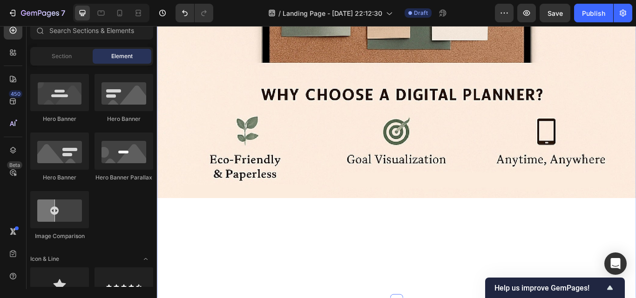
scroll to position [338, 0]
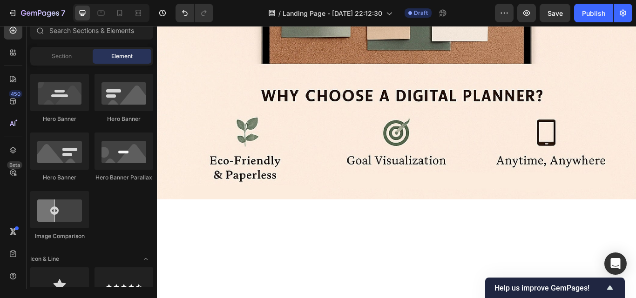
click at [146, 203] on div "Image Image Video Video Banner Hero Banner Hero Banner Hero Banner Hero Banner …" at bounding box center [91, 103] width 123 height 292
drag, startPoint x: 154, startPoint y: 126, endPoint x: 153, endPoint y: 148, distance: 21.9
click at [47, 61] on div "Section" at bounding box center [61, 56] width 59 height 15
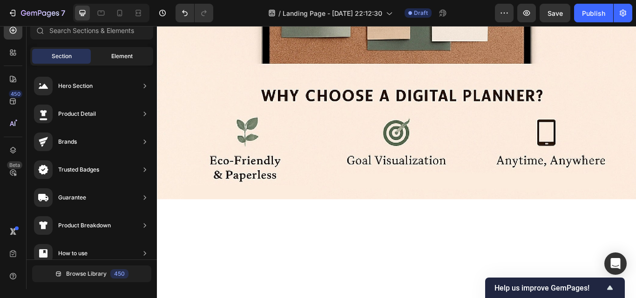
click at [116, 56] on span "Element" at bounding box center [121, 56] width 21 height 8
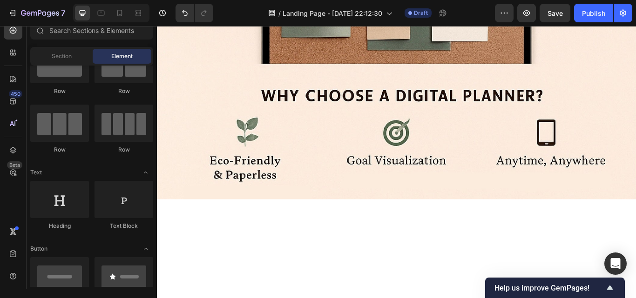
scroll to position [0, 0]
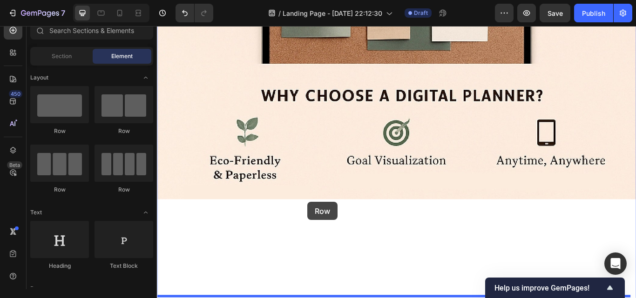
drag, startPoint x: 284, startPoint y: 123, endPoint x: 332, endPoint y: 231, distance: 118.2
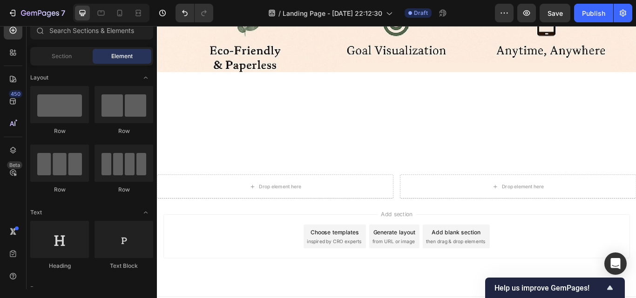
scroll to position [484, 0]
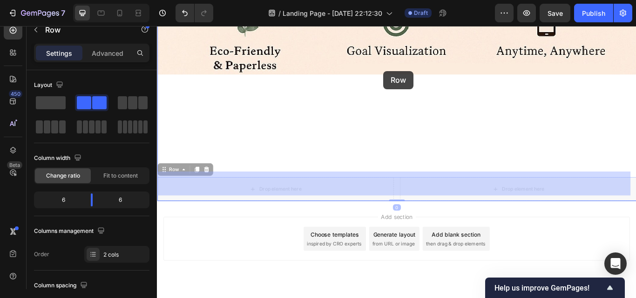
drag, startPoint x: 427, startPoint y: 203, endPoint x: 421, endPoint y: 79, distance: 124.5
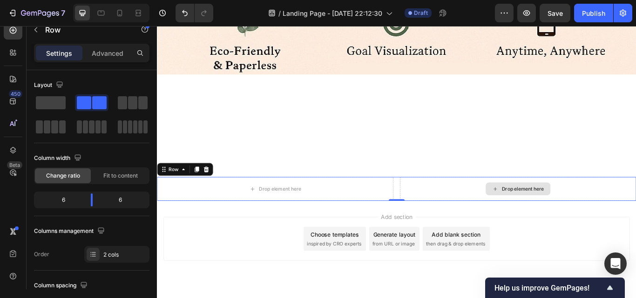
click at [485, 202] on div "Drop element here" at bounding box center [578, 216] width 276 height 28
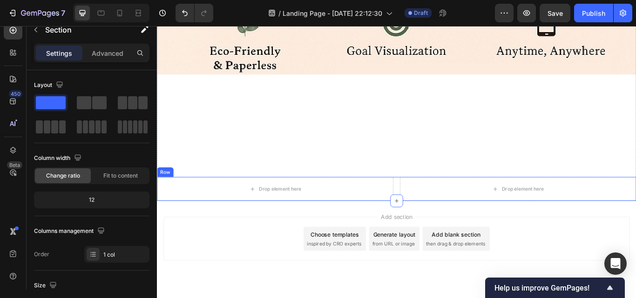
click at [434, 203] on div "Drop element here Drop element here Row" at bounding box center [436, 216] width 559 height 28
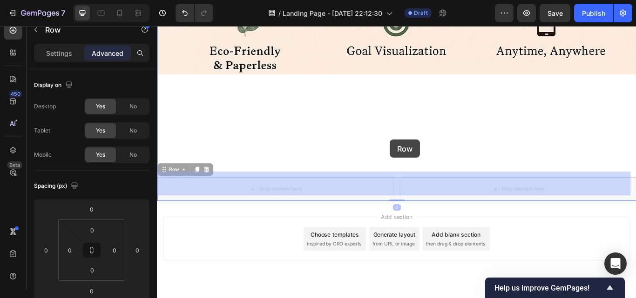
drag, startPoint x: 429, startPoint y: 197, endPoint x: 428, endPoint y: 159, distance: 38.2
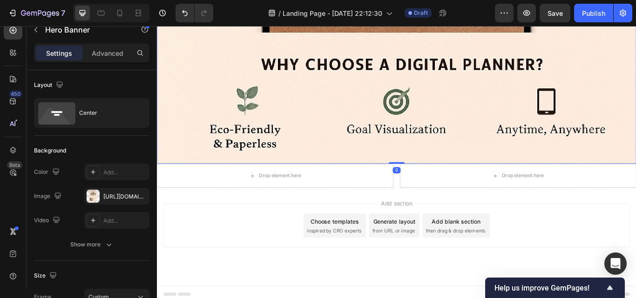
scroll to position [378, 0]
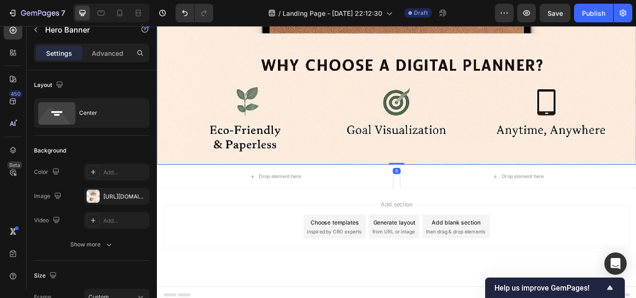
drag, startPoint x: 433, startPoint y: 194, endPoint x: 419, endPoint y: 73, distance: 121.8
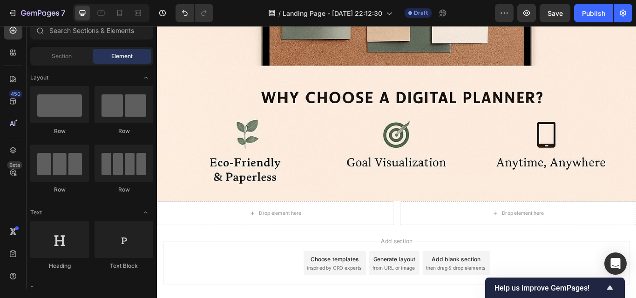
scroll to position [347, 0]
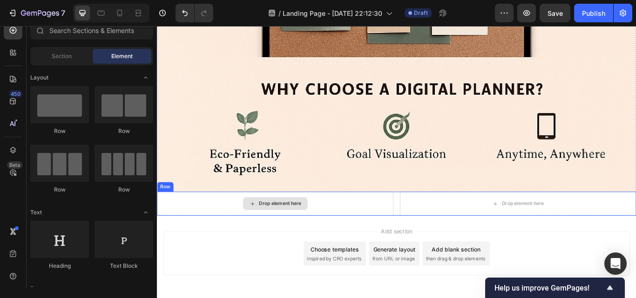
click at [287, 230] on div "Drop element here" at bounding box center [300, 233] width 49 height 7
click at [292, 226] on div "Drop element here" at bounding box center [294, 233] width 75 height 15
click at [243, 228] on div "Drop element here" at bounding box center [295, 234] width 276 height 28
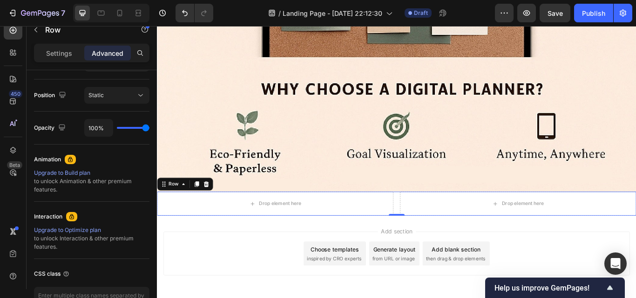
drag, startPoint x: 154, startPoint y: 129, endPoint x: 141, endPoint y: 169, distance: 41.8
click at [141, 169] on div "Display on Desktop Yes No Tablet Yes No Mobile Yes No Spacing (px) 0 0 0 0 0 0 …" at bounding box center [92, 193] width 130 height 246
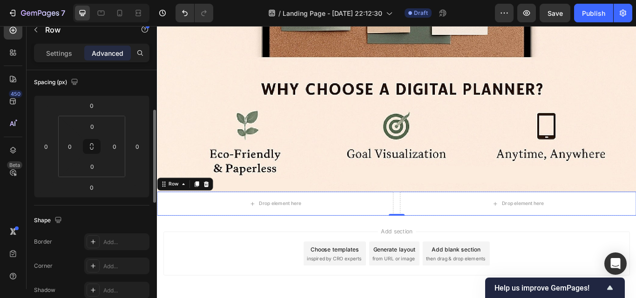
click at [76, 53] on div "Settings" at bounding box center [59, 53] width 47 height 15
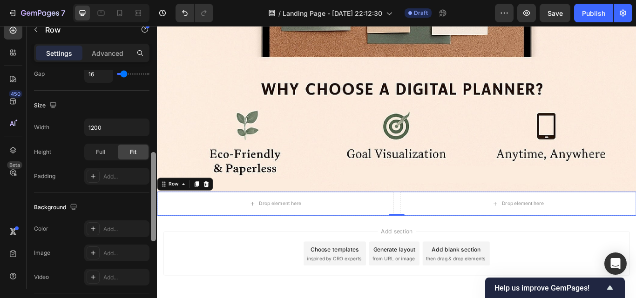
scroll to position [238, 0]
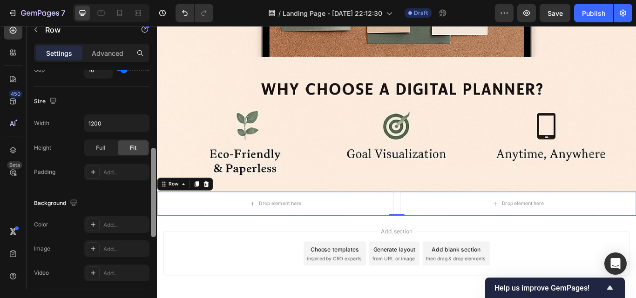
drag, startPoint x: 153, startPoint y: 179, endPoint x: 150, endPoint y: 228, distance: 49.0
click at [150, 228] on div at bounding box center [153, 187] width 7 height 246
click at [125, 236] on div "The changes might be hidden by the video. Color Add... Image Add... Video Add..." at bounding box center [91, 248] width 115 height 65
click at [108, 251] on div "Add..." at bounding box center [125, 249] width 44 height 8
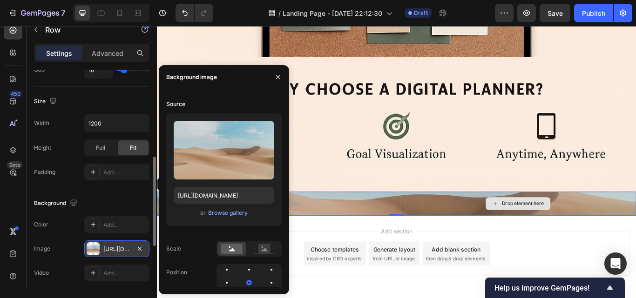
click at [555, 220] on div "Drop element here" at bounding box center [578, 234] width 276 height 28
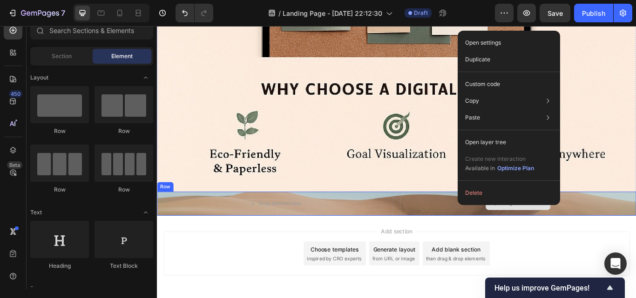
click at [486, 236] on div "Drop element here" at bounding box center [578, 234] width 276 height 28
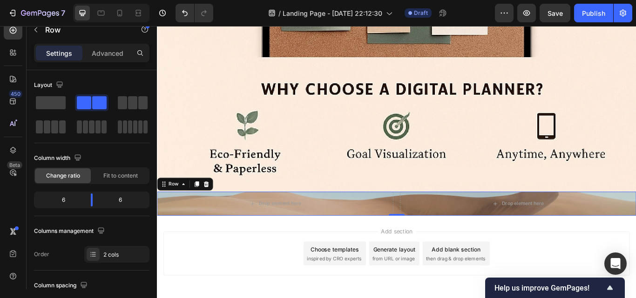
click at [219, 206] on div at bounding box center [214, 210] width 11 height 11
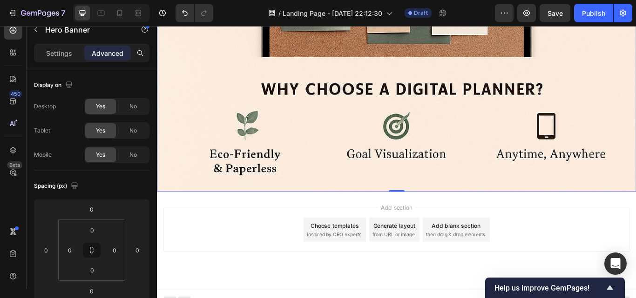
click at [289, 224] on div "Add section Choose templates inspired by CRO experts Generate layout from URL o…" at bounding box center [436, 277] width 559 height 115
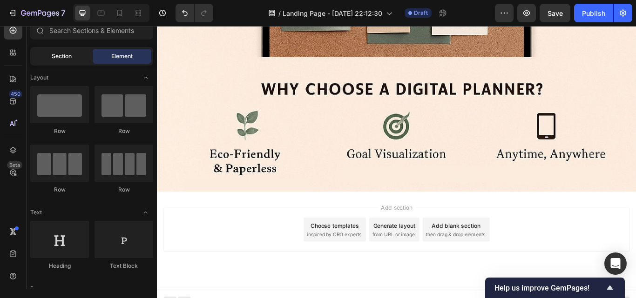
click at [62, 58] on span "Section" at bounding box center [62, 56] width 20 height 8
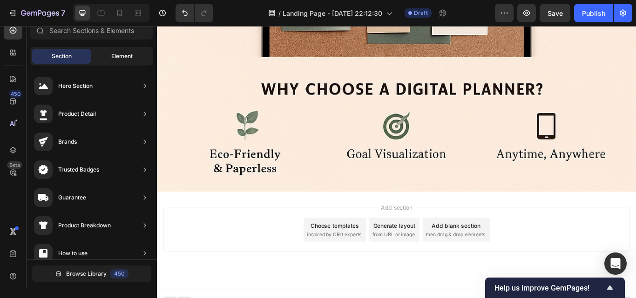
click at [117, 58] on span "Element" at bounding box center [121, 56] width 21 height 8
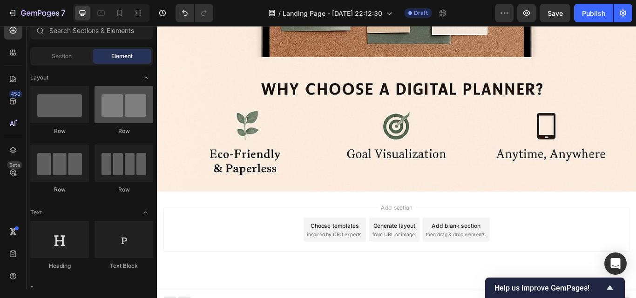
click at [153, 119] on div "Layout Row Row Row Row Text Heading Text Block Button Button Button Media Image…" at bounding box center [92, 177] width 130 height 222
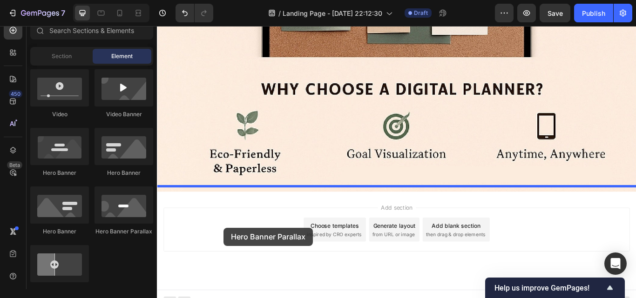
scroll to position [351, 0]
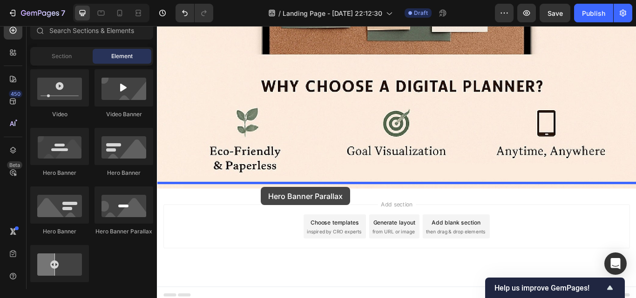
drag, startPoint x: 270, startPoint y: 226, endPoint x: 278, endPoint y: 214, distance: 14.6
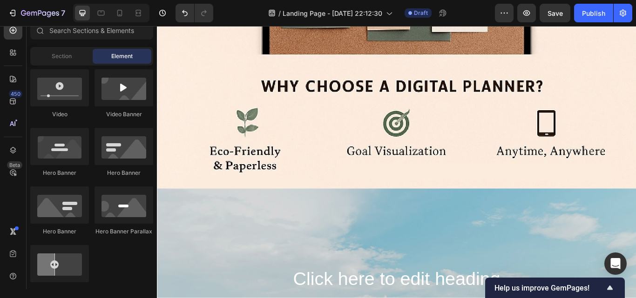
scroll to position [484, 0]
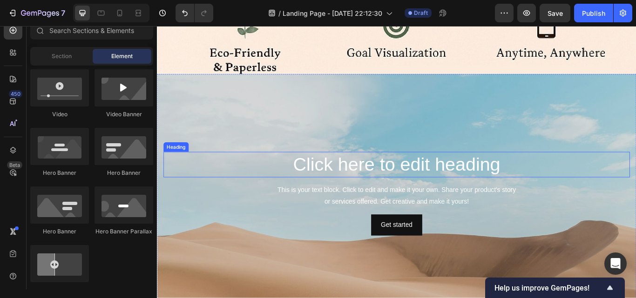
click at [504, 188] on h2 "Click here to edit heading" at bounding box center [436, 188] width 544 height 30
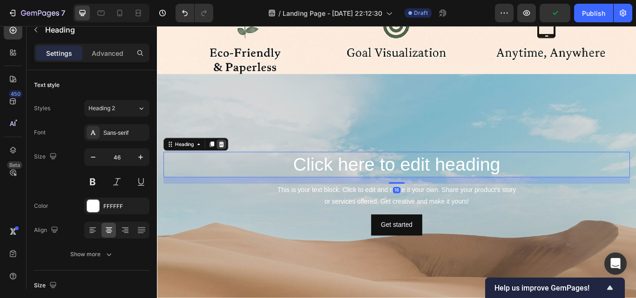
click at [233, 161] on icon at bounding box center [232, 164] width 6 height 7
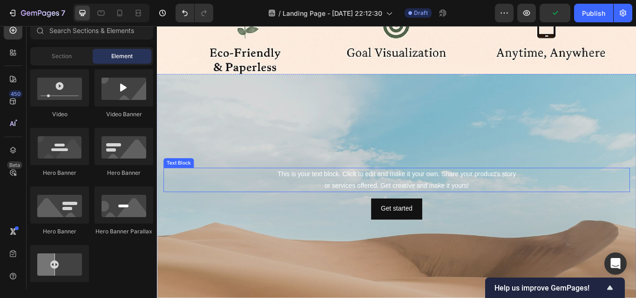
click at [328, 192] on div "This is your text block. Click to edit and make it your own. Share your product…" at bounding box center [436, 206] width 544 height 29
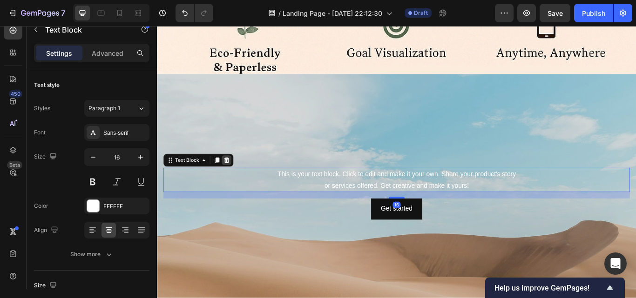
click at [236, 180] on icon at bounding box center [238, 183] width 6 height 7
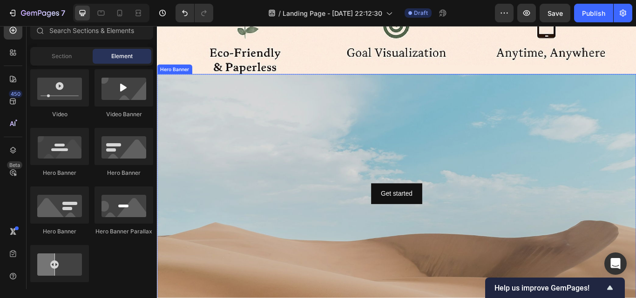
click at [278, 172] on div "Background Image" at bounding box center [436, 283] width 559 height 419
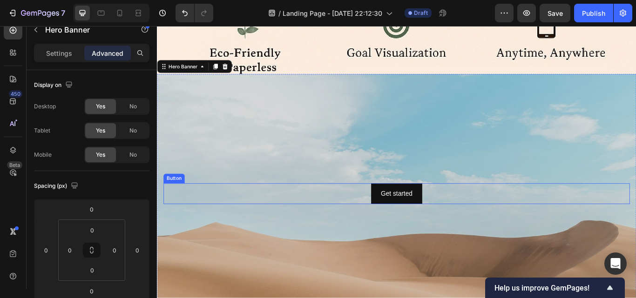
click at [221, 210] on div "Get started Button" at bounding box center [436, 222] width 544 height 25
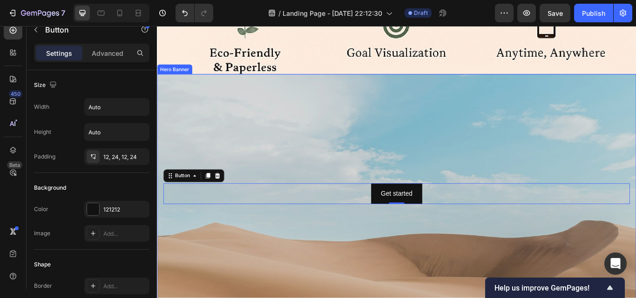
click at [224, 162] on div "Background Image" at bounding box center [436, 283] width 559 height 419
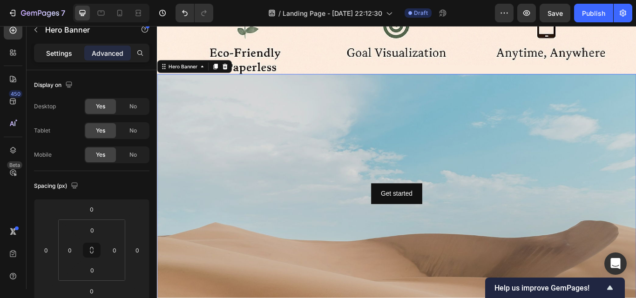
click at [72, 51] on div "Settings" at bounding box center [59, 53] width 47 height 15
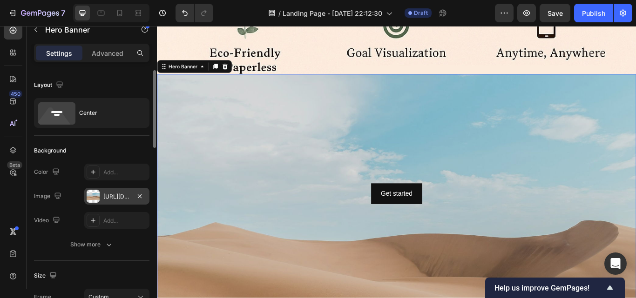
click at [112, 194] on div "[URL][DOMAIN_NAME]" at bounding box center [116, 197] width 27 height 8
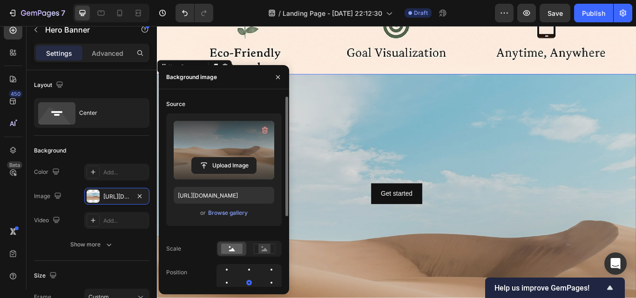
click at [204, 155] on label at bounding box center [224, 150] width 101 height 59
click at [204, 158] on input "file" at bounding box center [224, 166] width 64 height 16
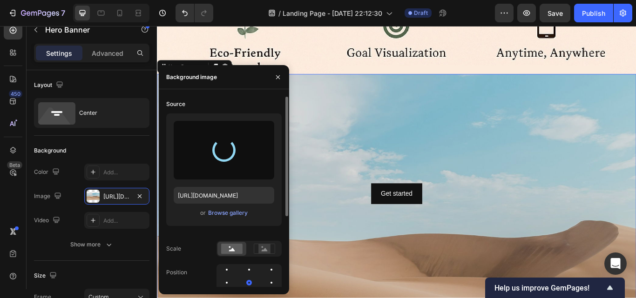
type input "[URL][DOMAIN_NAME]"
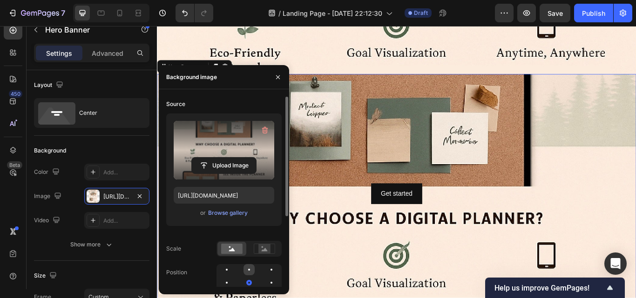
click at [246, 268] on div at bounding box center [248, 269] width 11 height 11
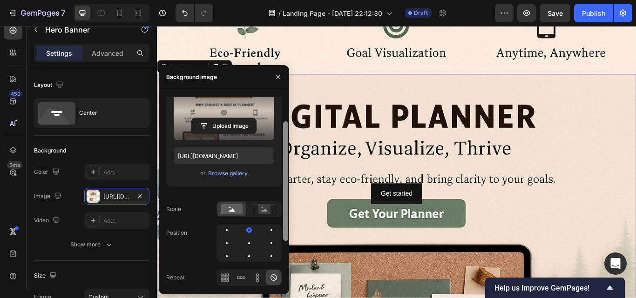
scroll to position [40, 0]
drag, startPoint x: 284, startPoint y: 213, endPoint x: 285, endPoint y: 239, distance: 25.6
click at [285, 239] on div at bounding box center [285, 182] width 5 height 120
click at [249, 259] on div at bounding box center [248, 255] width 11 height 11
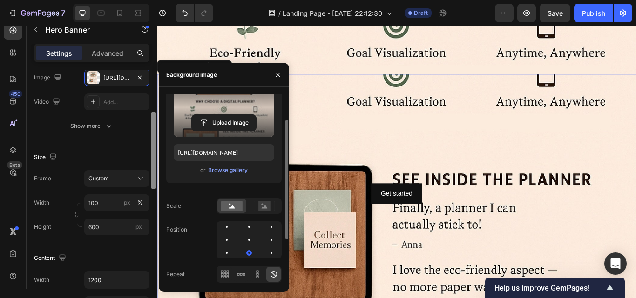
scroll to position [121, 0]
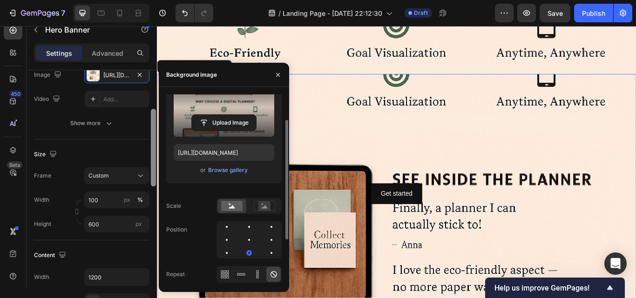
drag, startPoint x: 155, startPoint y: 135, endPoint x: 159, endPoint y: 173, distance: 38.9
click at [157, 173] on div "450 Beta Sections(18) Elements(83) Section Element Hero Section Product Detail …" at bounding box center [78, 162] width 157 height 272
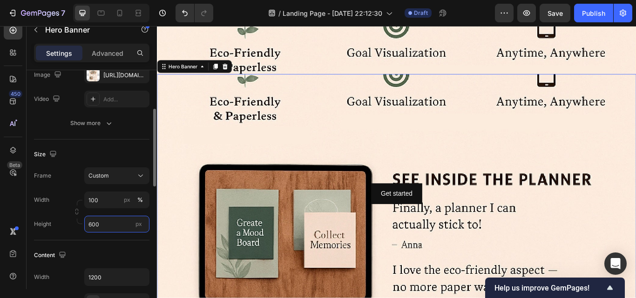
click at [108, 226] on input "600" at bounding box center [116, 224] width 65 height 17
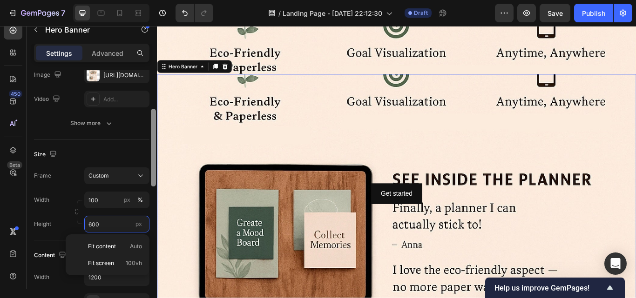
click at [155, 172] on div at bounding box center [153, 148] width 5 height 78
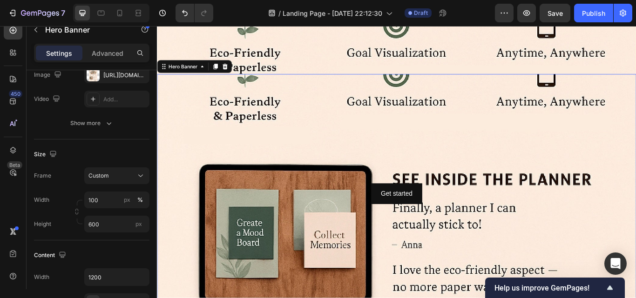
click at [162, 223] on div "Get started Button" at bounding box center [436, 222] width 559 height 28
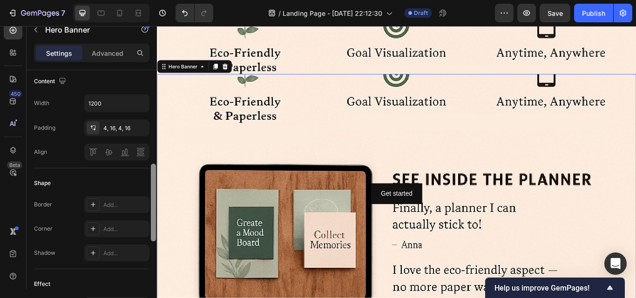
scroll to position [193, 0]
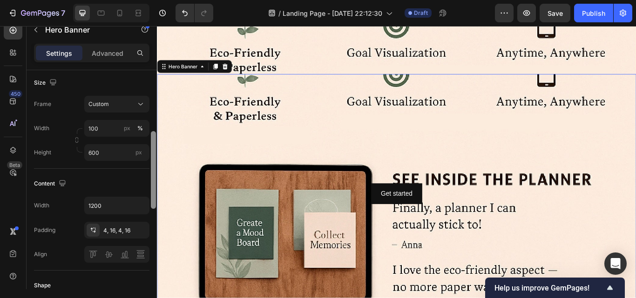
drag, startPoint x: 154, startPoint y: 176, endPoint x: 154, endPoint y: 199, distance: 22.8
click at [154, 199] on div at bounding box center [153, 170] width 5 height 78
click at [103, 57] on p "Advanced" at bounding box center [108, 53] width 32 height 10
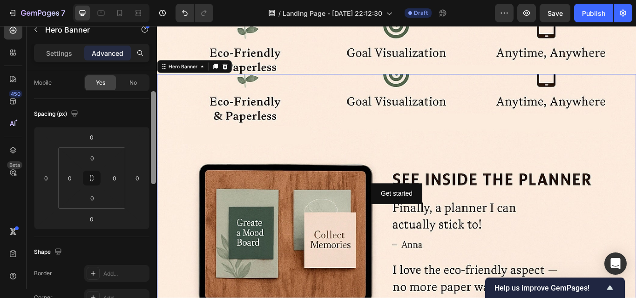
scroll to position [67, 0]
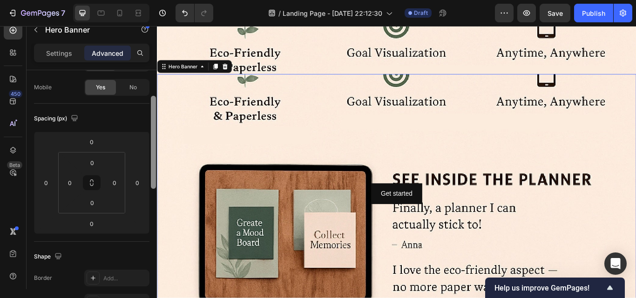
drag, startPoint x: 153, startPoint y: 147, endPoint x: 152, endPoint y: 99, distance: 48.0
click at [152, 99] on div at bounding box center [153, 142] width 5 height 93
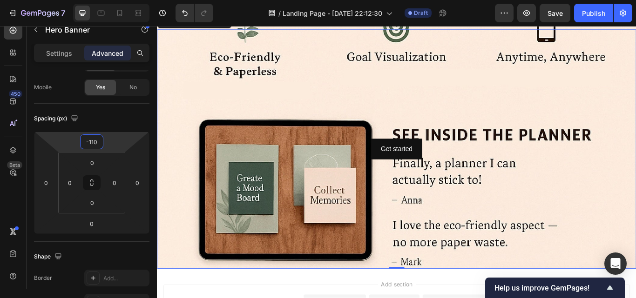
type input "-112"
drag, startPoint x: 112, startPoint y: 139, endPoint x: 112, endPoint y: 165, distance: 26.1
click at [112, 0] on html "7 / Landing Page - [DATE] 22:12:30 Draft Preview Save Publish 450 Beta Sections…" at bounding box center [318, 0] width 636 height 0
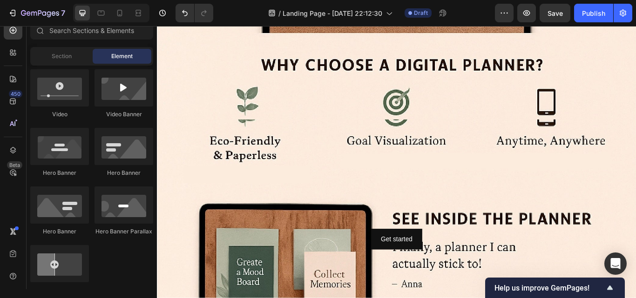
scroll to position [381, 0]
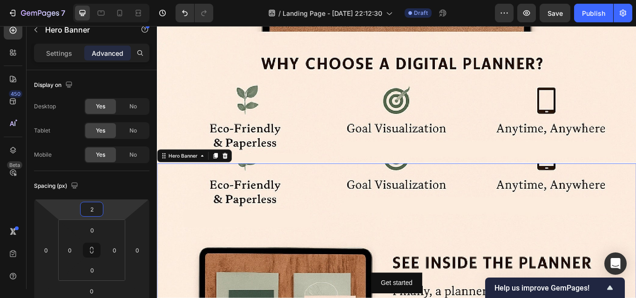
type input "0"
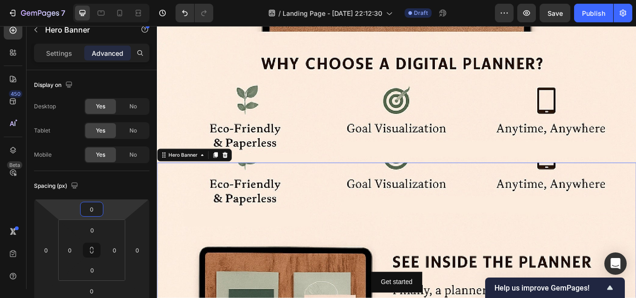
drag, startPoint x: 108, startPoint y: 209, endPoint x: 104, endPoint y: 183, distance: 26.3
click at [104, 0] on html "7 / Landing Page - [DATE] 22:12:30 Draft Preview Save Publish 450 Beta Sections…" at bounding box center [318, 0] width 636 height 0
drag, startPoint x: 104, startPoint y: 228, endPoint x: 105, endPoint y: 234, distance: 6.1
click at [105, 0] on html "7 / Landing Page - [DATE] 22:12:30 Draft Preview Save Publish 450 Beta Sections…" at bounding box center [318, 0] width 636 height 0
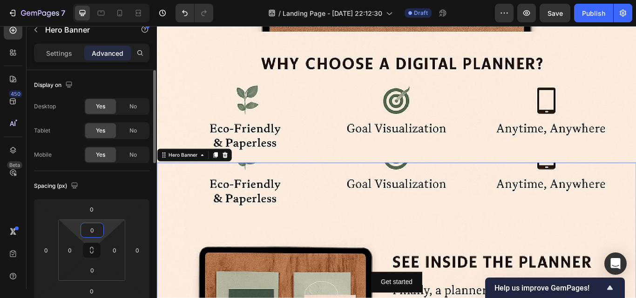
click at [111, 0] on html "7 / Landing Page - [DATE] 22:12:30 Draft Preview Save Publish 450 Beta Sections…" at bounding box center [318, 0] width 636 height 0
drag, startPoint x: 111, startPoint y: 227, endPoint x: 106, endPoint y: 228, distance: 5.3
click at [106, 0] on html "7 / Landing Page - [DATE] 22:12:30 Draft Preview Publish 450 Beta Sections(18) …" at bounding box center [318, 0] width 636 height 0
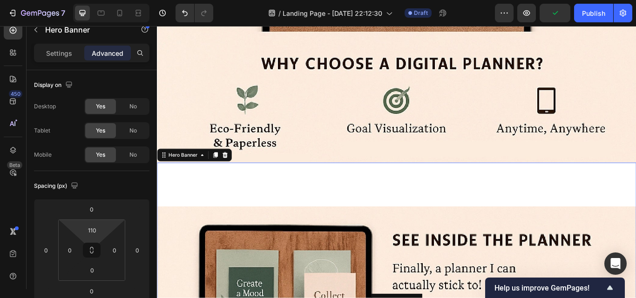
drag, startPoint x: 106, startPoint y: 228, endPoint x: 104, endPoint y: 195, distance: 33.1
click at [104, 0] on html "7 / Landing Page - [DATE] 22:12:30 Draft Preview Publish 450 Beta Sections(18) …" at bounding box center [318, 0] width 636 height 0
click at [104, 0] on html "7 / Landing Page - [DATE] 22:12:30 Draft Preview Save Publish 450 Beta Sections…" at bounding box center [318, 0] width 636 height 0
click at [104, 0] on html "7 / Landing Page - [DATE] 22:12:30 Draft Preview Publish 450 Beta Sections(18) …" at bounding box center [318, 0] width 636 height 0
click at [91, 229] on input "110" at bounding box center [92, 230] width 19 height 14
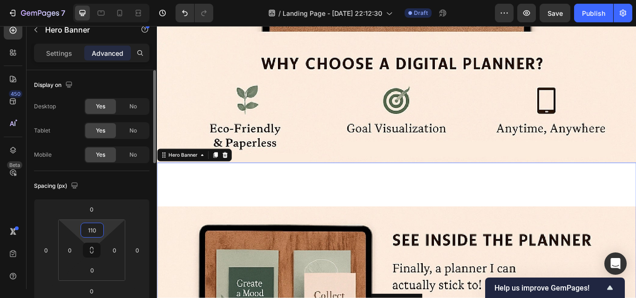
drag, startPoint x: 98, startPoint y: 230, endPoint x: 75, endPoint y: 231, distance: 22.9
click at [75, 231] on div "110 0 0 0" at bounding box center [91, 250] width 67 height 61
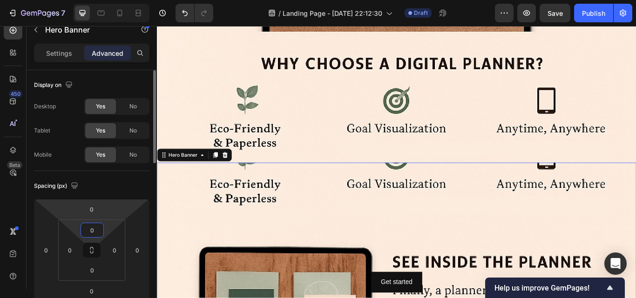
type input "0"
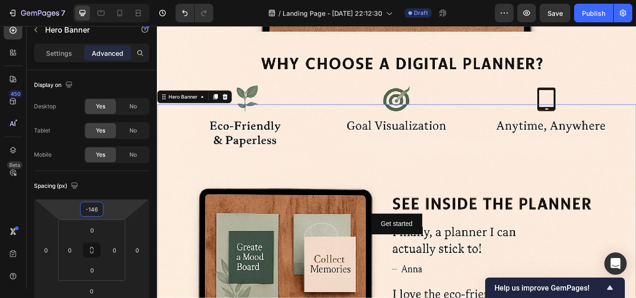
type input "-148"
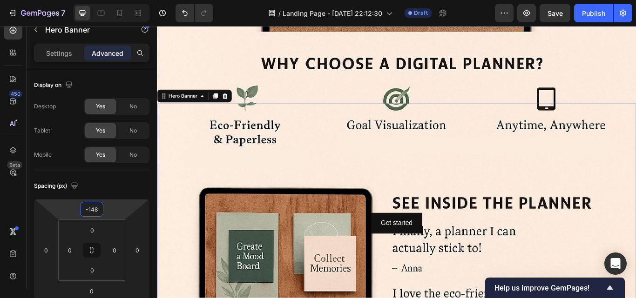
drag, startPoint x: 114, startPoint y: 208, endPoint x: 115, endPoint y: 242, distance: 34.5
click at [115, 0] on html "7 / Landing Page - [DATE] 22:12:30 Draft Preview Save Publish 450 Beta Sections…" at bounding box center [318, 0] width 636 height 0
click at [213, 84] on div "Background Image" at bounding box center [436, 72] width 559 height 782
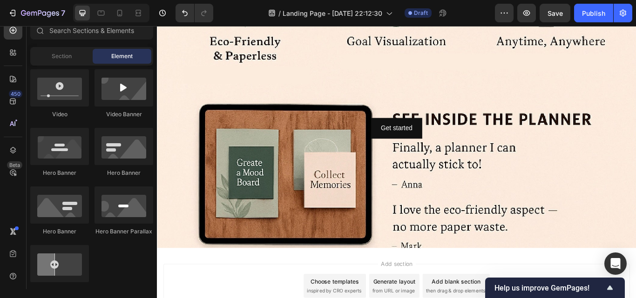
scroll to position [493, 0]
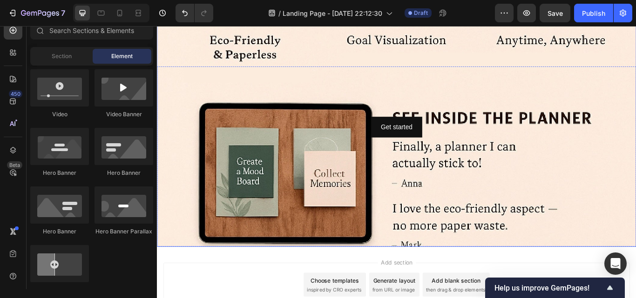
click at [425, 275] on div "Background Image" at bounding box center [436, 211] width 559 height 419
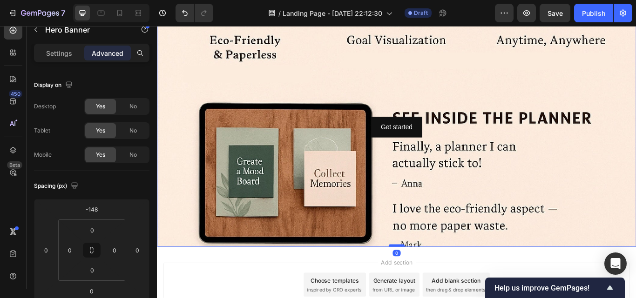
click at [430, 281] on div at bounding box center [436, 282] width 19 height 3
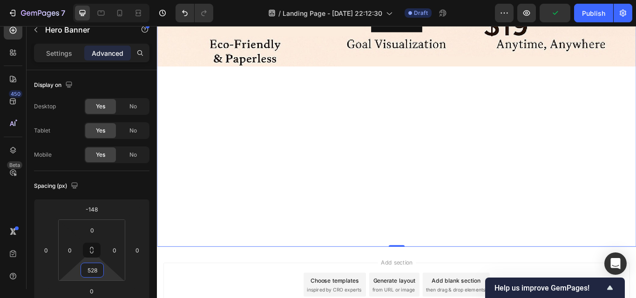
type input "538"
drag, startPoint x: 106, startPoint y: 273, endPoint x: 108, endPoint y: 148, distance: 125.2
click at [108, 0] on html "7 / Landing Page - [DATE] 22:12:30 Draft Preview Publish 450 Beta Sections(18) …" at bounding box center [318, 0] width 636 height 0
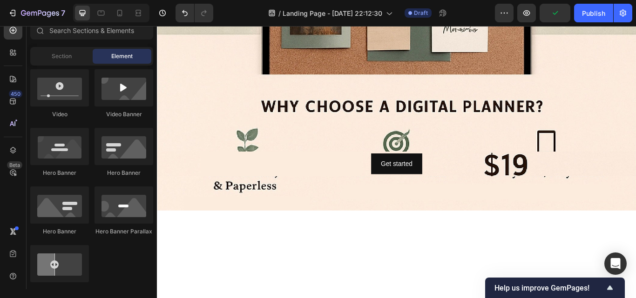
scroll to position [339, 0]
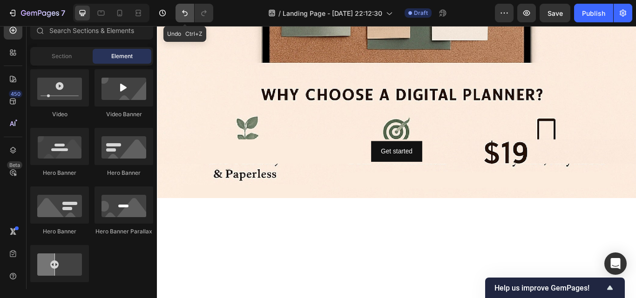
click at [186, 11] on icon "Undo/Redo" at bounding box center [184, 12] width 9 height 9
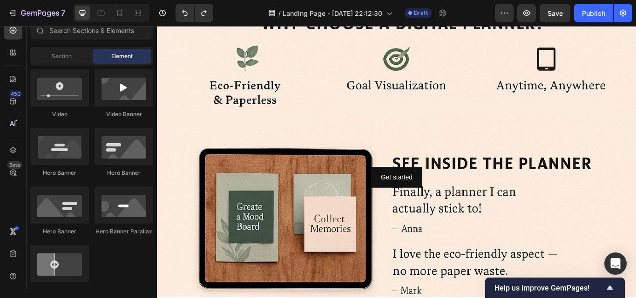
scroll to position [430, 0]
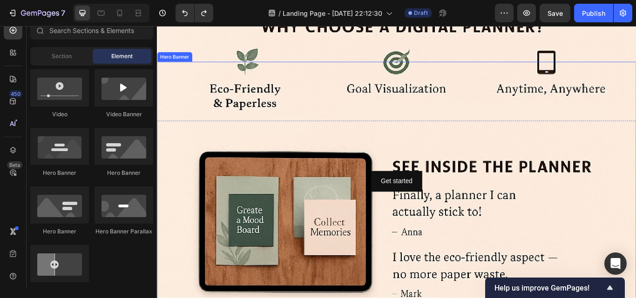
click at [625, 258] on div "Background Image" at bounding box center [436, 268] width 559 height 419
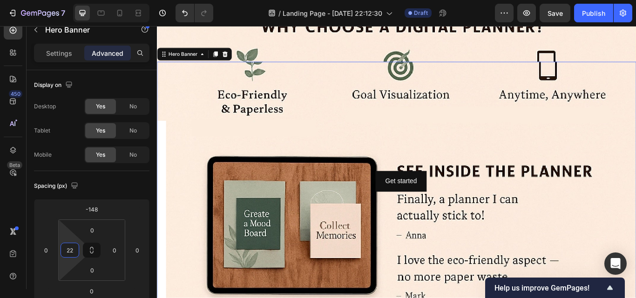
type input "0"
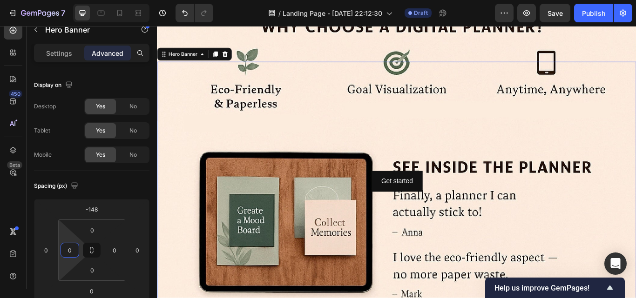
drag, startPoint x: 69, startPoint y: 238, endPoint x: 135, endPoint y: 241, distance: 66.6
click at [135, 0] on html "7 / Landing Page - [DATE] 22:12:30 Draft Preview Save Publish 450 Beta Sections…" at bounding box center [318, 0] width 636 height 0
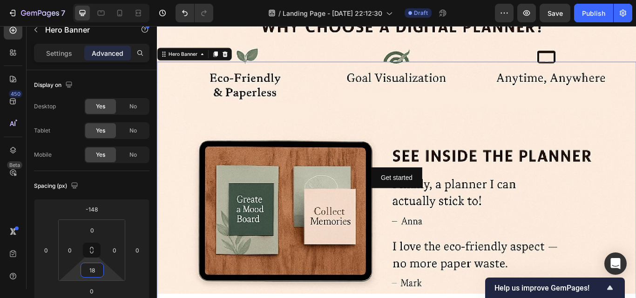
type input "0"
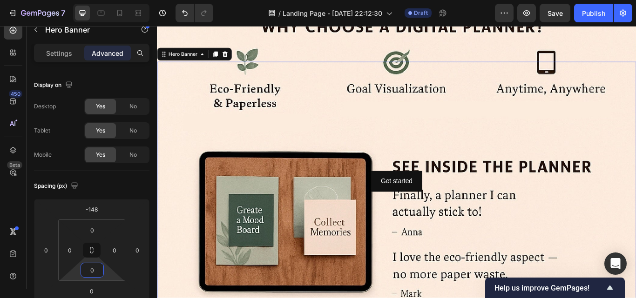
drag, startPoint x: 101, startPoint y: 270, endPoint x: 114, endPoint y: 274, distance: 13.2
click at [114, 0] on html "7 / Landing Page - [DATE] 22:12:30 Draft Preview Save Publish 450 Beta Sections…" at bounding box center [318, 0] width 636 height 0
click at [119, 0] on html "7 / Landing Page - [DATE] 22:12:30 Draft Preview Save Publish 450 Beta Sections…" at bounding box center [318, 0] width 636 height 0
type input "0"
drag, startPoint x: 141, startPoint y: 294, endPoint x: 73, endPoint y: 291, distance: 68.0
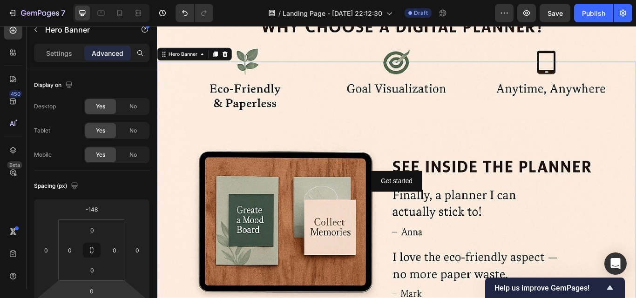
click at [73, 0] on html "7 / Landing Page - [DATE] 22:12:30 Draft Preview Save Publish 450 Beta Sections…" at bounding box center [318, 0] width 636 height 0
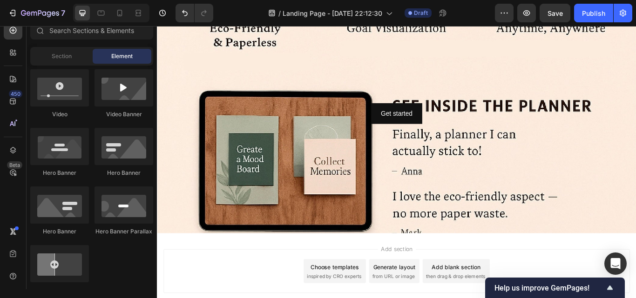
scroll to position [513, 0]
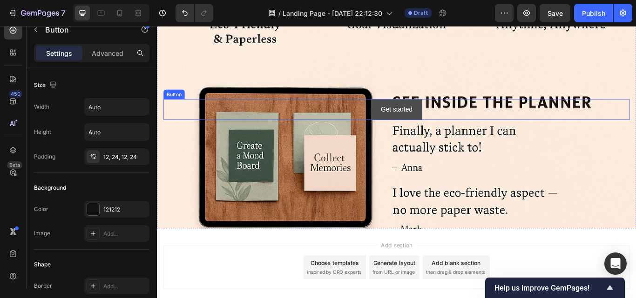
click at [406, 115] on button "Get started" at bounding box center [435, 124] width 59 height 25
click at [228, 99] on icon at bounding box center [227, 102] width 6 height 7
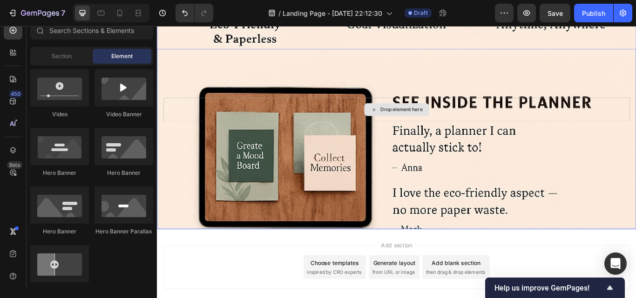
click at [490, 120] on div "Drop element here" at bounding box center [436, 124] width 544 height 28
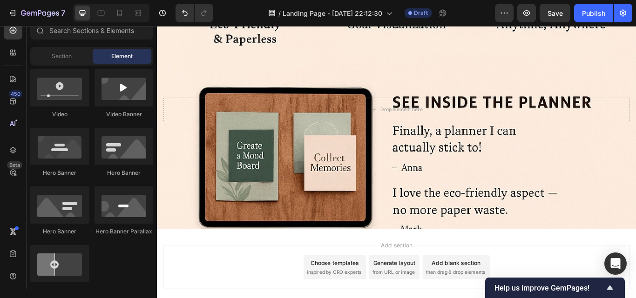
click at [154, 60] on div "Section Element" at bounding box center [92, 56] width 130 height 19
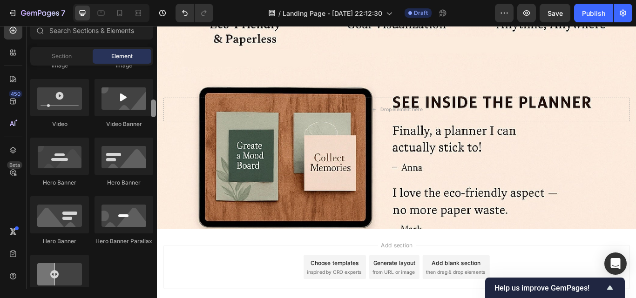
scroll to position [359, 0]
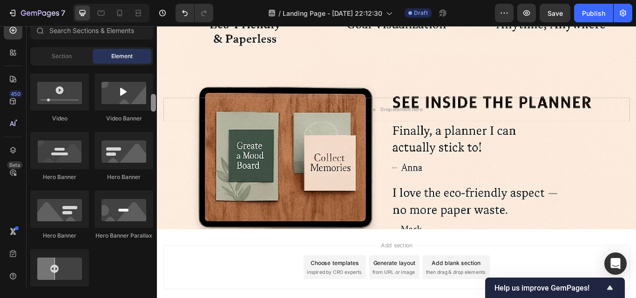
drag, startPoint x: 155, startPoint y: 189, endPoint x: 154, endPoint y: 98, distance: 91.2
click at [154, 98] on div at bounding box center [153, 103] width 5 height 18
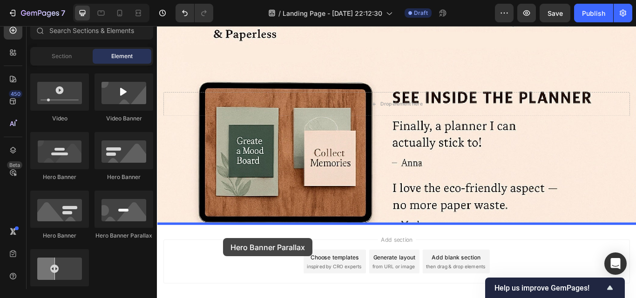
scroll to position [561, 0]
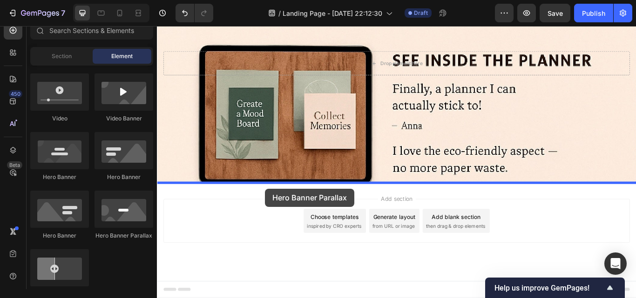
drag, startPoint x: 269, startPoint y: 236, endPoint x: 283, endPoint y: 216, distance: 24.0
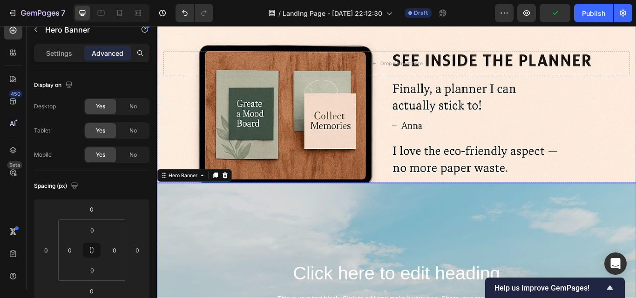
click at [415, 208] on div "Background Image" at bounding box center [436, 144] width 559 height 419
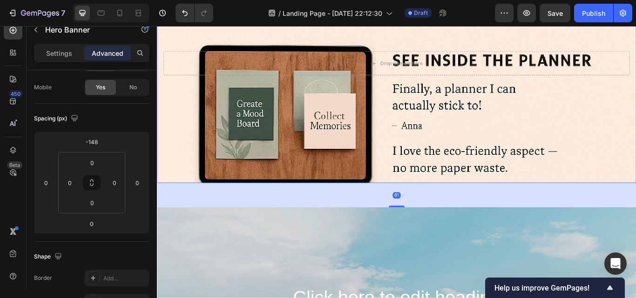
drag, startPoint x: 427, startPoint y: 208, endPoint x: 420, endPoint y: 236, distance: 28.8
click at [420, 209] on div "61" at bounding box center [436, 209] width 559 height 0
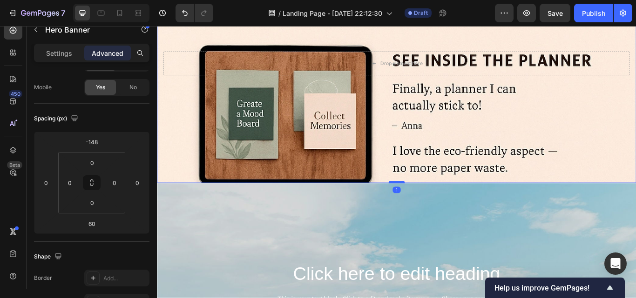
drag, startPoint x: 432, startPoint y: 236, endPoint x: 434, endPoint y: 209, distance: 27.6
click at [434, 209] on div at bounding box center [436, 208] width 19 height 3
type input "1"
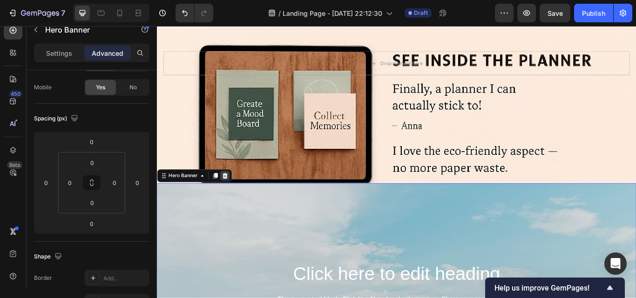
click at [238, 202] on icon at bounding box center [235, 200] width 7 height 7
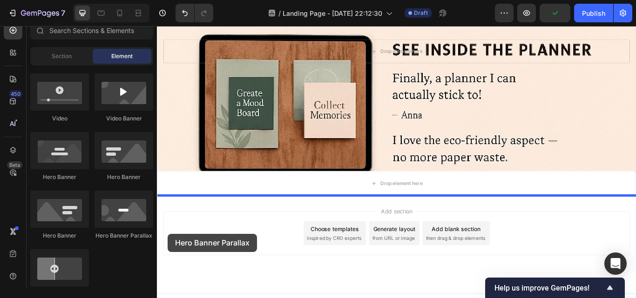
scroll to position [584, 0]
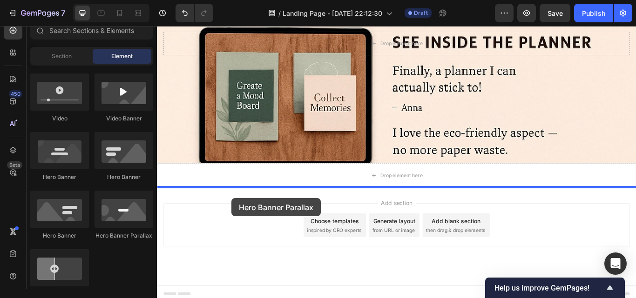
drag, startPoint x: 268, startPoint y: 233, endPoint x: 244, endPoint y: 227, distance: 24.8
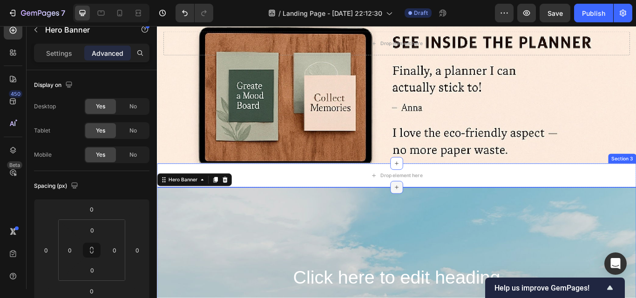
click at [431, 209] on div at bounding box center [436, 214] width 15 height 15
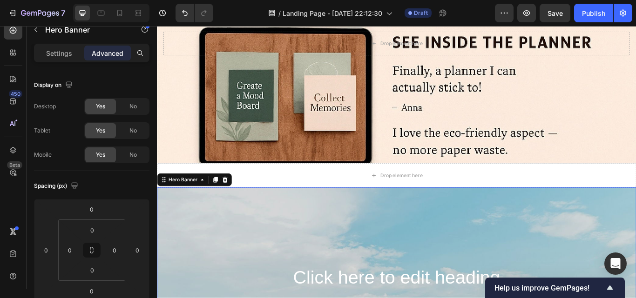
click at [417, 187] on div "Drop element here" at bounding box center [436, 201] width 559 height 28
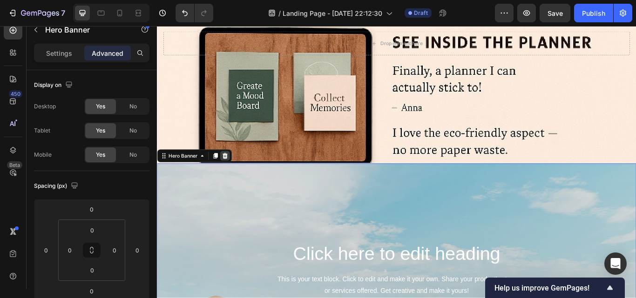
click at [234, 178] on icon at bounding box center [236, 178] width 6 height 7
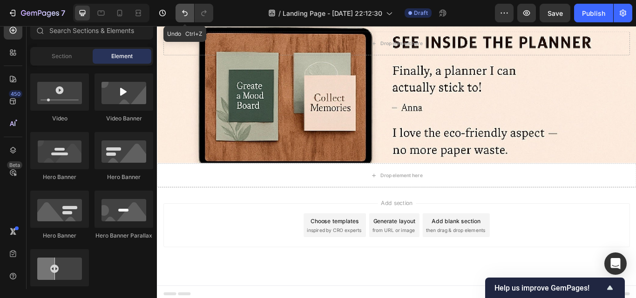
click at [184, 8] on button "Undo/Redo" at bounding box center [184, 13] width 19 height 19
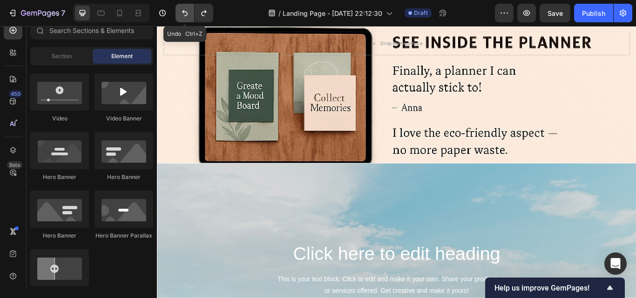
click at [184, 8] on button "Undo/Redo" at bounding box center [184, 13] width 19 height 19
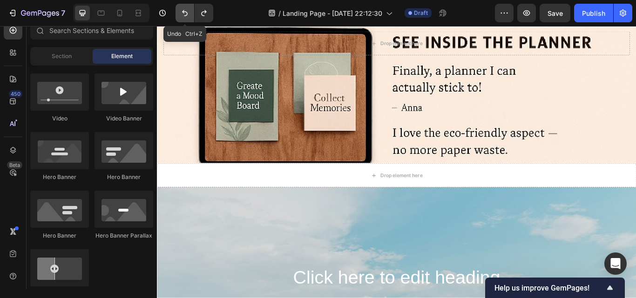
click at [184, 8] on button "Undo/Redo" at bounding box center [184, 13] width 19 height 19
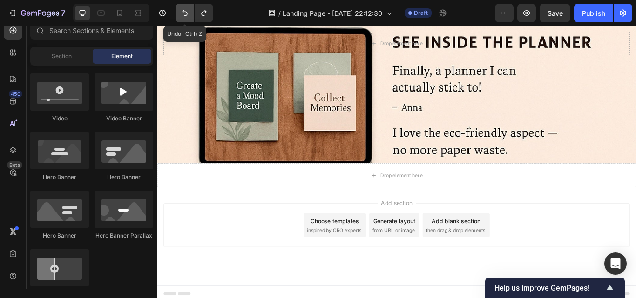
click at [184, 8] on button "Undo/Redo" at bounding box center [184, 13] width 19 height 19
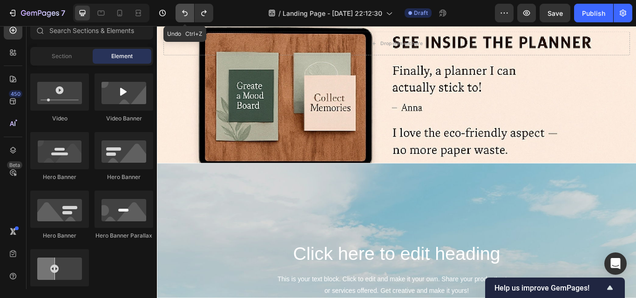
click at [184, 8] on button "Undo/Redo" at bounding box center [184, 13] width 19 height 19
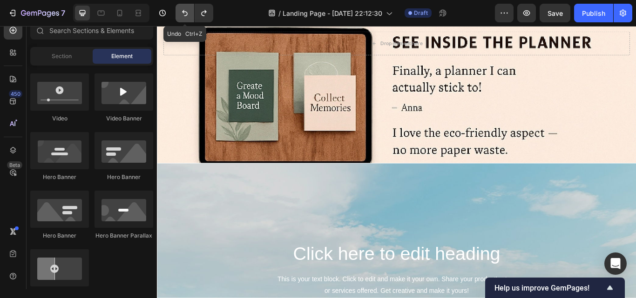
click at [184, 8] on button "Undo/Redo" at bounding box center [184, 13] width 19 height 19
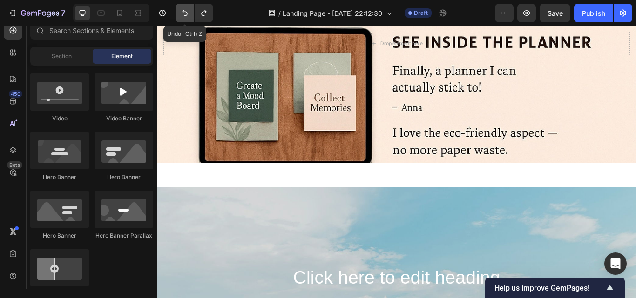
click at [184, 8] on button "Undo/Redo" at bounding box center [184, 13] width 19 height 19
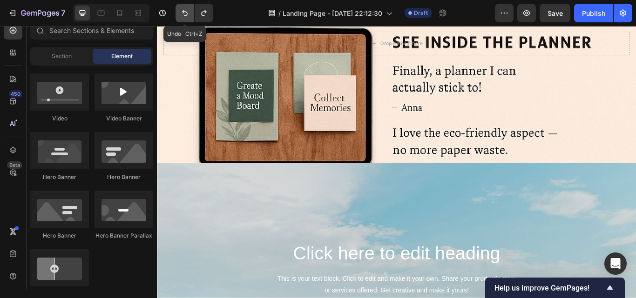
click at [184, 8] on button "Undo/Redo" at bounding box center [184, 13] width 19 height 19
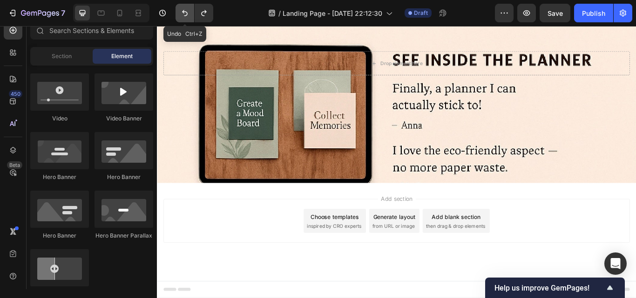
scroll to position [561, 0]
click at [184, 8] on button "Undo/Redo" at bounding box center [184, 13] width 19 height 19
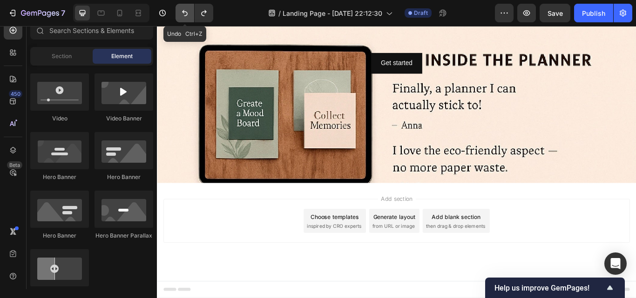
click at [184, 8] on button "Undo/Redo" at bounding box center [184, 13] width 19 height 19
click at [186, 11] on icon "Undo/Redo" at bounding box center [184, 12] width 9 height 9
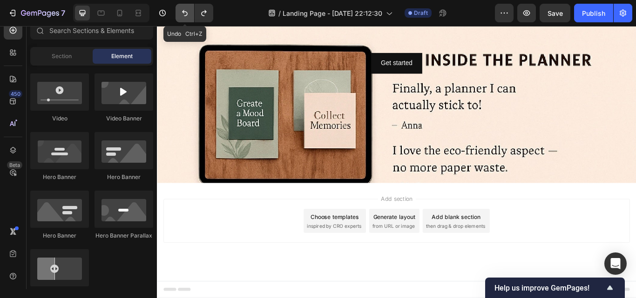
click at [184, 13] on icon "Undo/Redo" at bounding box center [184, 12] width 9 height 9
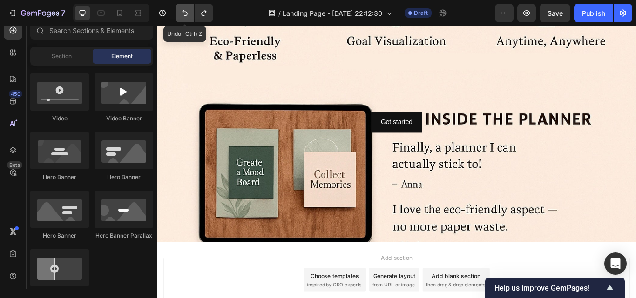
click at [184, 13] on icon "Undo/Redo" at bounding box center [184, 12] width 9 height 9
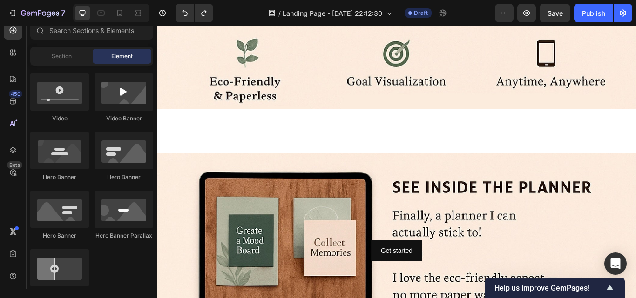
scroll to position [438, 0]
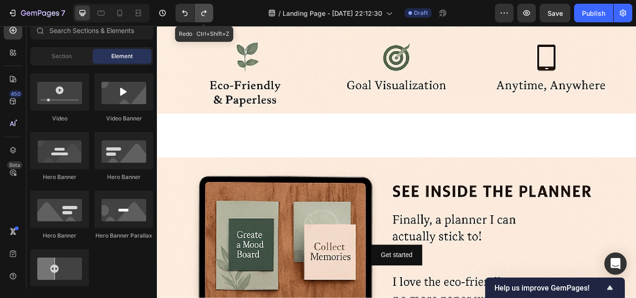
click at [204, 11] on icon "Undo/Redo" at bounding box center [203, 12] width 9 height 9
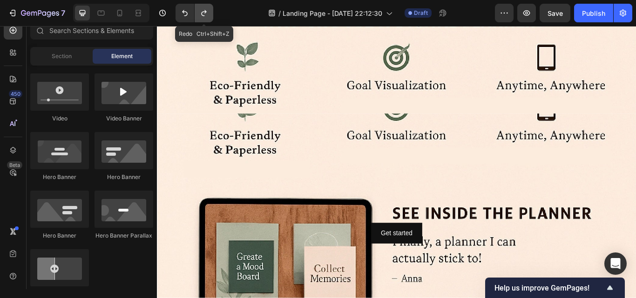
click at [204, 11] on icon "Undo/Redo" at bounding box center [203, 12] width 9 height 9
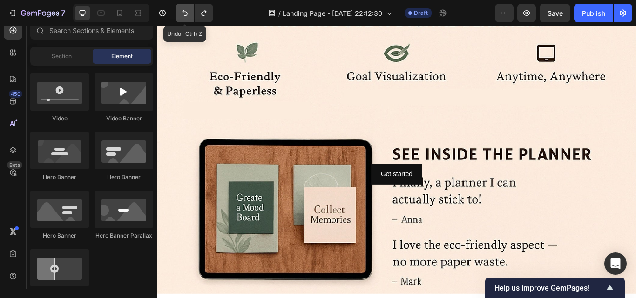
click at [187, 12] on icon "Undo/Redo" at bounding box center [184, 12] width 9 height 9
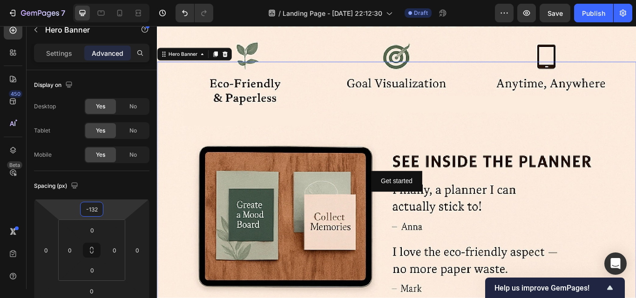
type input "-134"
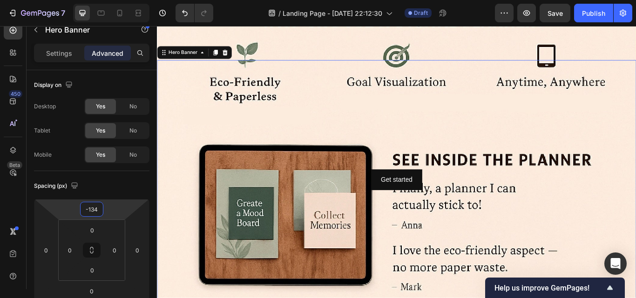
drag, startPoint x: 117, startPoint y: 206, endPoint x: 112, endPoint y: 237, distance: 31.6
click at [112, 0] on html "7 / Landing Page - [DATE] 22:12:30 Draft Preview Save Publish 450 Beta Sections…" at bounding box center [318, 0] width 636 height 0
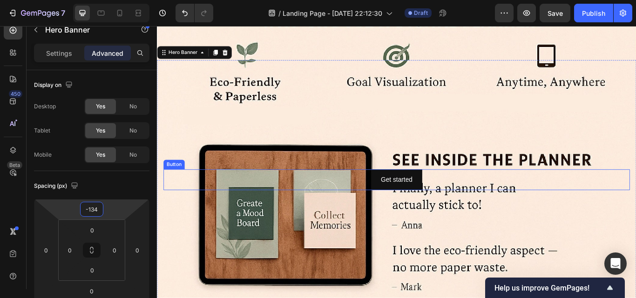
click at [491, 195] on div "Get started Button" at bounding box center [436, 206] width 544 height 25
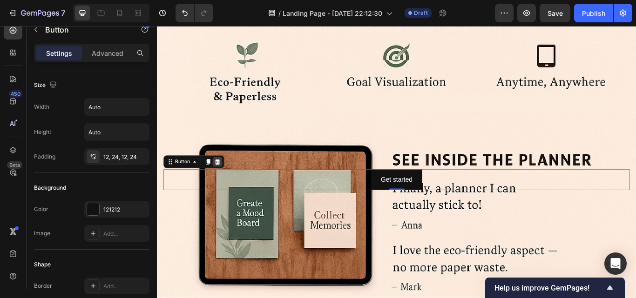
click at [227, 181] on icon at bounding box center [227, 184] width 6 height 7
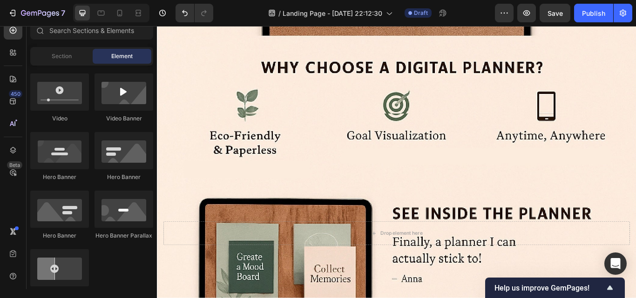
scroll to position [379, 0]
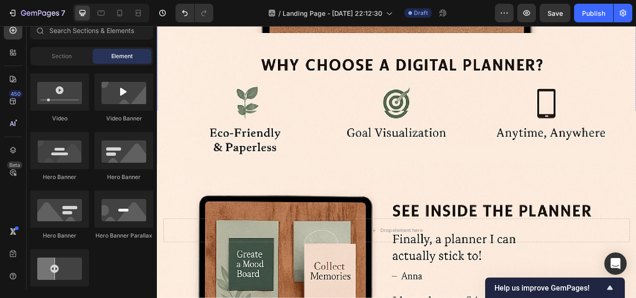
click at [214, 87] on div "Background Image" at bounding box center [436, 74] width 559 height 782
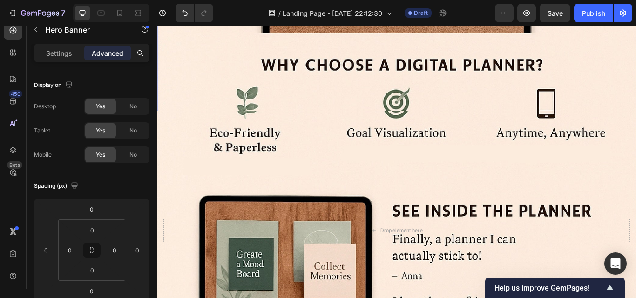
click at [214, 87] on div "Background Image" at bounding box center [436, 74] width 559 height 782
click at [209, 87] on div "Background Image" at bounding box center [436, 74] width 559 height 782
click at [226, 32] on div "Background Image" at bounding box center [436, 74] width 559 height 782
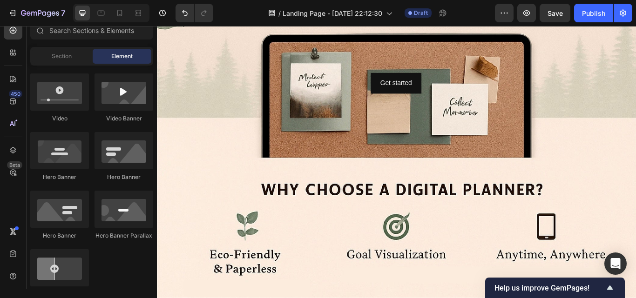
scroll to position [208, 0]
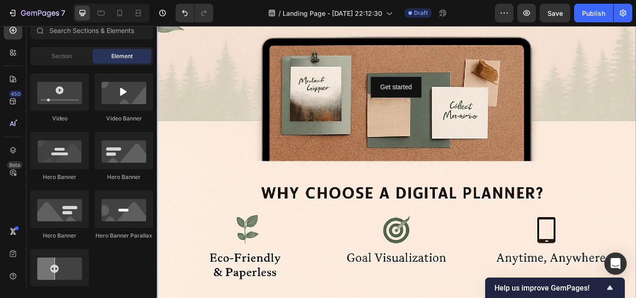
click at [635, 164] on div "Background Image" at bounding box center [436, 223] width 559 height 782
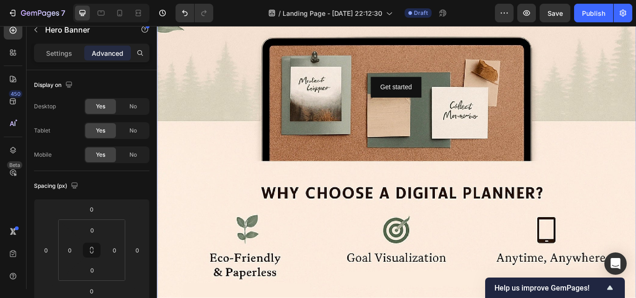
click at [635, 164] on div "Background Image" at bounding box center [436, 223] width 559 height 782
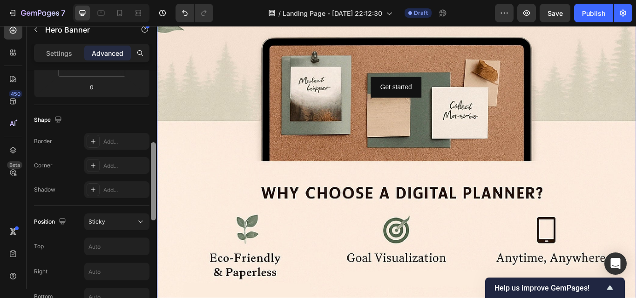
scroll to position [217, 0]
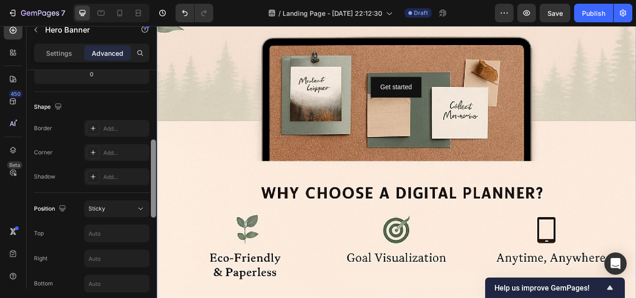
drag, startPoint x: 154, startPoint y: 108, endPoint x: 151, endPoint y: 177, distance: 69.4
click at [151, 177] on div at bounding box center [153, 179] width 5 height 78
click at [125, 209] on div "Sticky" at bounding box center [111, 209] width 47 height 8
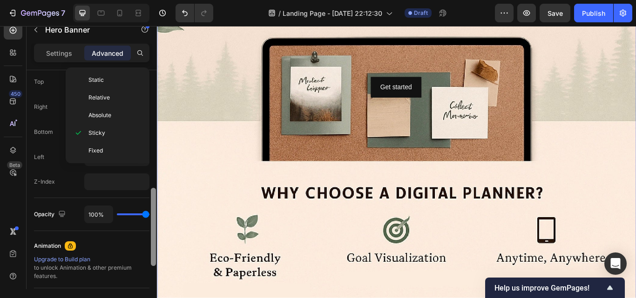
drag, startPoint x: 155, startPoint y: 206, endPoint x: 153, endPoint y: 265, distance: 59.6
click at [153, 265] on div at bounding box center [153, 227] width 5 height 78
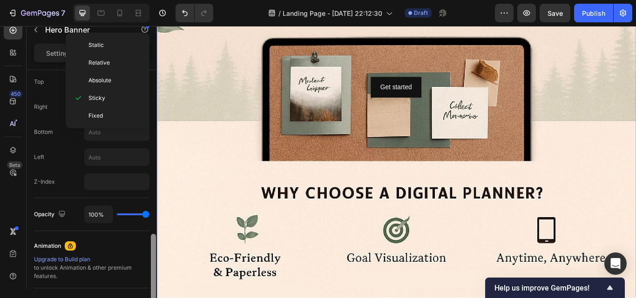
scroll to position [404, 0]
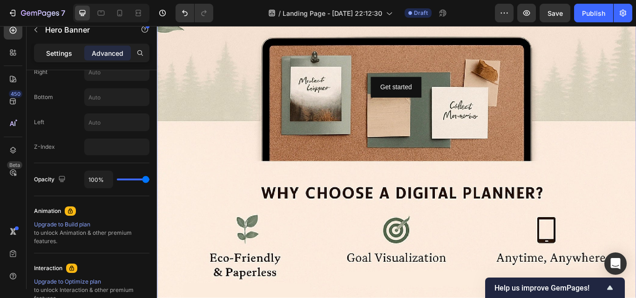
click at [50, 54] on p "Settings" at bounding box center [59, 53] width 26 height 10
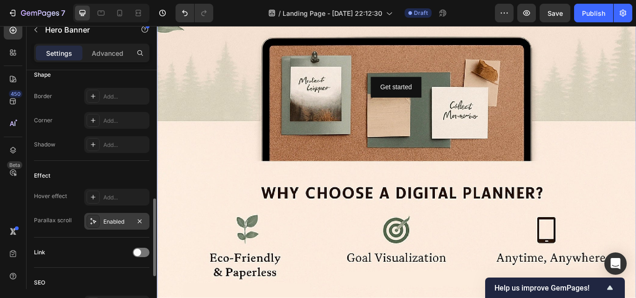
click at [118, 219] on div "Enabled" at bounding box center [116, 222] width 27 height 8
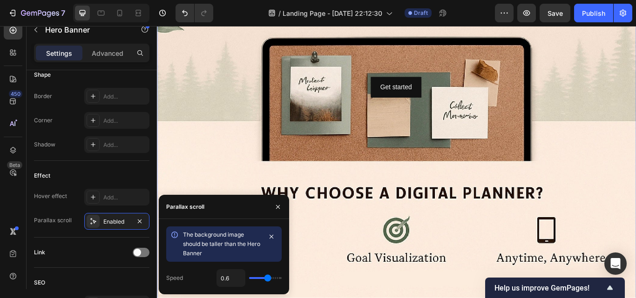
type input "0.4"
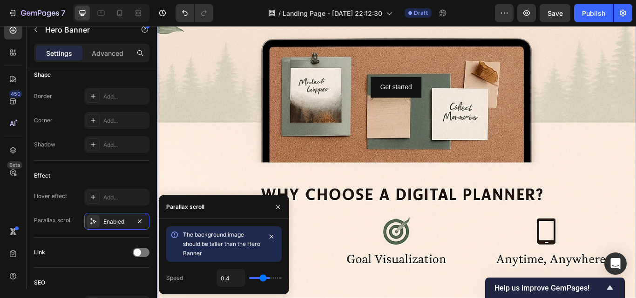
type input "0.3"
type input "0.2"
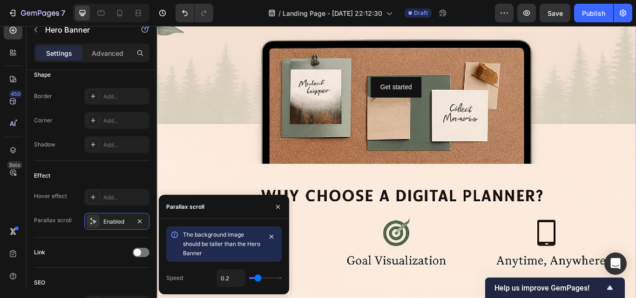
type input "0.1"
type input "0"
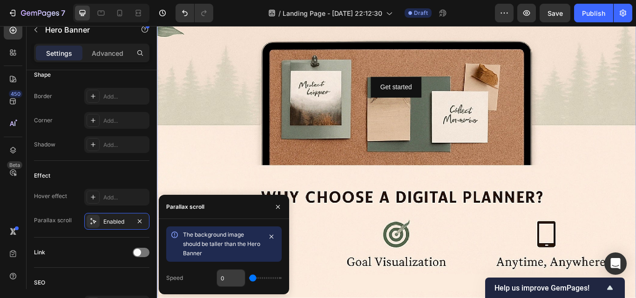
drag, startPoint x: 266, startPoint y: 278, endPoint x: 237, endPoint y: 287, distance: 30.1
type input "0"
click at [249, 279] on input "range" at bounding box center [265, 278] width 33 height 2
click at [141, 218] on icon "button" at bounding box center [139, 221] width 7 height 7
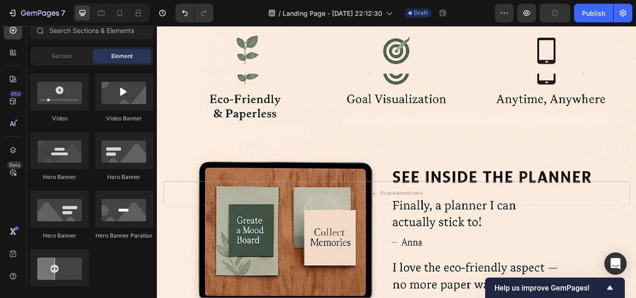
scroll to position [429, 0]
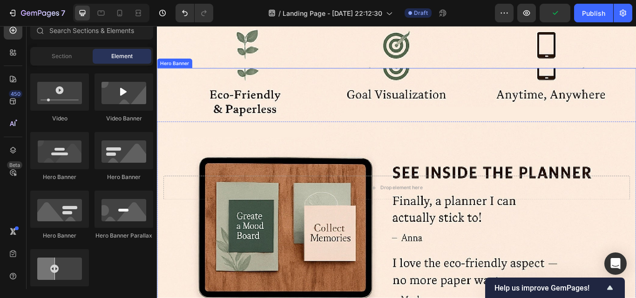
click at [635, 255] on div "Background Image" at bounding box center [436, 275] width 559 height 419
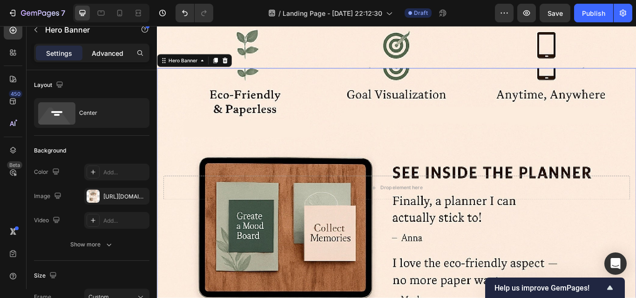
click at [120, 55] on p "Advanced" at bounding box center [108, 53] width 32 height 10
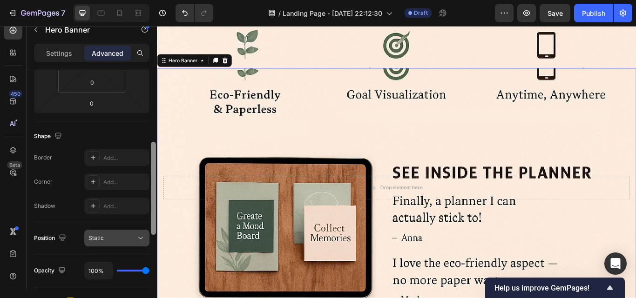
scroll to position [202, 0]
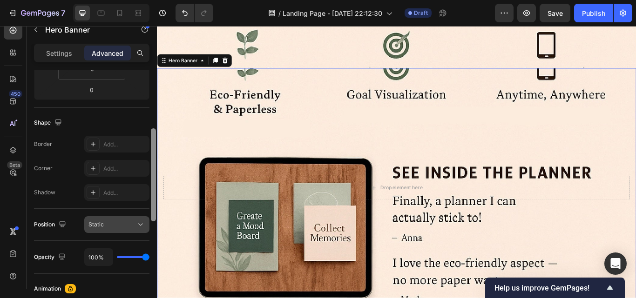
drag, startPoint x: 154, startPoint y: 153, endPoint x: 147, endPoint y: 229, distance: 77.1
click at [147, 229] on div "Display on Desktop Yes No Tablet Yes No Mobile Yes No Spacing (px) -134 0 0 0 0…" at bounding box center [92, 193] width 130 height 246
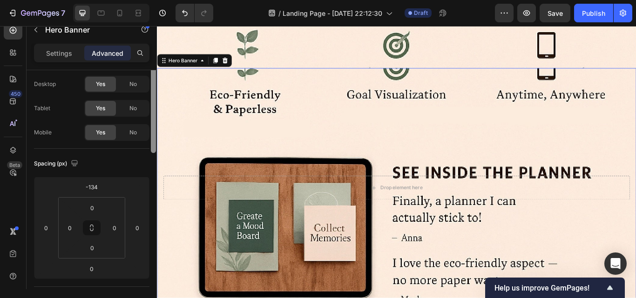
scroll to position [0, 0]
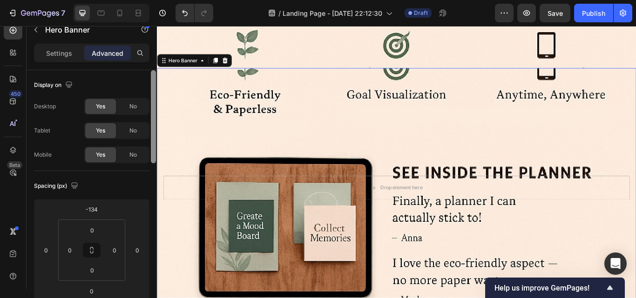
drag, startPoint x: 311, startPoint y: 250, endPoint x: 158, endPoint y: 161, distance: 177.3
click at [60, 47] on div "Settings" at bounding box center [59, 53] width 47 height 15
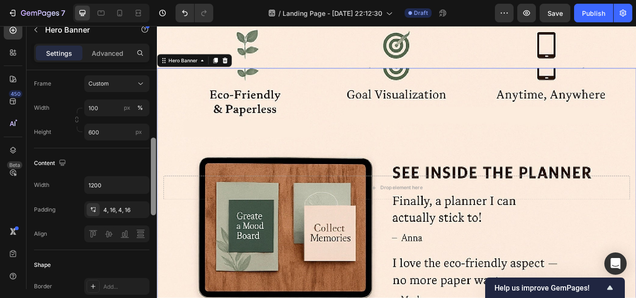
scroll to position [223, 0]
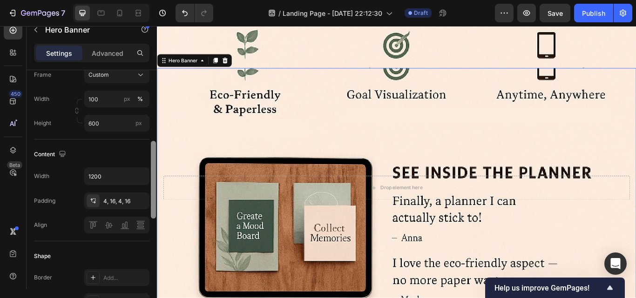
drag, startPoint x: 153, startPoint y: 124, endPoint x: 150, endPoint y: 195, distance: 70.8
click at [150, 195] on div at bounding box center [153, 193] width 7 height 246
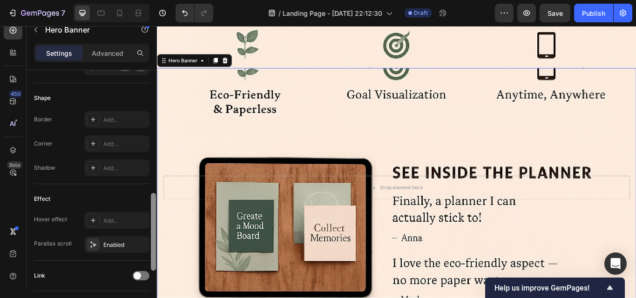
scroll to position [384, 0]
drag, startPoint x: 153, startPoint y: 196, endPoint x: 152, endPoint y: 248, distance: 51.2
click at [152, 248] on div at bounding box center [153, 230] width 5 height 78
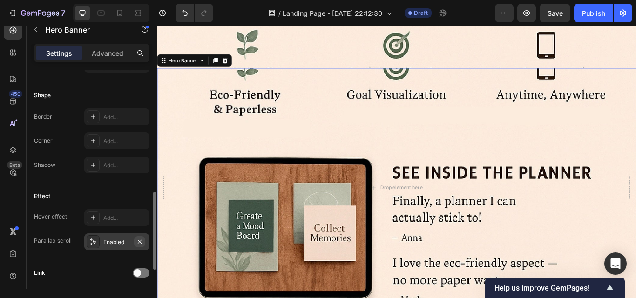
click at [140, 240] on icon "button" at bounding box center [139, 241] width 7 height 7
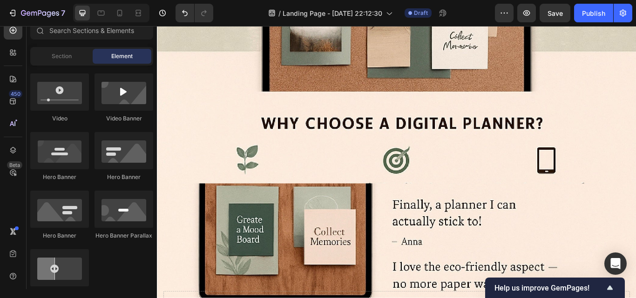
scroll to position [288, 0]
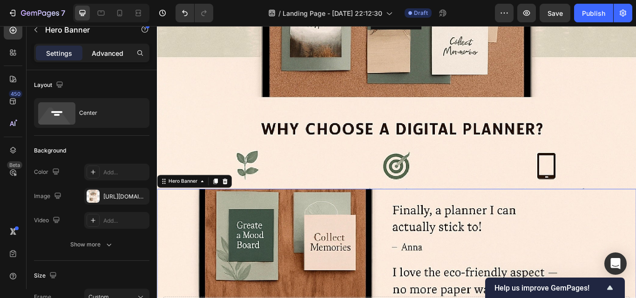
drag, startPoint x: 108, startPoint y: 57, endPoint x: 99, endPoint y: 57, distance: 9.3
click at [99, 57] on p "Advanced" at bounding box center [108, 53] width 32 height 10
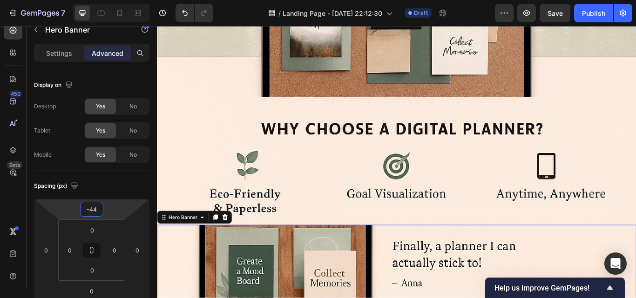
type input "-42"
drag, startPoint x: 117, startPoint y: 211, endPoint x: 110, endPoint y: 190, distance: 22.4
click at [110, 0] on html "7 / Landing Page - [DATE] 22:12:30 Draft Preview Save Publish 450 Beta Sections…" at bounding box center [318, 0] width 636 height 0
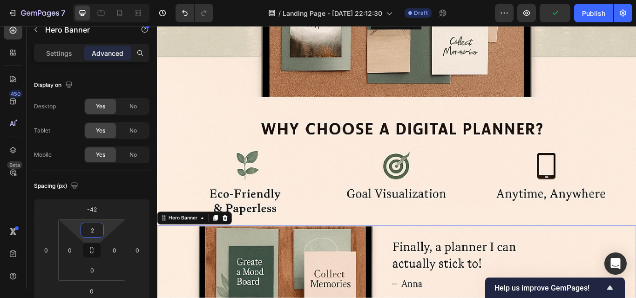
type input "0"
drag, startPoint x: 109, startPoint y: 227, endPoint x: 106, endPoint y: 235, distance: 8.6
click at [106, 0] on html "7 / Landing Page - [DATE] 22:12:30 Draft Preview Save Publish 450 Beta Sections…" at bounding box center [318, 0] width 636 height 0
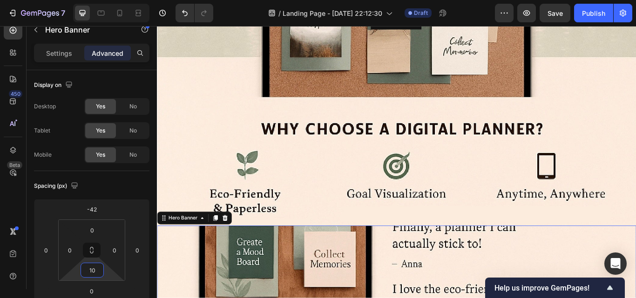
type input "0"
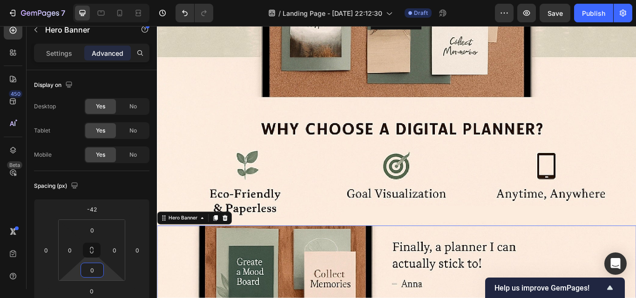
drag, startPoint x: 105, startPoint y: 275, endPoint x: 99, endPoint y: 298, distance: 24.5
click at [99, 0] on html "7 / Landing Page - [DATE] 22:12:30 Draft Preview Save Publish 450 Beta Sections…" at bounding box center [318, 0] width 636 height 0
click at [115, 0] on html "7 / Landing Page - [DATE] 22:12:30 Draft Preview Publish 450 Beta Sections(18) …" at bounding box center [318, 0] width 636 height 0
type input "0"
drag, startPoint x: 120, startPoint y: 291, endPoint x: 113, endPoint y: 293, distance: 7.2
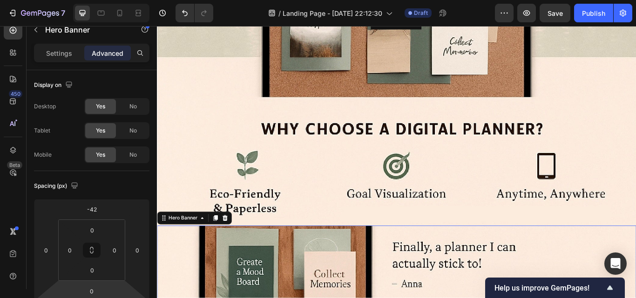
click at [113, 0] on html "7 / Landing Page - [DATE] 22:12:30 Draft Preview Save Publish 450 Beta Sections…" at bounding box center [318, 0] width 636 height 0
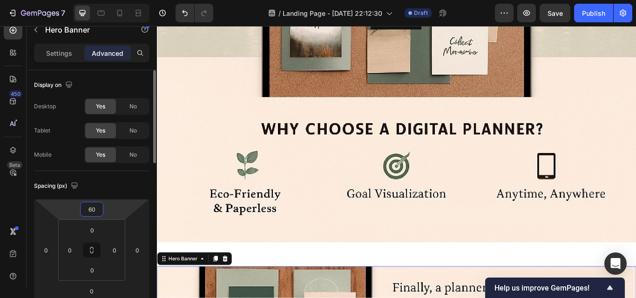
drag, startPoint x: 112, startPoint y: 212, endPoint x: 101, endPoint y: 203, distance: 14.2
click at [102, 0] on html "7 / Landing Page - [DATE] 22:12:30 Draft Preview Save Publish 450 Beta Sections…" at bounding box center [318, 0] width 636 height 0
type input "38"
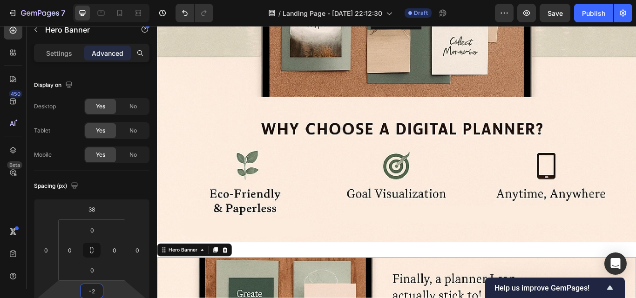
type input "0"
drag, startPoint x: 108, startPoint y: 285, endPoint x: 101, endPoint y: 285, distance: 7.4
click at [101, 0] on html "7 / Landing Page - [DATE] 22:12:30 Draft Preview Save Publish 450 Beta Sections…" at bounding box center [318, 0] width 636 height 0
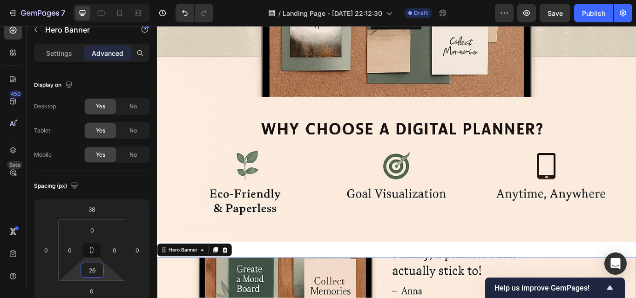
type input "0"
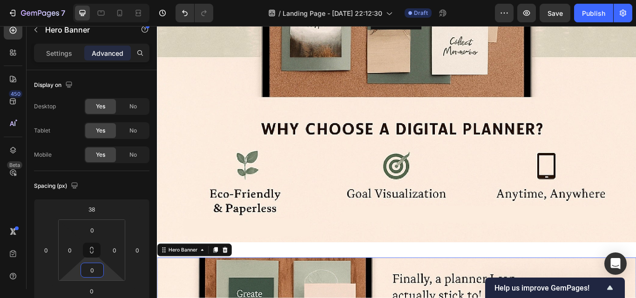
drag, startPoint x: 107, startPoint y: 273, endPoint x: 94, endPoint y: 316, distance: 44.6
click at [94, 0] on html "7 / Landing Page - [DATE] 22:12:30 Draft Preview Save Publish 450 Beta Sections…" at bounding box center [318, 0] width 636 height 0
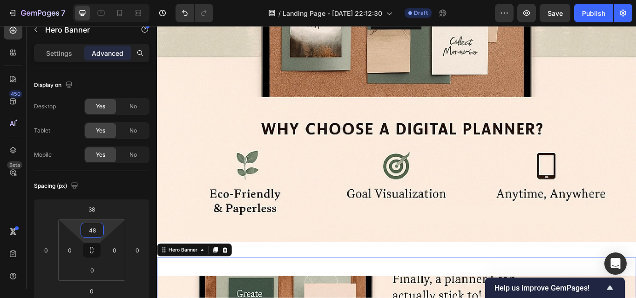
type input "52"
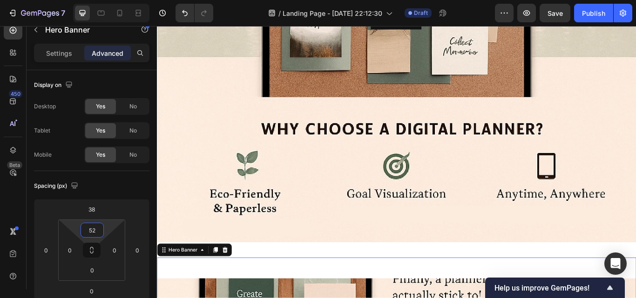
drag, startPoint x: 108, startPoint y: 228, endPoint x: 105, endPoint y: 208, distance: 20.3
click at [105, 0] on html "7 / Landing Page - [DATE] 22:12:30 Draft Preview Save Publish 450 Beta Sections…" at bounding box center [318, 0] width 636 height 0
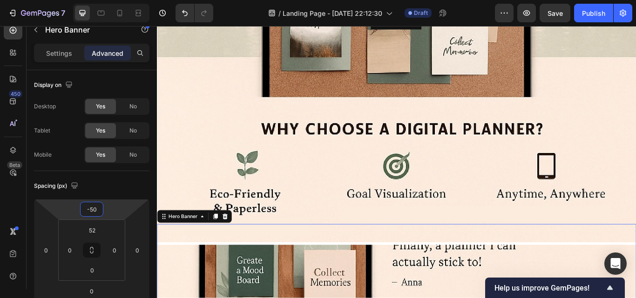
type input "-52"
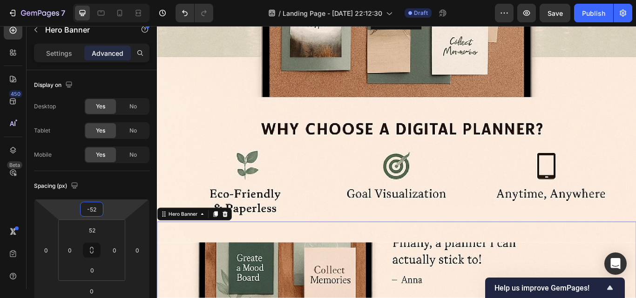
drag, startPoint x: 124, startPoint y: 212, endPoint x: 116, endPoint y: 233, distance: 22.2
click at [116, 0] on html "7 / Landing Page - [DATE] 22:12:30 Draft Preview Save Publish 450 Beta Sections…" at bounding box center [318, 0] width 636 height 0
click at [108, 0] on html "7 / Landing Page - [DATE] 22:12:30 Draft Preview Save Publish 450 Beta Sections…" at bounding box center [318, 0] width 636 height 0
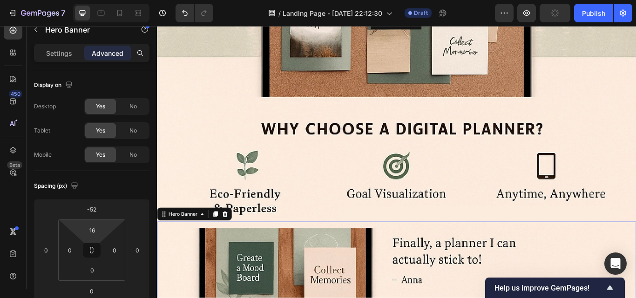
type input "0"
drag, startPoint x: 108, startPoint y: 232, endPoint x: 101, endPoint y: 249, distance: 18.0
click at [101, 0] on html "7 / Landing Page - [DATE] 22:12:30 Draft Preview Publish 450 Beta Sections(18) …" at bounding box center [318, 0] width 636 height 0
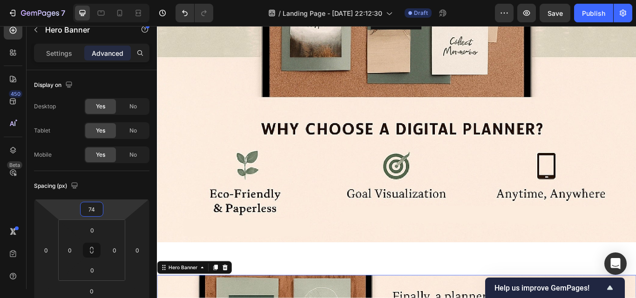
type input "72"
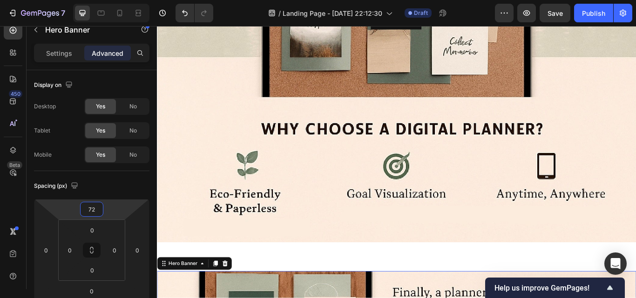
drag, startPoint x: 113, startPoint y: 207, endPoint x: 117, endPoint y: 178, distance: 29.2
click at [117, 0] on html "7 / Landing Page - [DATE] 22:12:30 Draft Preview Save Publish 450 Beta Sections…" at bounding box center [318, 0] width 636 height 0
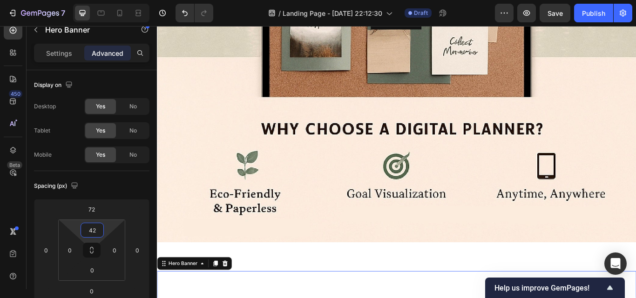
type input "0"
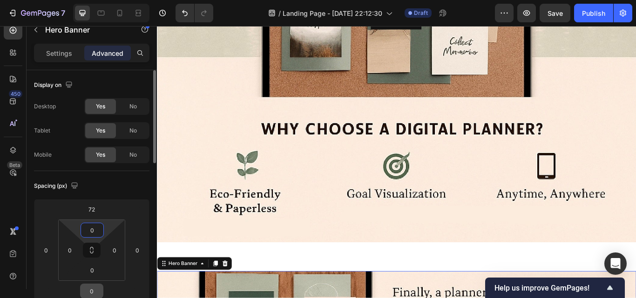
drag, startPoint x: 107, startPoint y: 227, endPoint x: 99, endPoint y: 297, distance: 70.3
click at [99, 0] on html "7 / Landing Page - [DATE] 22:12:30 Draft Preview Save Publish 450 Beta Sections…" at bounding box center [318, 0] width 636 height 0
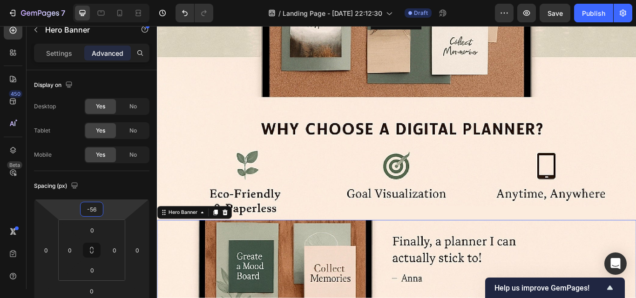
type input "-52"
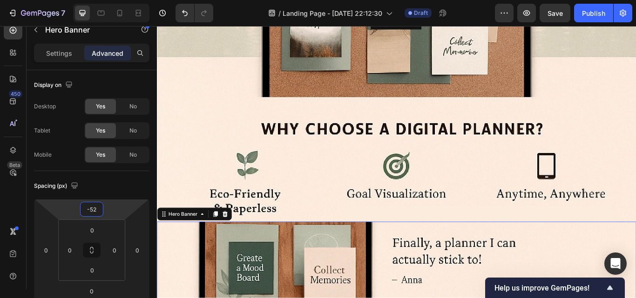
drag, startPoint x: 109, startPoint y: 209, endPoint x: 74, endPoint y: 238, distance: 45.7
click at [74, 0] on html "7 / Landing Page - [DATE] 22:12:30 Draft Preview Save Publish 450 Beta Sections…" at bounding box center [318, 0] width 636 height 0
click at [103, 226] on div "0" at bounding box center [92, 230] width 23 height 15
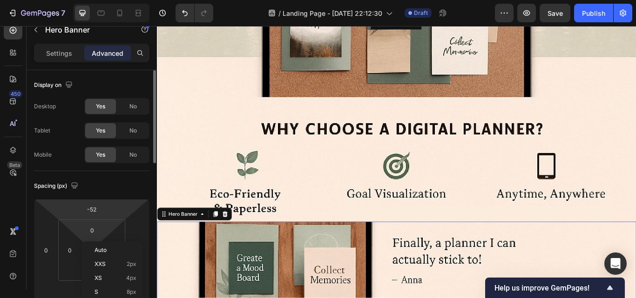
click at [110, 0] on html "7 / Landing Page - [DATE] 22:12:30 Draft Preview Save Publish 450 Beta Sections…" at bounding box center [318, 0] width 636 height 0
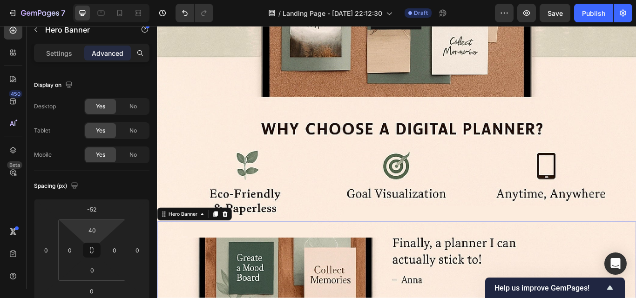
type input "0"
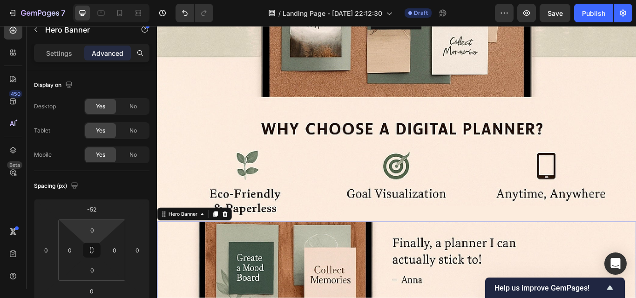
drag, startPoint x: 110, startPoint y: 224, endPoint x: 121, endPoint y: 243, distance: 22.5
click at [121, 0] on html "7 / Landing Page - [DATE] 22:12:30 Draft Preview Save Publish 450 Beta Sections…" at bounding box center [318, 0] width 636 height 0
drag, startPoint x: 292, startPoint y: 164, endPoint x: 189, endPoint y: 256, distance: 138.5
click at [226, 253] on div "Get started Button Hero Banner Section 1 Drop element here Hero Banner 0 Sectio…" at bounding box center [436, 145] width 559 height 776
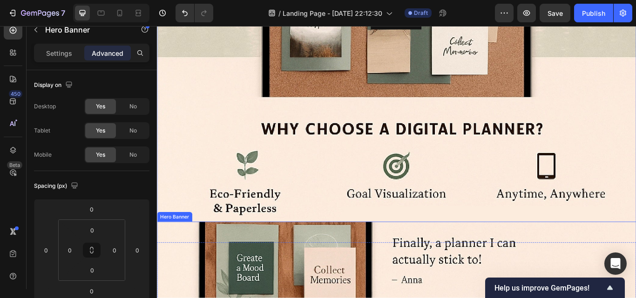
scroll to position [384, 0]
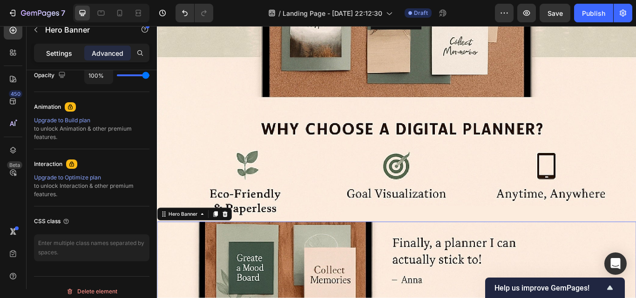
click at [72, 49] on p "Settings" at bounding box center [59, 53] width 26 height 10
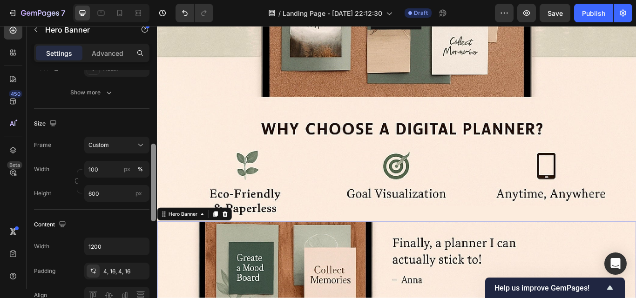
scroll to position [141, 0]
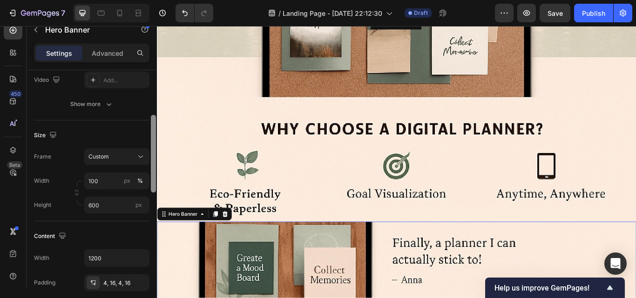
drag, startPoint x: 153, startPoint y: 224, endPoint x: 150, endPoint y: 147, distance: 77.3
click at [150, 147] on div at bounding box center [153, 193] width 7 height 246
click at [116, 203] on input "600" at bounding box center [116, 205] width 65 height 17
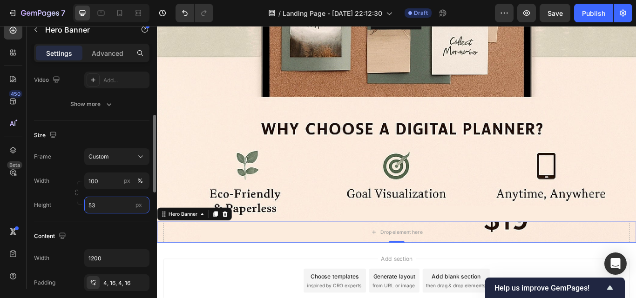
type input "5"
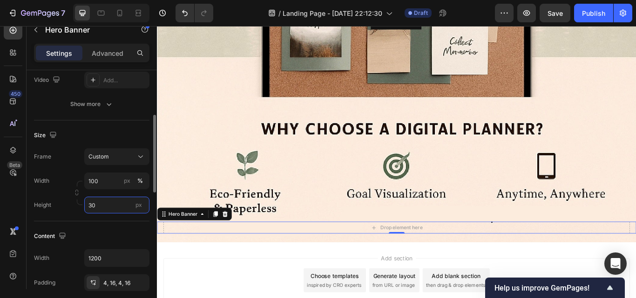
type input "3"
type input "1"
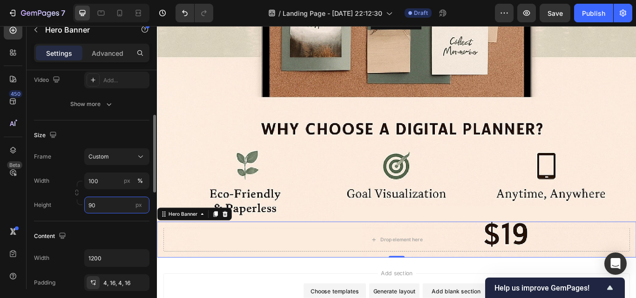
type input "900"
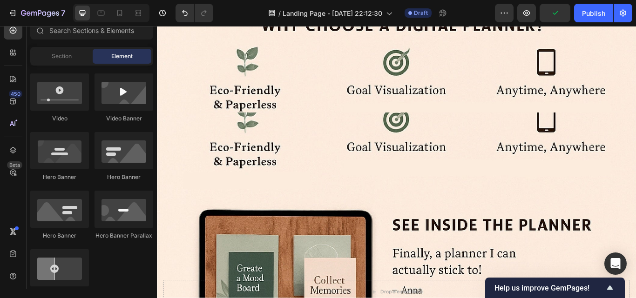
scroll to position [330, 0]
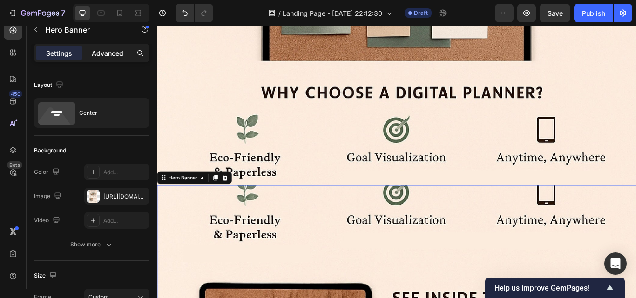
click at [93, 50] on p "Advanced" at bounding box center [108, 53] width 32 height 10
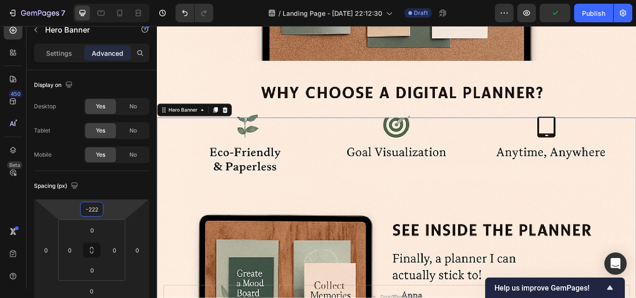
type input "-218"
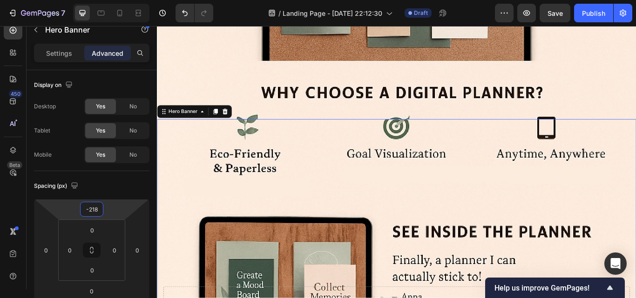
drag, startPoint x: 112, startPoint y: 205, endPoint x: 122, endPoint y: 244, distance: 40.1
click at [122, 0] on html "7 / Landing Page - [DATE] 22:12:30 Draft Preview Save Publish 450 Beta Sections…" at bounding box center [318, 0] width 636 height 0
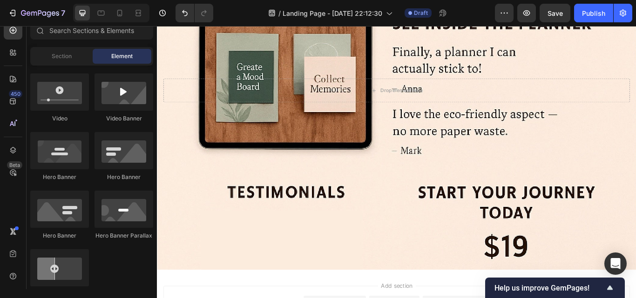
scroll to position [568, 0]
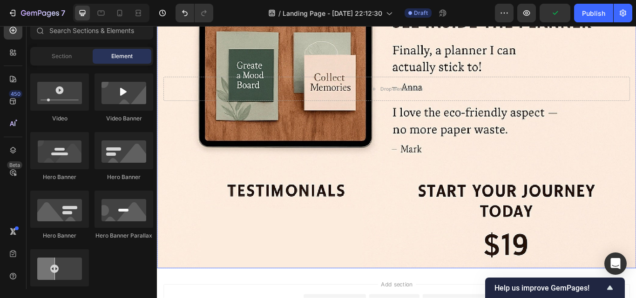
click at [429, 298] on div "Background Image" at bounding box center [436, 99] width 559 height 419
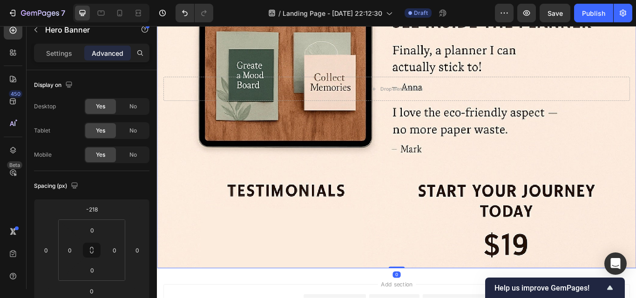
drag, startPoint x: 430, startPoint y: 307, endPoint x: 430, endPoint y: 291, distance: 16.3
click at [430, 291] on div "Drop element here Hero Banner 0" at bounding box center [436, 99] width 559 height 419
type input "0"
drag, startPoint x: 110, startPoint y: 288, endPoint x: 116, endPoint y: 288, distance: 6.1
click at [116, 0] on html "7 / Landing Page - [DATE] 22:12:30 Draft Preview Save Publish 450 Beta Sections…" at bounding box center [318, 0] width 636 height 0
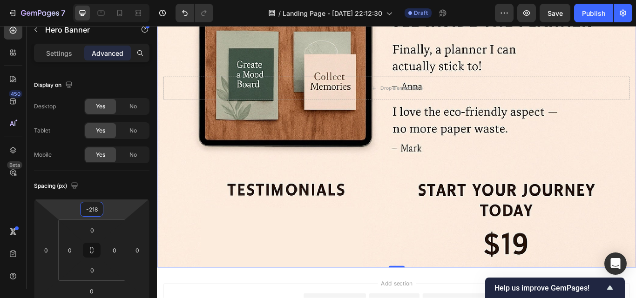
type input "-216"
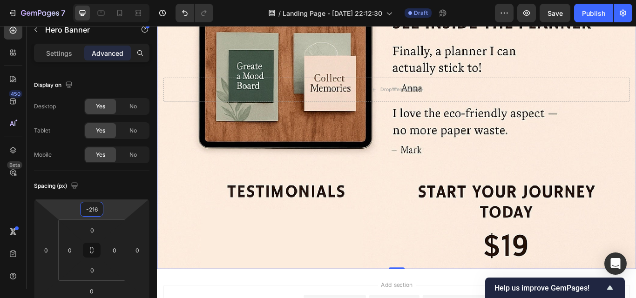
drag, startPoint x: 131, startPoint y: 210, endPoint x: 96, endPoint y: 231, distance: 40.9
click at [131, 0] on html "7 / Landing Page - [DATE] 22:12:30 Draft Preview Save Publish 450 Beta Sections…" at bounding box center [318, 0] width 636 height 0
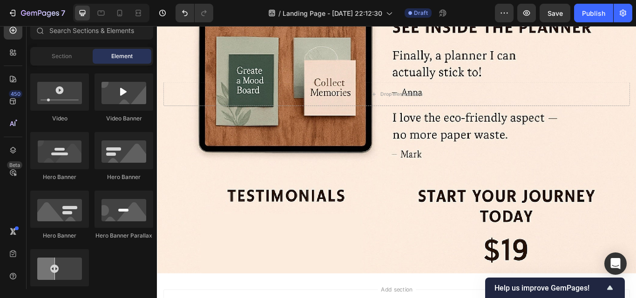
scroll to position [567, 0]
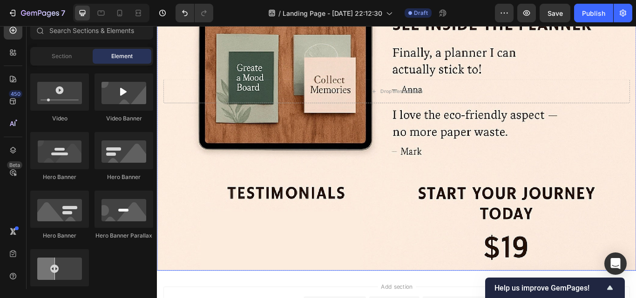
click at [182, 217] on div "Background Image" at bounding box center [436, 102] width 559 height 419
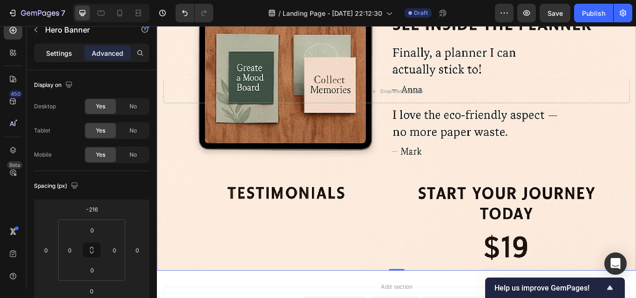
click at [68, 51] on p "Settings" at bounding box center [59, 53] width 26 height 10
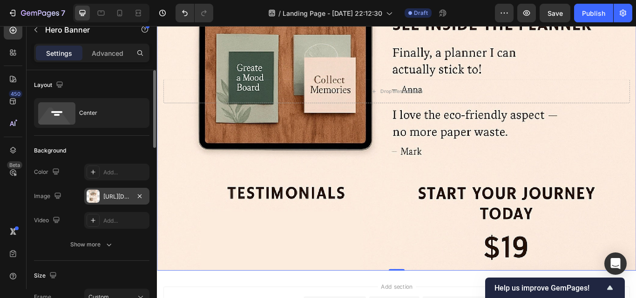
click at [116, 194] on div "[URL][DOMAIN_NAME]" at bounding box center [116, 197] width 27 height 8
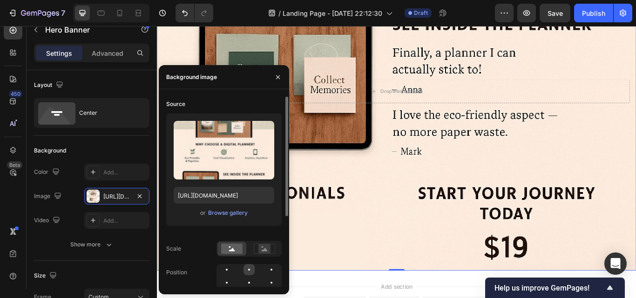
click at [250, 264] on div at bounding box center [248, 269] width 11 height 11
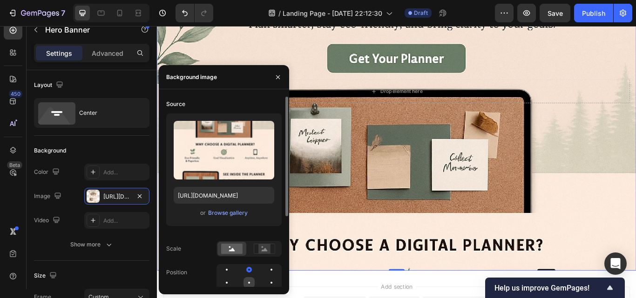
click at [249, 279] on div at bounding box center [248, 282] width 11 height 11
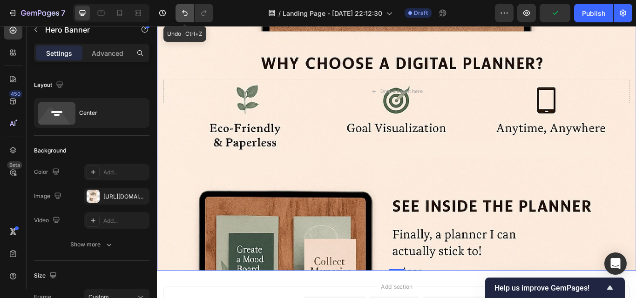
click at [185, 13] on icon "Undo/Redo" at bounding box center [184, 12] width 9 height 9
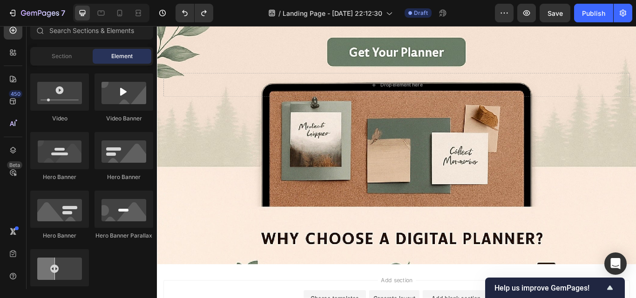
scroll to position [669, 0]
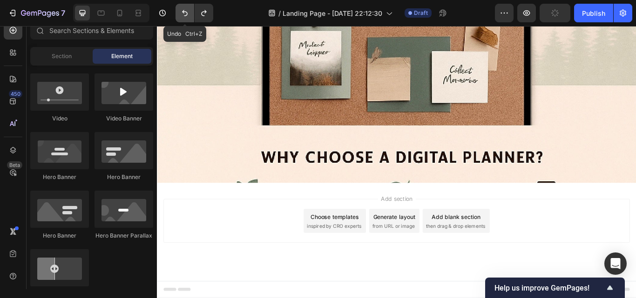
click at [185, 13] on icon "Undo/Redo" at bounding box center [184, 12] width 9 height 9
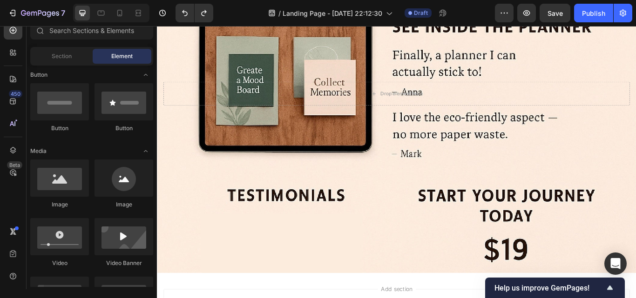
scroll to position [174, 0]
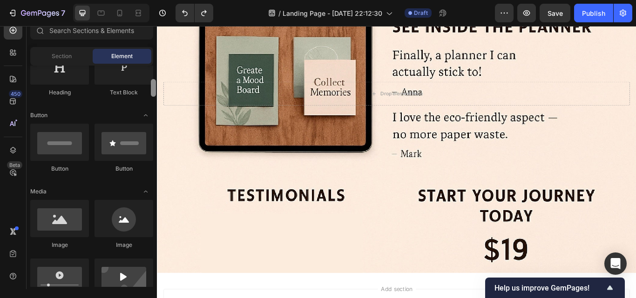
drag, startPoint x: 154, startPoint y: 104, endPoint x: 152, endPoint y: 89, distance: 15.0
click at [152, 89] on div at bounding box center [153, 88] width 5 height 18
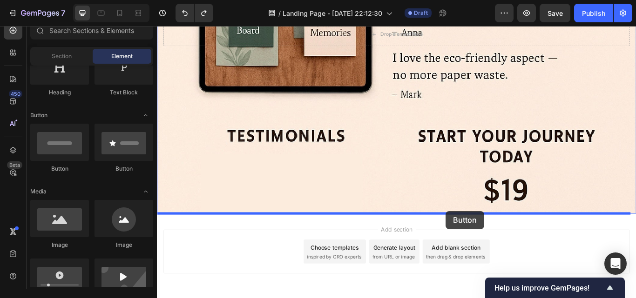
scroll to position [638, 0]
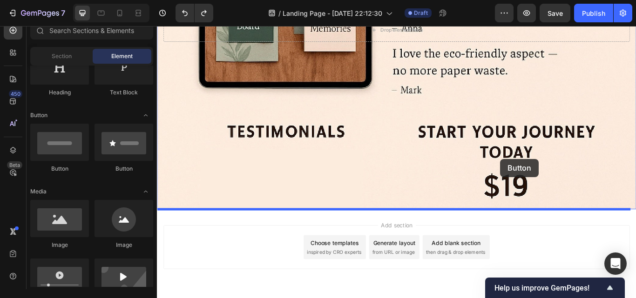
drag, startPoint x: 232, startPoint y: 173, endPoint x: 554, endPoint y: 183, distance: 322.3
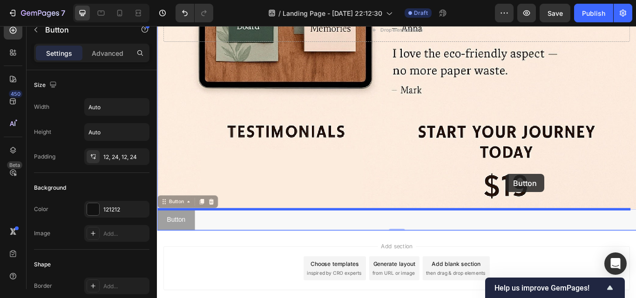
drag, startPoint x: 188, startPoint y: 260, endPoint x: 563, endPoint y: 199, distance: 380.7
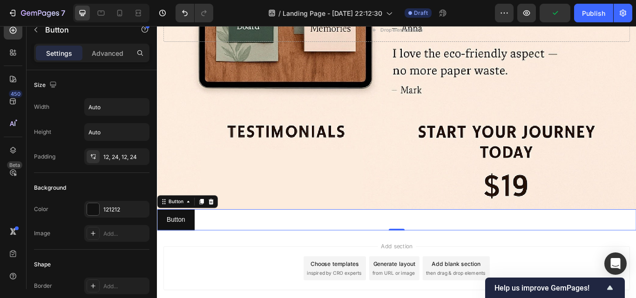
click at [434, 236] on div "Background Image" at bounding box center [436, 30] width 559 height 419
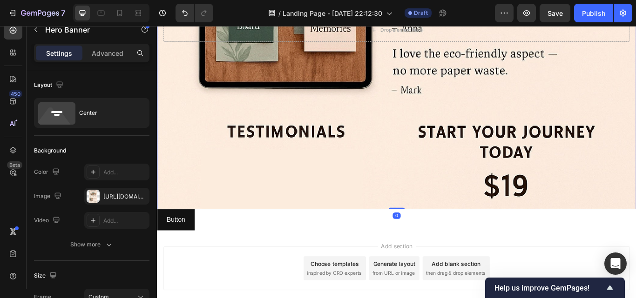
click at [432, 236] on div "Drop element here Hero Banner 0" at bounding box center [436, 30] width 559 height 419
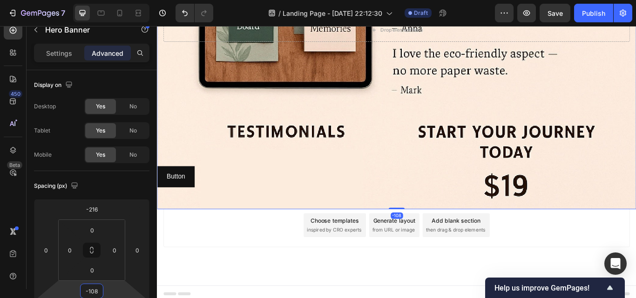
drag, startPoint x: 114, startPoint y: 291, endPoint x: 115, endPoint y: 317, distance: 25.2
click at [115, 0] on html "7 / Landing Page - [DATE] 22:12:30 Draft Preview Save Publish 450 Beta Sections…" at bounding box center [318, 0] width 636 height 0
drag, startPoint x: 97, startPoint y: 291, endPoint x: 83, endPoint y: 293, distance: 14.1
click at [86, 292] on input "-108" at bounding box center [91, 291] width 19 height 14
type input "0"
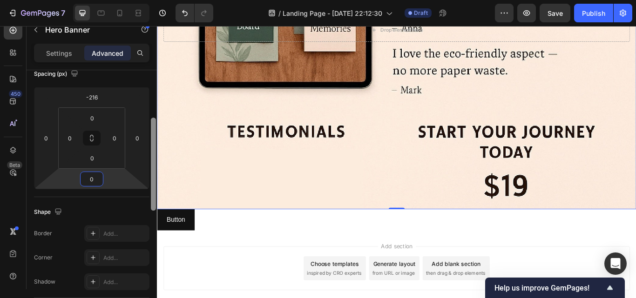
scroll to position [117, 0]
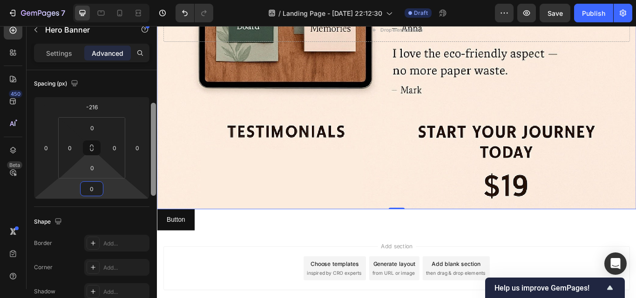
scroll to position [96, 0]
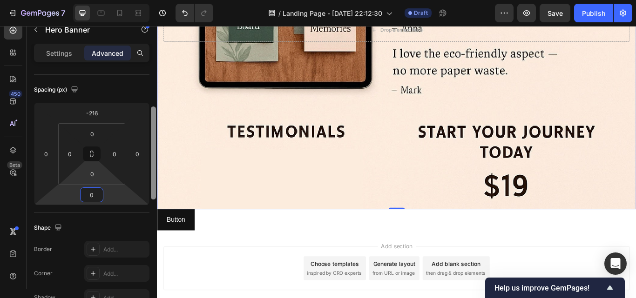
type input "0"
click at [106, 0] on html "7 / Landing Page - [DATE] 22:12:30 Draft Preview Save Publish 450 Beta Sections…" at bounding box center [318, 0] width 636 height 0
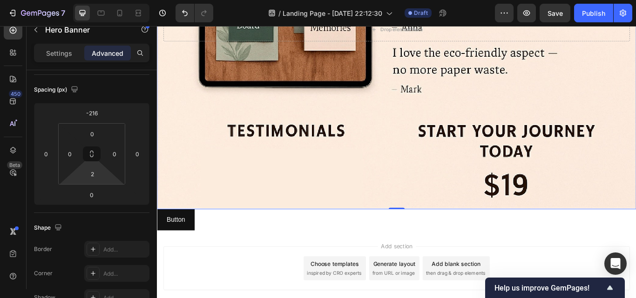
type input "0"
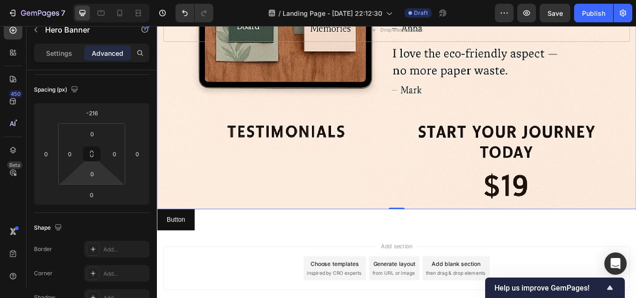
drag, startPoint x: 111, startPoint y: 180, endPoint x: 100, endPoint y: 180, distance: 11.2
click at [100, 0] on html "7 / Landing Page - [DATE] 22:12:30 Draft Preview Save Publish 450 Beta Sections…" at bounding box center [318, 0] width 636 height 0
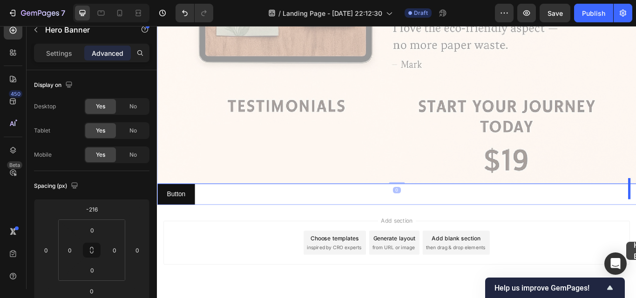
scroll to position [694, 0]
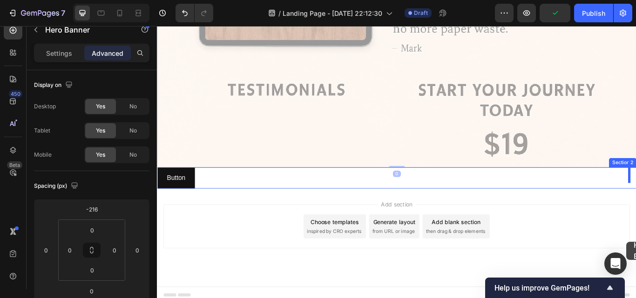
drag, startPoint x: 707, startPoint y: 288, endPoint x: 704, endPoint y: 278, distance: 10.3
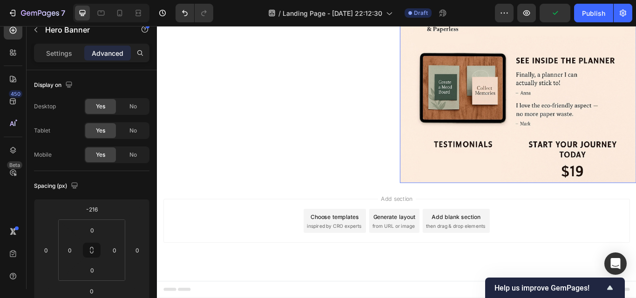
scroll to position [669, 0]
click at [187, 11] on icon "Undo/Redo" at bounding box center [184, 12] width 9 height 9
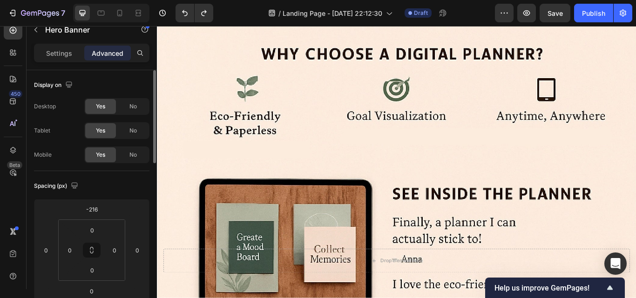
scroll to position [694, 0]
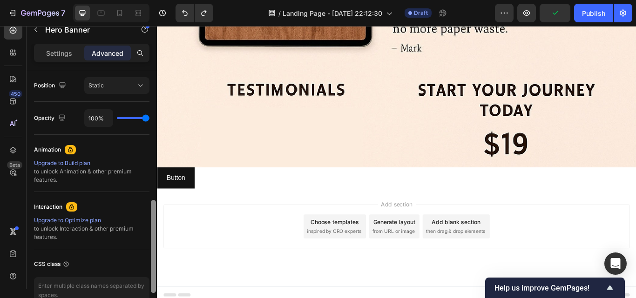
drag, startPoint x: 154, startPoint y: 155, endPoint x: 95, endPoint y: 93, distance: 85.0
click at [128, 262] on div "Display on Desktop Yes No Tablet Yes No Mobile Yes No Spacing (px) -216 0 0 0 0…" at bounding box center [92, 193] width 130 height 246
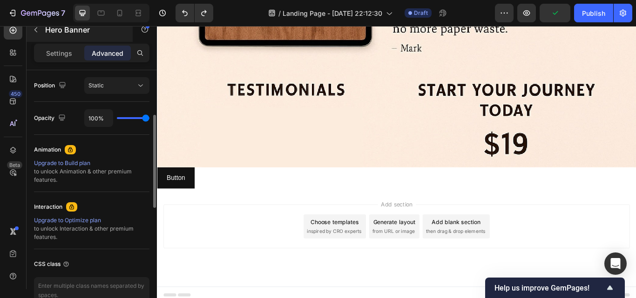
scroll to position [279, 0]
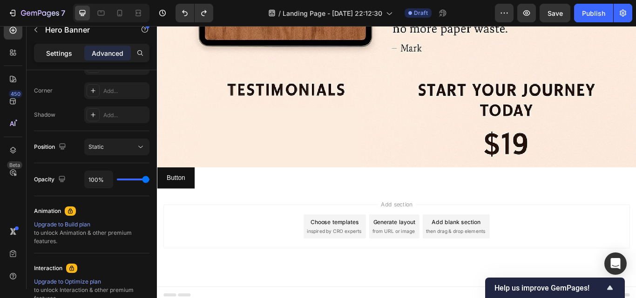
drag, startPoint x: 46, startPoint y: 50, endPoint x: 6, endPoint y: 129, distance: 88.7
click at [47, 50] on p "Settings" at bounding box center [59, 53] width 26 height 10
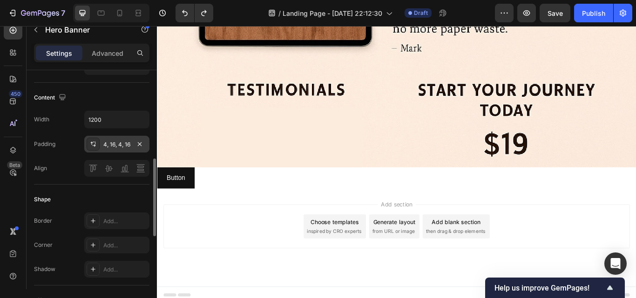
click at [98, 143] on div at bounding box center [93, 144] width 13 height 13
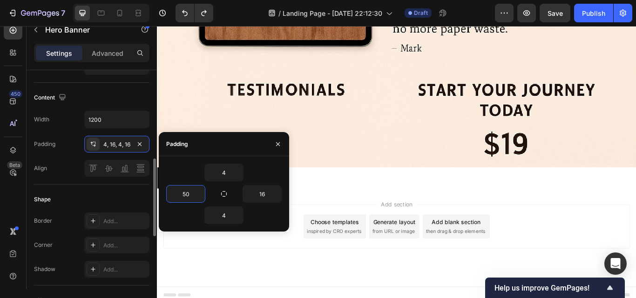
type input "5"
type input "16"
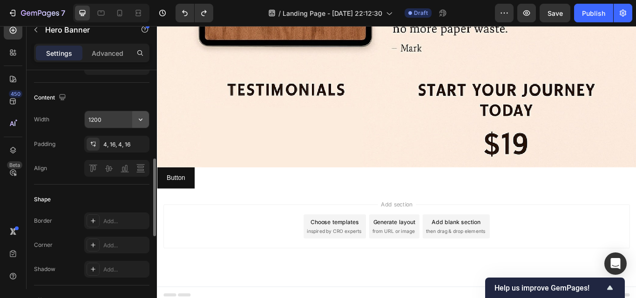
click at [140, 118] on icon "button" at bounding box center [140, 119] width 9 height 9
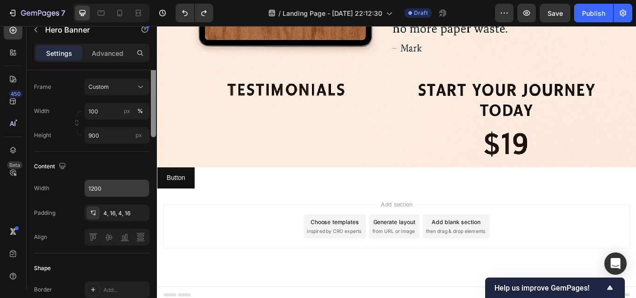
scroll to position [150, 0]
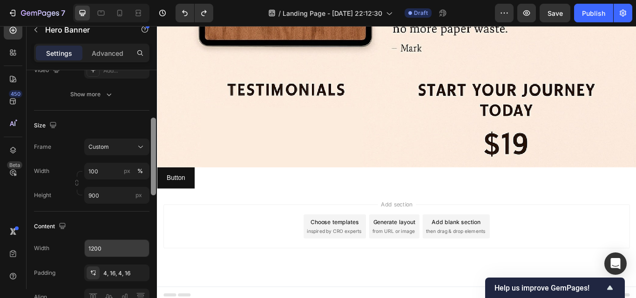
drag, startPoint x: 154, startPoint y: 175, endPoint x: 153, endPoint y: 134, distance: 41.0
click at [153, 134] on div at bounding box center [153, 157] width 5 height 78
click at [116, 199] on input "900" at bounding box center [116, 195] width 65 height 17
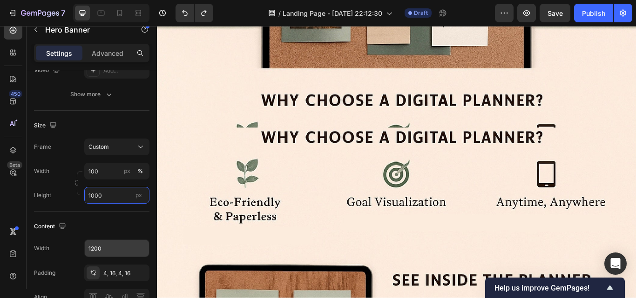
scroll to position [740, 0]
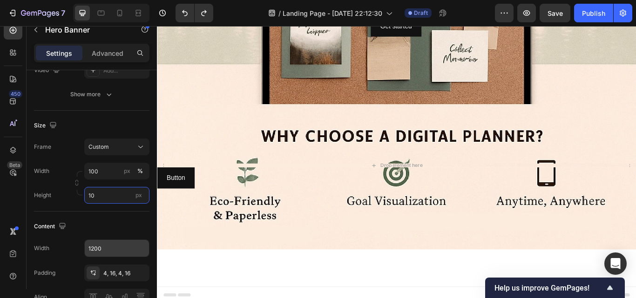
type input "1"
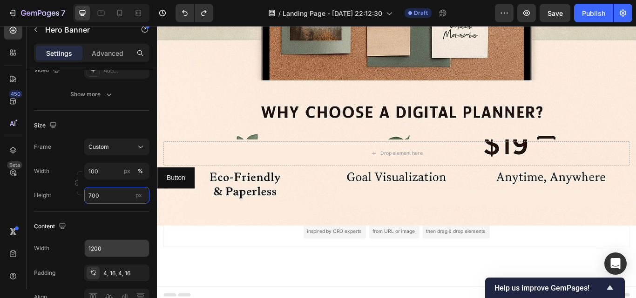
scroll to position [601, 0]
type input "7"
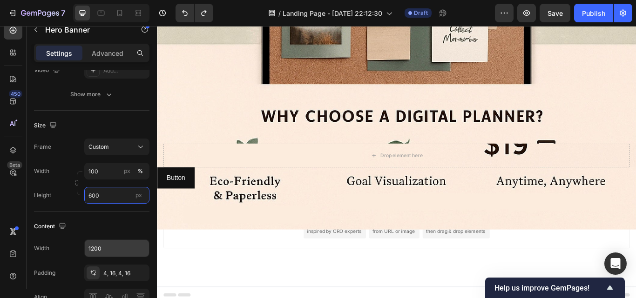
scroll to position [554, 0]
type input "6"
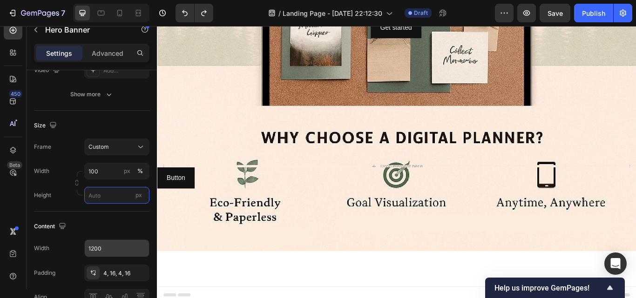
scroll to position [306, 0]
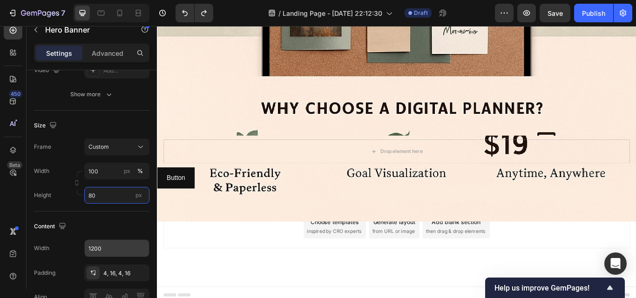
type input "8"
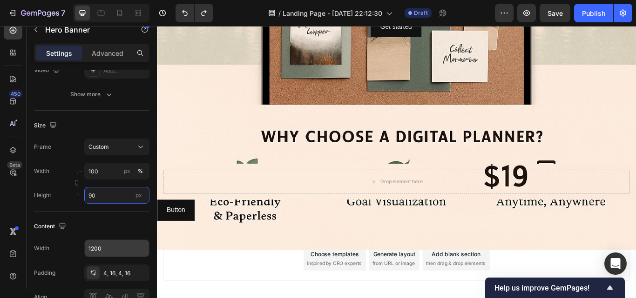
scroll to position [317, 0]
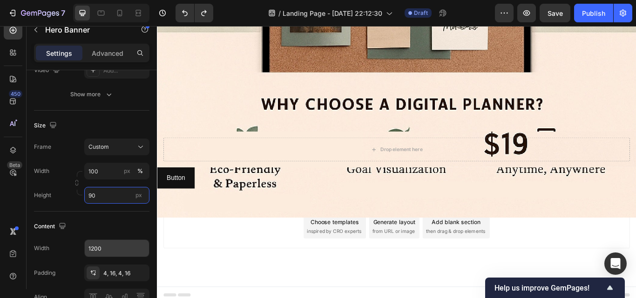
type input "9"
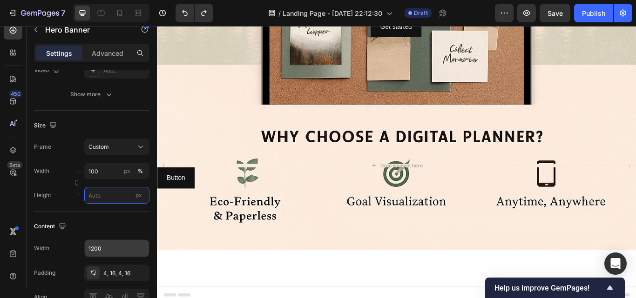
scroll to position [306, 0]
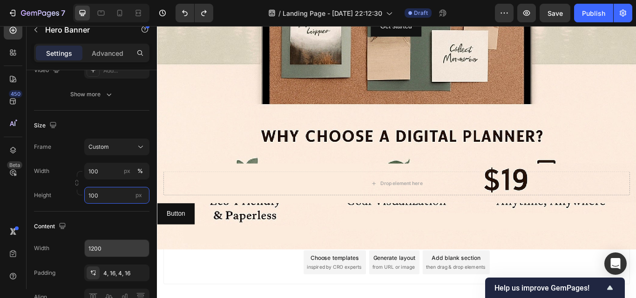
type input "1000"
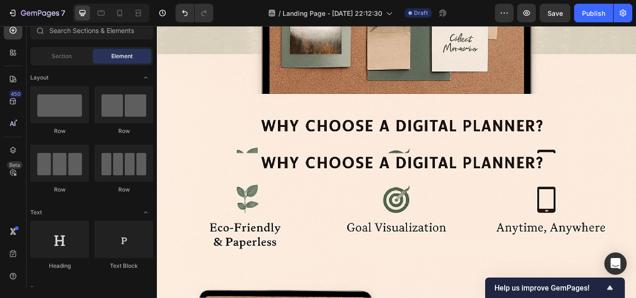
scroll to position [286, 0]
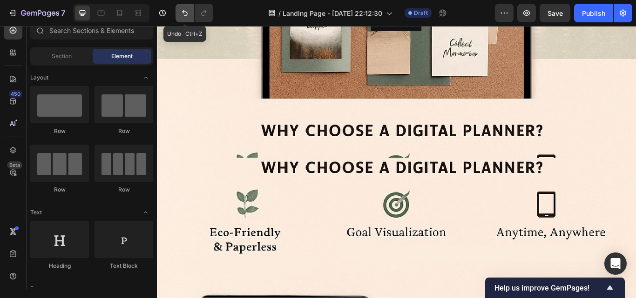
click at [183, 8] on button "Undo/Redo" at bounding box center [184, 13] width 19 height 19
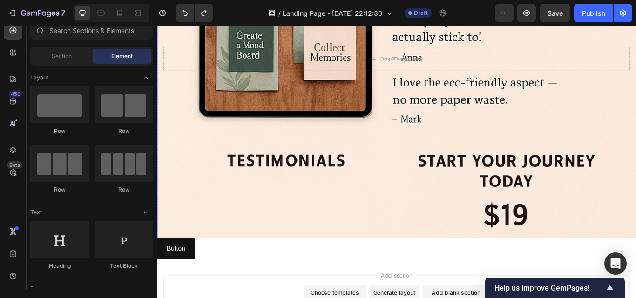
scroll to position [613, 0]
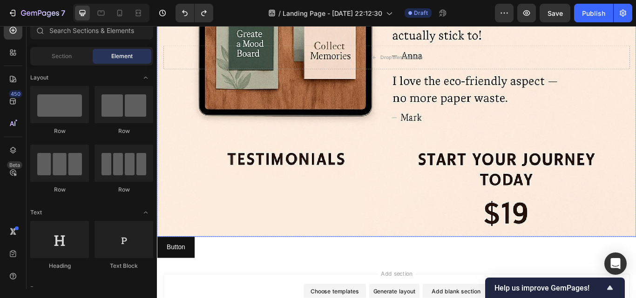
click at [475, 231] on div "Background Image" at bounding box center [436, 62] width 559 height 419
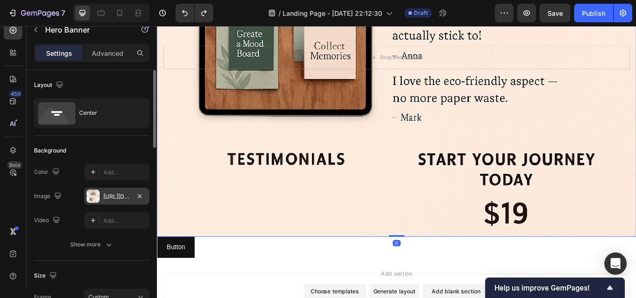
click at [123, 202] on div "[URL][DOMAIN_NAME]" at bounding box center [116, 196] width 65 height 17
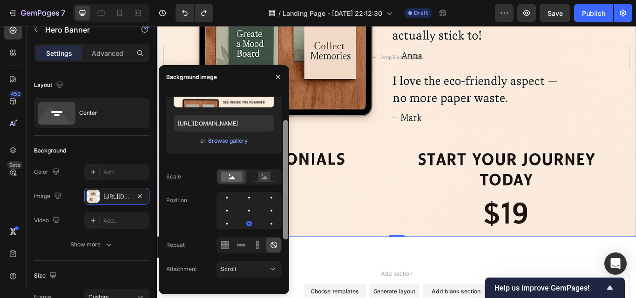
scroll to position [74, 0]
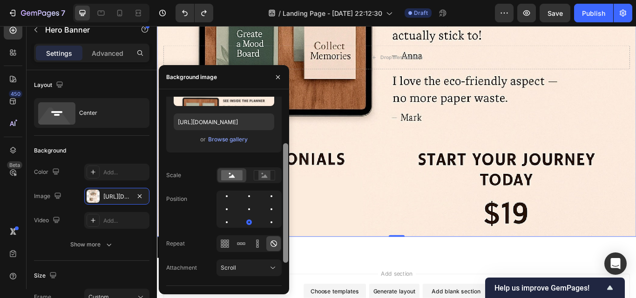
drag, startPoint x: 287, startPoint y: 209, endPoint x: 287, endPoint y: 256, distance: 46.6
click at [287, 256] on div at bounding box center [285, 203] width 5 height 120
click at [241, 243] on icon at bounding box center [240, 243] width 9 height 9
click at [272, 242] on icon at bounding box center [273, 244] width 7 height 7
click at [256, 247] on icon at bounding box center [257, 246] width 2 height 2
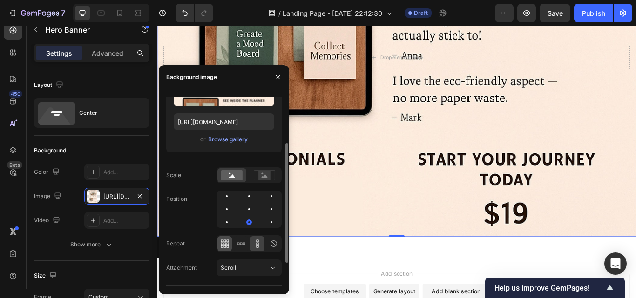
click at [222, 246] on icon at bounding box center [224, 243] width 9 height 9
click at [248, 268] on div "Scroll" at bounding box center [244, 268] width 47 height 8
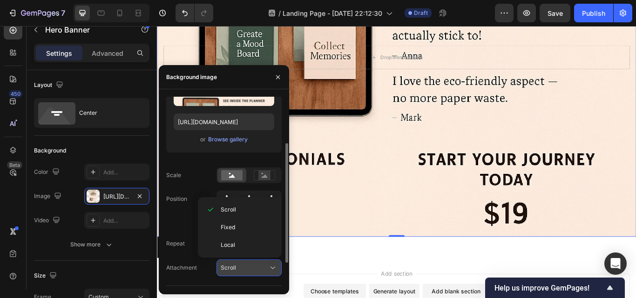
click at [248, 266] on div "Scroll" at bounding box center [244, 268] width 47 height 8
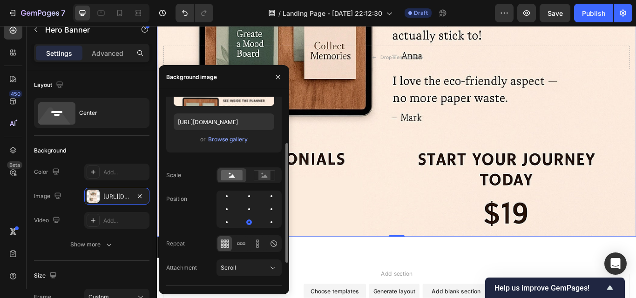
drag, startPoint x: 276, startPoint y: 245, endPoint x: 222, endPoint y: 232, distance: 55.4
click at [275, 245] on icon at bounding box center [273, 243] width 9 height 9
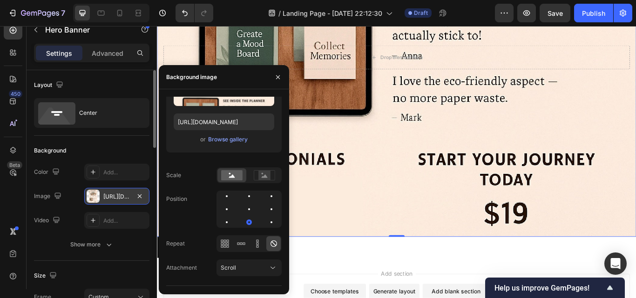
click at [90, 198] on div at bounding box center [93, 196] width 13 height 13
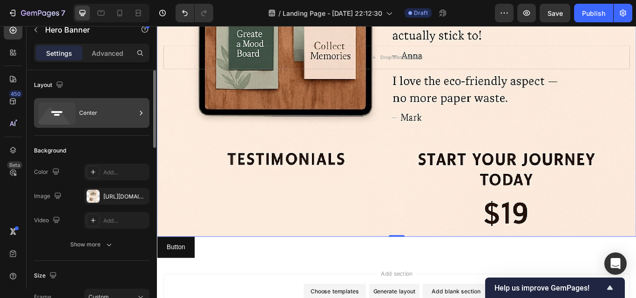
click at [87, 108] on div "Center" at bounding box center [107, 112] width 57 height 21
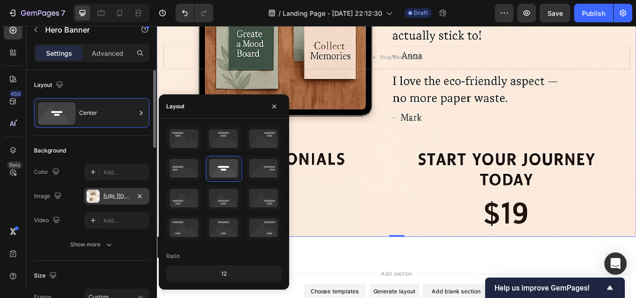
click at [110, 195] on div "[URL][DOMAIN_NAME]" at bounding box center [116, 197] width 27 height 8
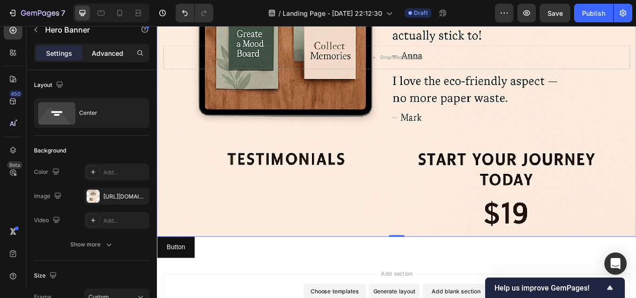
click at [100, 51] on p "Advanced" at bounding box center [108, 53] width 32 height 10
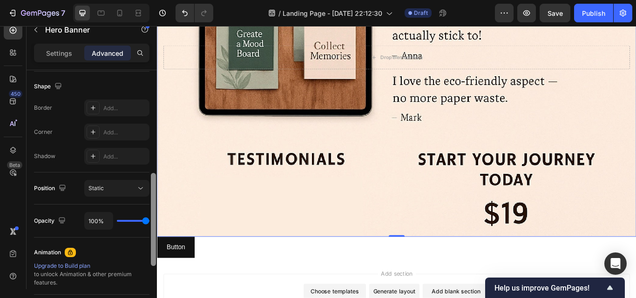
scroll to position [247, 0]
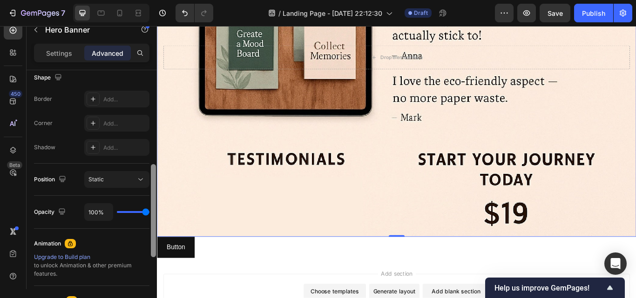
drag, startPoint x: 155, startPoint y: 156, endPoint x: 148, endPoint y: 250, distance: 94.3
click at [148, 250] on div "Display on Desktop Yes No Tablet Yes No Mobile Yes No Spacing (px) -216 0 0 0 0…" at bounding box center [92, 193] width 130 height 246
click at [61, 178] on icon "button" at bounding box center [62, 179] width 9 height 9
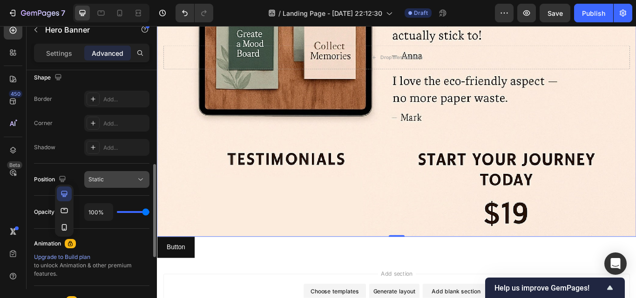
click at [107, 180] on div "Static" at bounding box center [111, 179] width 47 height 8
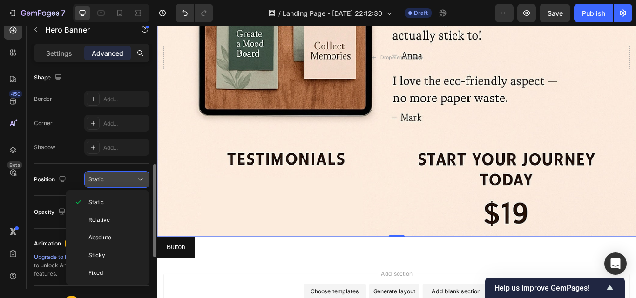
click at [116, 183] on button "Static" at bounding box center [116, 179] width 65 height 17
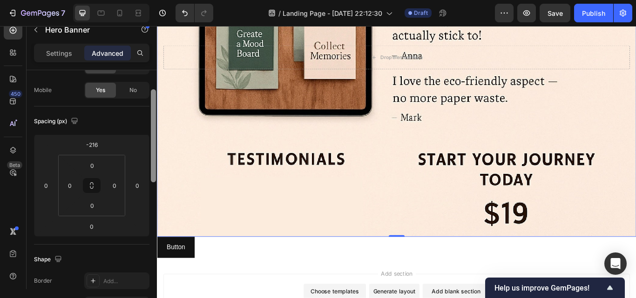
scroll to position [51, 0]
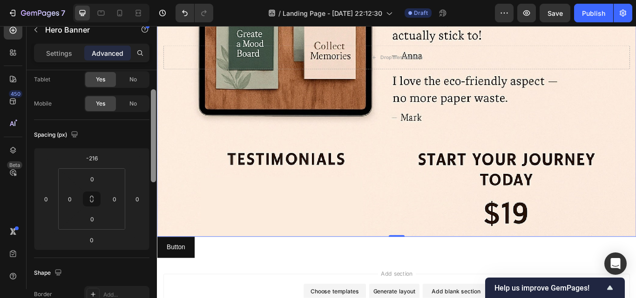
drag, startPoint x: 153, startPoint y: 213, endPoint x: 156, endPoint y: 139, distance: 74.5
click at [156, 139] on div at bounding box center [153, 193] width 7 height 246
click at [76, 133] on icon "button" at bounding box center [74, 134] width 9 height 9
drag, startPoint x: 76, startPoint y: 133, endPoint x: 45, endPoint y: 142, distance: 32.2
click at [48, 142] on div "Spacing (px) -216 0 0 0 0 0 0 0" at bounding box center [91, 189] width 115 height 138
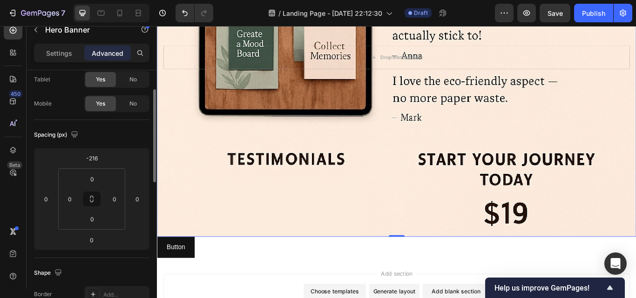
click at [44, 135] on div "Spacing (px)" at bounding box center [57, 135] width 46 height 13
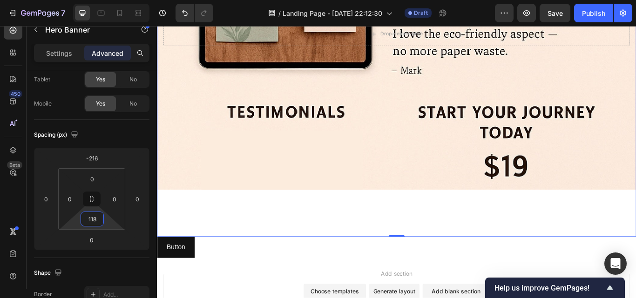
type input "0"
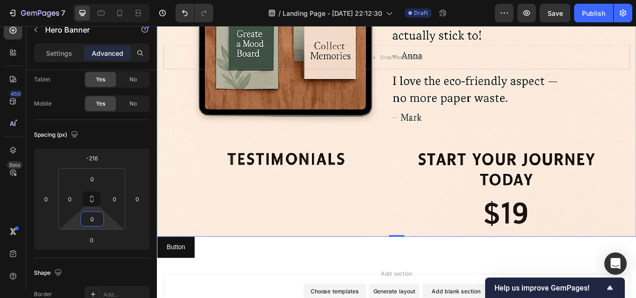
drag, startPoint x: 79, startPoint y: 220, endPoint x: 62, endPoint y: 301, distance: 82.6
click at [62, 0] on html "7 / Landing Page - [DATE] 22:12:30 Draft Preview Save Publish 450 Beta Sections…" at bounding box center [318, 0] width 636 height 0
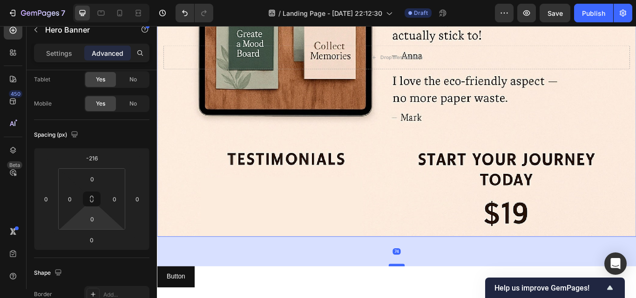
drag, startPoint x: 430, startPoint y: 264, endPoint x: 427, endPoint y: 298, distance: 34.6
drag, startPoint x: 76, startPoint y: 222, endPoint x: 83, endPoint y: 216, distance: 9.3
click at [84, 0] on html "7 / Landing Page - [DATE] 22:12:30 Draft Preview Publish 450 Beta Sections(18) …" at bounding box center [318, 0] width 636 height 0
drag, startPoint x: 79, startPoint y: 217, endPoint x: 79, endPoint y: 229, distance: 11.2
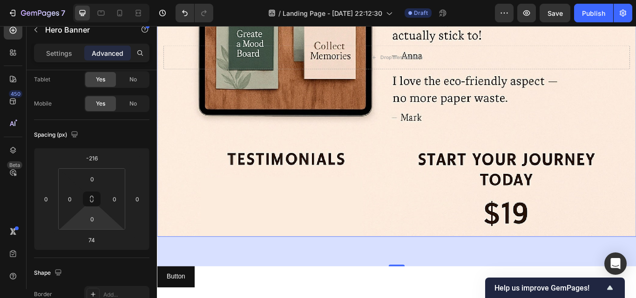
click at [79, 0] on html "7 / Landing Page - [DATE] 22:12:30 Draft Preview Save Publish 450 Beta Sections…" at bounding box center [318, 0] width 636 height 0
drag, startPoint x: 76, startPoint y: 224, endPoint x: 107, endPoint y: 214, distance: 31.9
click at [92, 0] on html "7 / Landing Page - [DATE] 22:12:30 Draft Preview Save Publish 450 Beta Sections…" at bounding box center [318, 0] width 636 height 0
click at [103, 0] on html "7 / Landing Page - [DATE] 22:12:30 Draft Preview Save Publish 450 Beta Sections…" at bounding box center [318, 0] width 636 height 0
drag, startPoint x: 106, startPoint y: 221, endPoint x: 94, endPoint y: 220, distance: 12.1
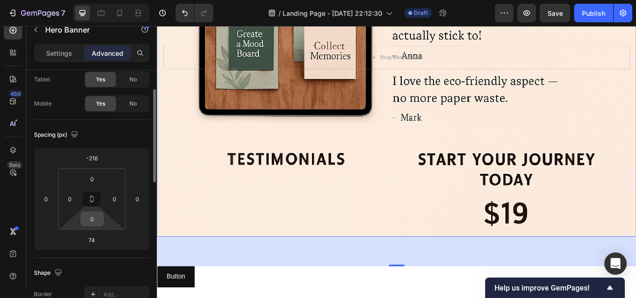
click at [101, 0] on html "7 / Landing Page - [DATE] 22:12:30 Draft Preview Save Publish 450 Beta Sections…" at bounding box center [318, 0] width 636 height 0
drag, startPoint x: 102, startPoint y: 217, endPoint x: 97, endPoint y: 220, distance: 5.2
click at [97, 220] on div "0" at bounding box center [92, 219] width 23 height 15
click at [107, 0] on html "7 / Landing Page - [DATE] 22:12:30 Draft Preview Save Publish 450 Beta Sections…" at bounding box center [318, 0] width 636 height 0
drag, startPoint x: 107, startPoint y: 220, endPoint x: 117, endPoint y: 238, distance: 21.0
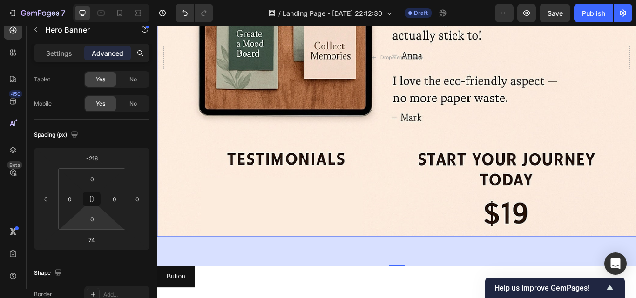
click at [117, 0] on html "7 / Landing Page - [DATE] 22:12:30 Draft Preview Save Publish 450 Beta Sections…" at bounding box center [318, 0] width 636 height 0
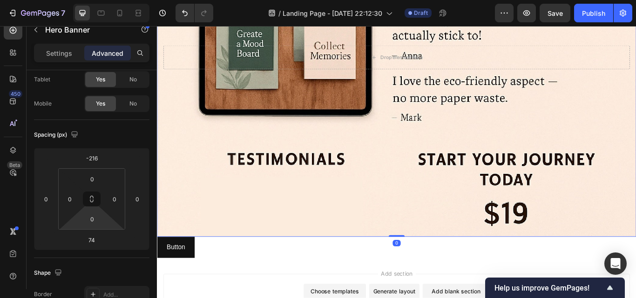
drag, startPoint x: 430, startPoint y: 298, endPoint x: 429, endPoint y: 252, distance: 45.6
click at [429, 252] on div "Drop element here Hero Banner 0" at bounding box center [436, 62] width 559 height 419
type input "0"
drag, startPoint x: 433, startPoint y: 264, endPoint x: 433, endPoint y: 251, distance: 13.0
click at [433, 251] on div "Drop element here Hero Banner 0" at bounding box center [436, 62] width 559 height 419
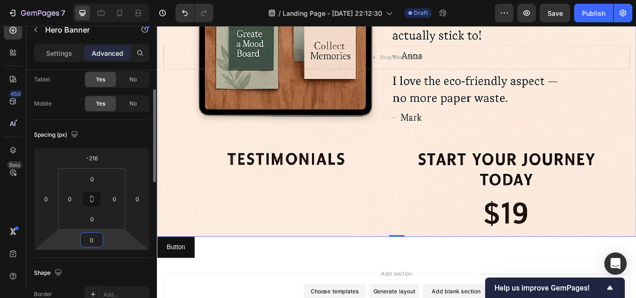
click at [93, 244] on input "0" at bounding box center [91, 240] width 19 height 14
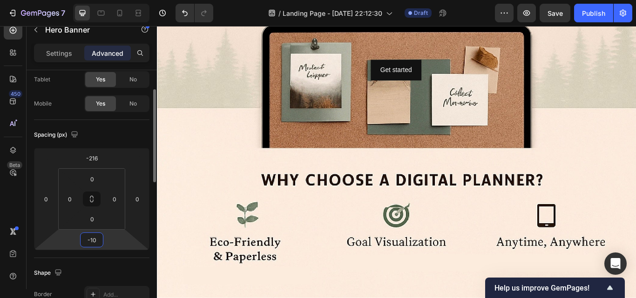
scroll to position [546, 0]
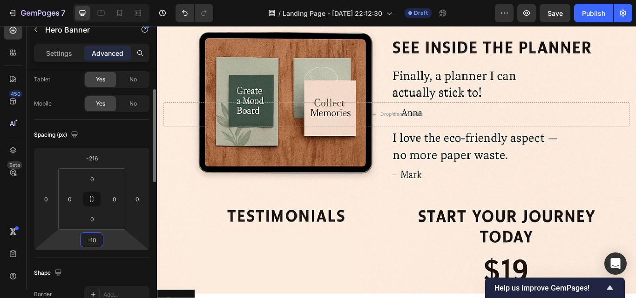
type input "-1"
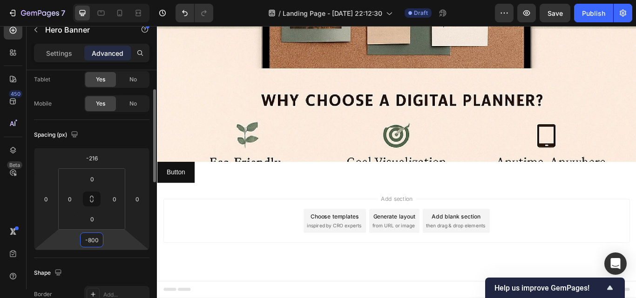
scroll to position [321, 0]
type input "-8"
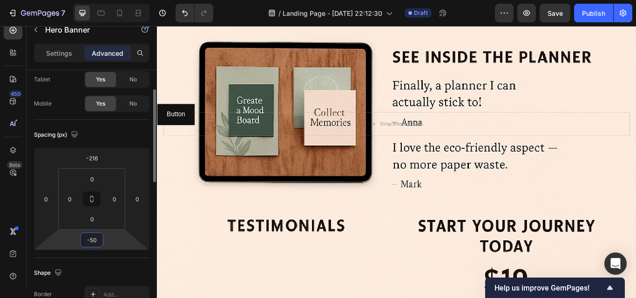
scroll to position [546, 0]
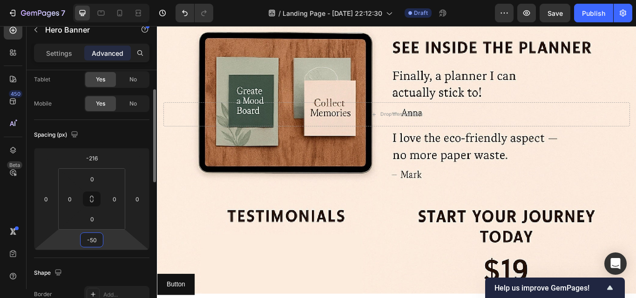
type input "-5"
type input "-7"
type input "-6"
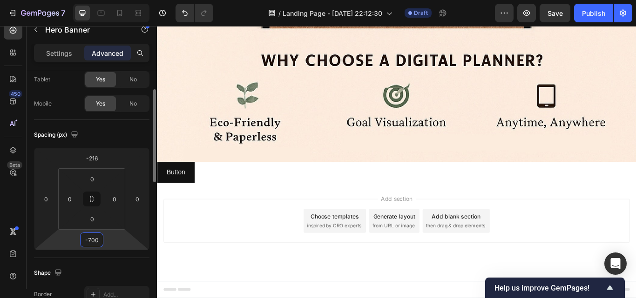
scroll to position [368, 0]
type input "-7"
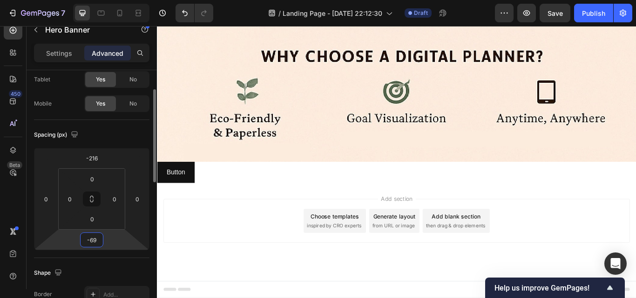
scroll to position [546, 0]
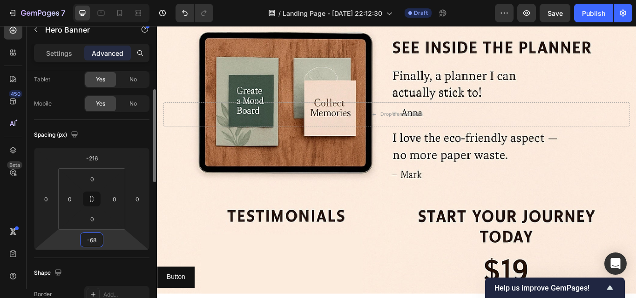
type input "-685"
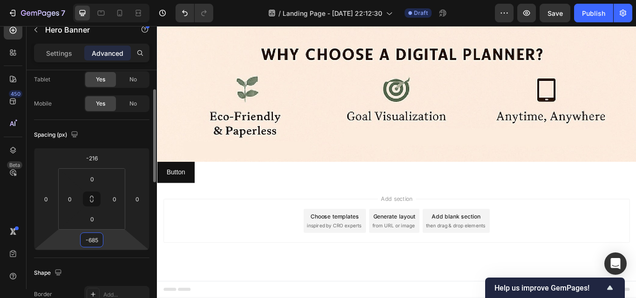
scroll to position [375, 0]
click at [635, 243] on div "Add section Choose templates inspired by CRO experts Generate layout from URL o…" at bounding box center [436, 266] width 559 height 115
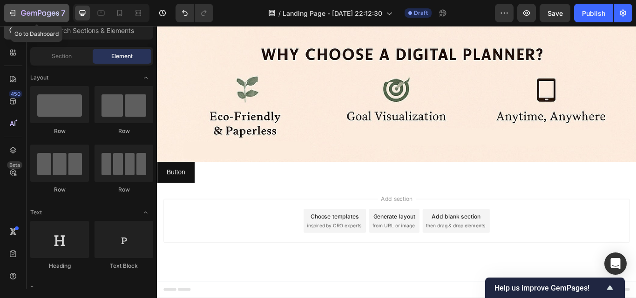
click at [14, 14] on icon "button" at bounding box center [12, 12] width 9 height 9
